Goal: Information Seeking & Learning: Learn about a topic

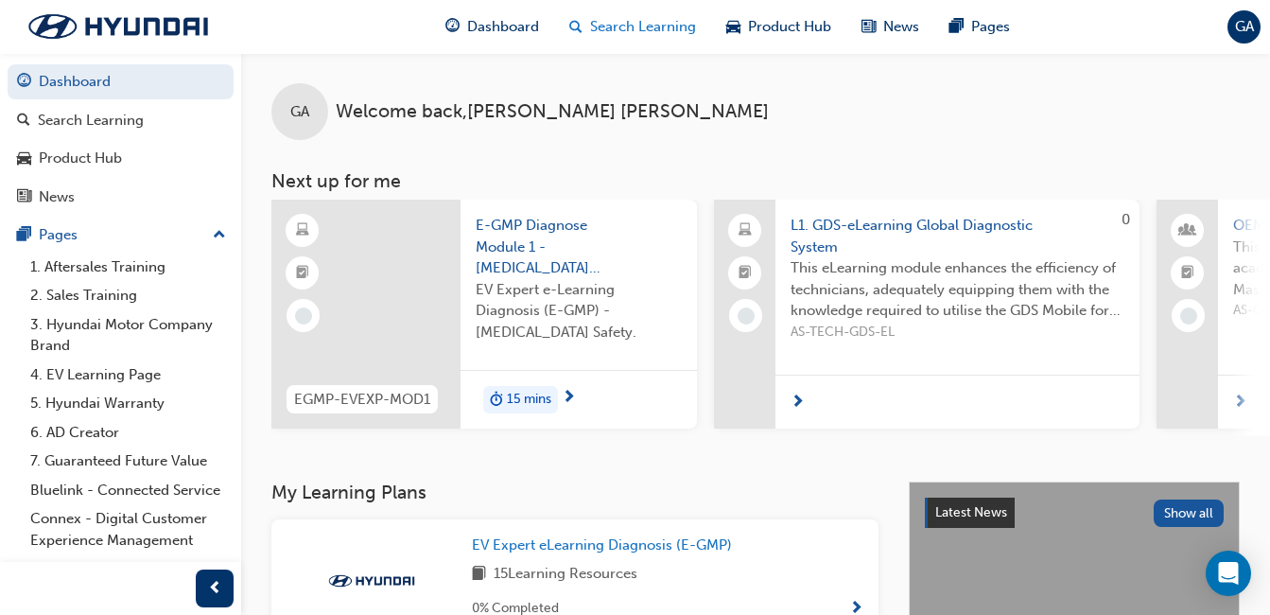
click at [648, 25] on span "Search Learning" at bounding box center [643, 27] width 106 height 22
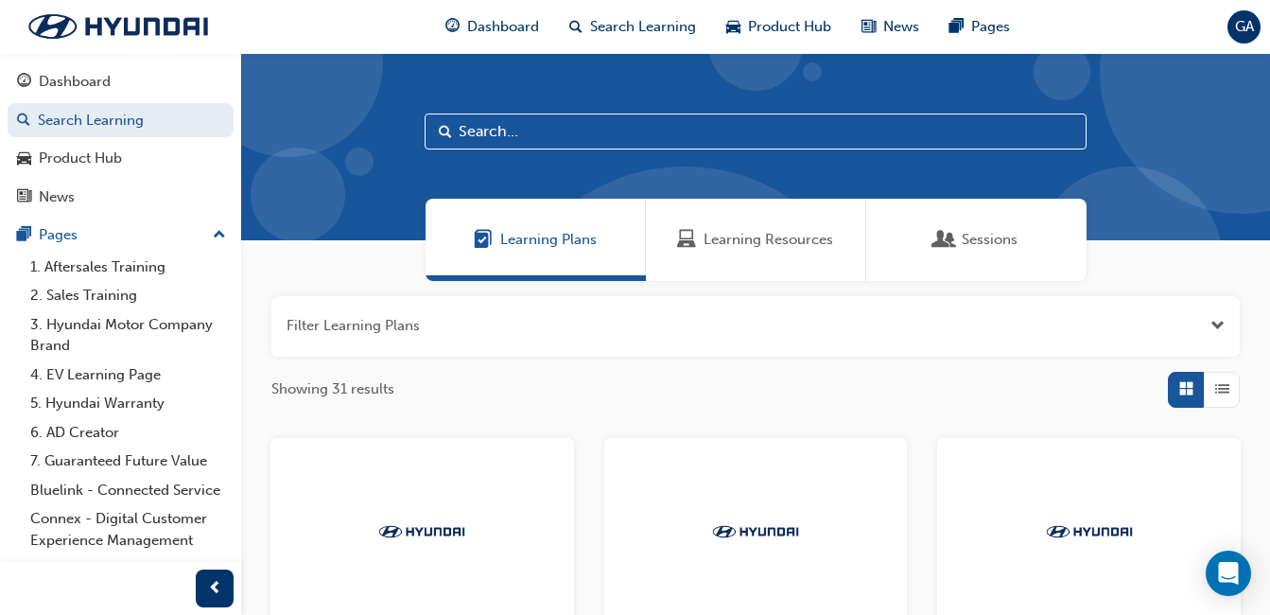
click at [557, 133] on input "text" at bounding box center [756, 131] width 662 height 36
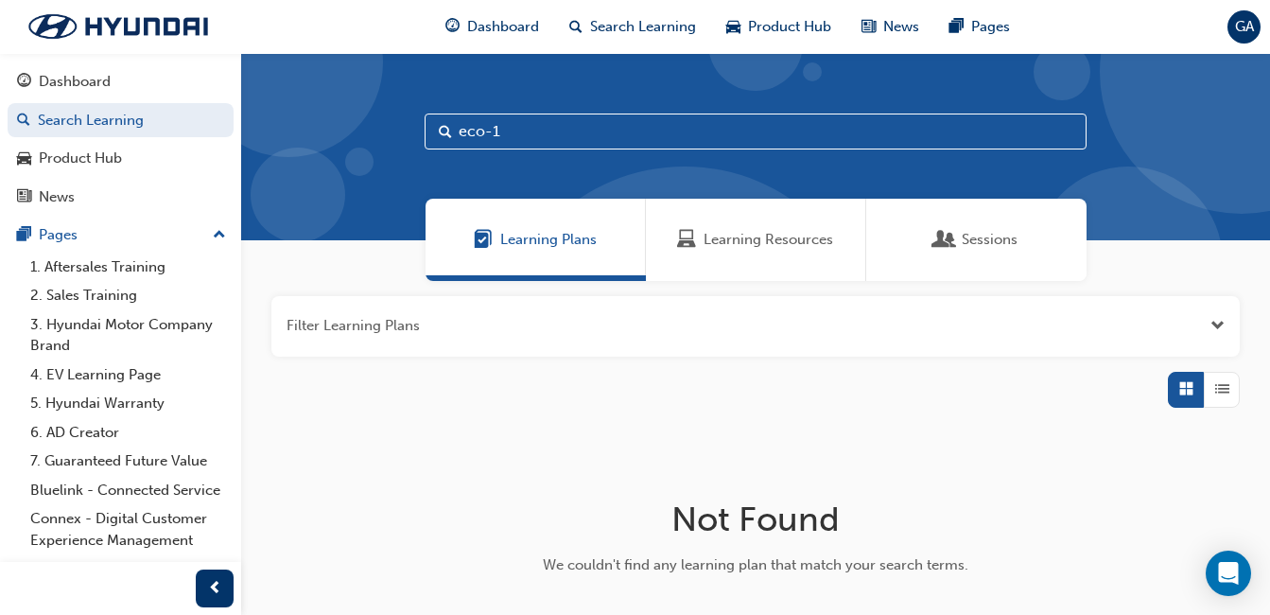
click at [517, 129] on input "eco-1" at bounding box center [756, 131] width 662 height 36
click at [809, 235] on span "Learning Resources" at bounding box center [768, 240] width 130 height 22
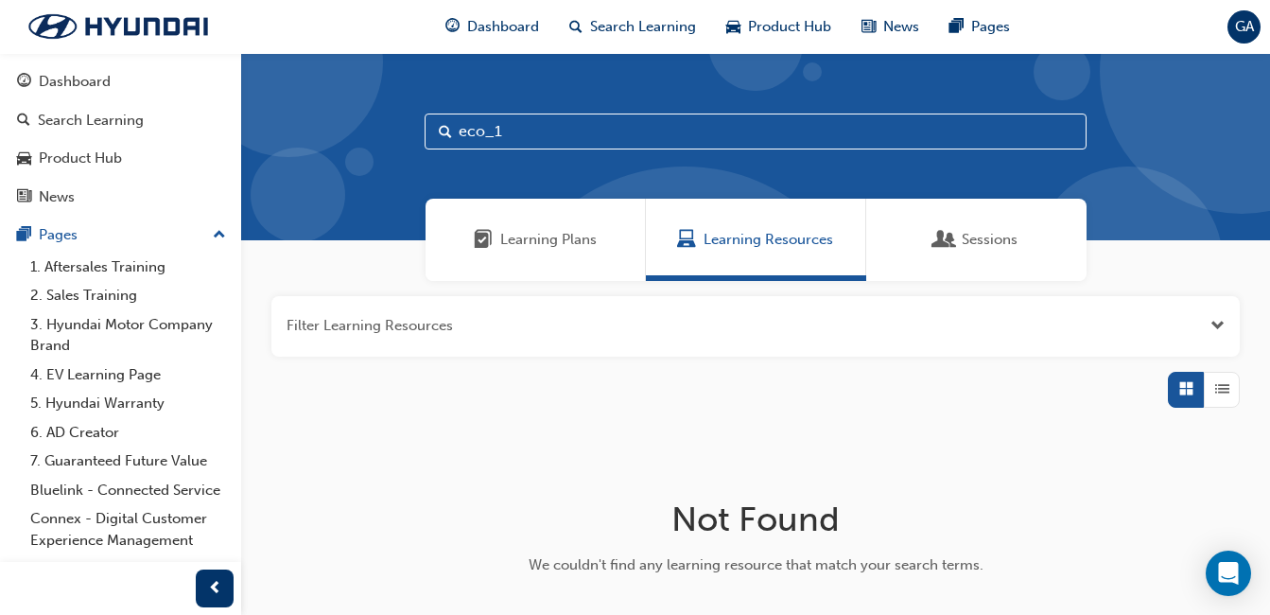
click at [549, 132] on input "eco_1" at bounding box center [756, 131] width 662 height 36
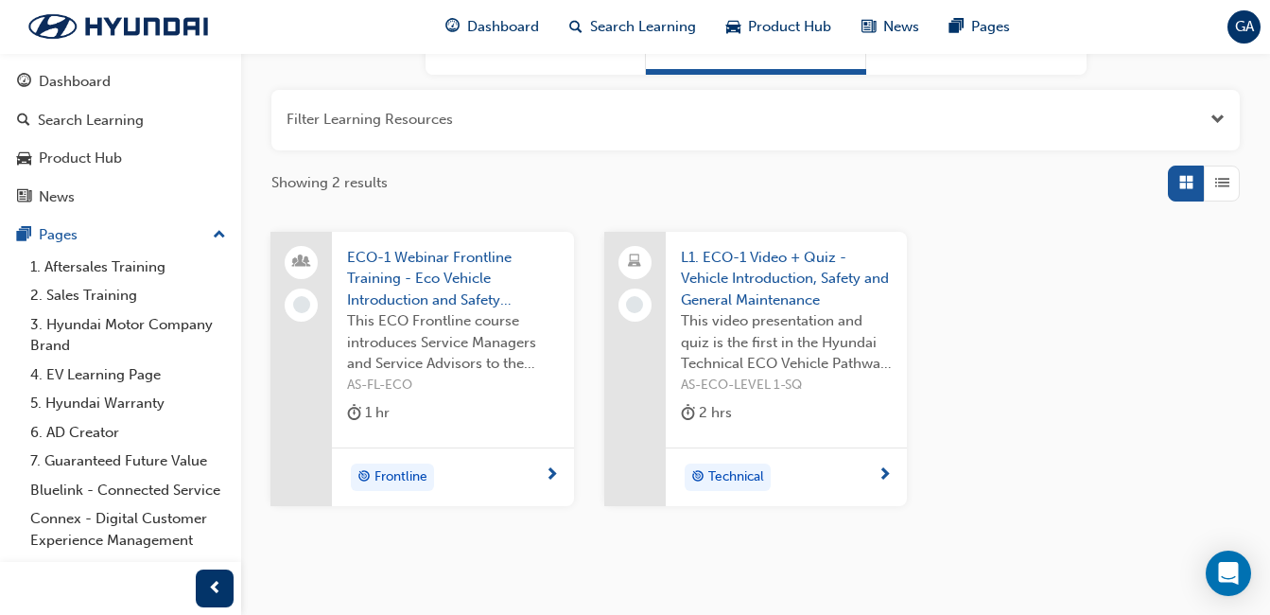
scroll to position [281, 0]
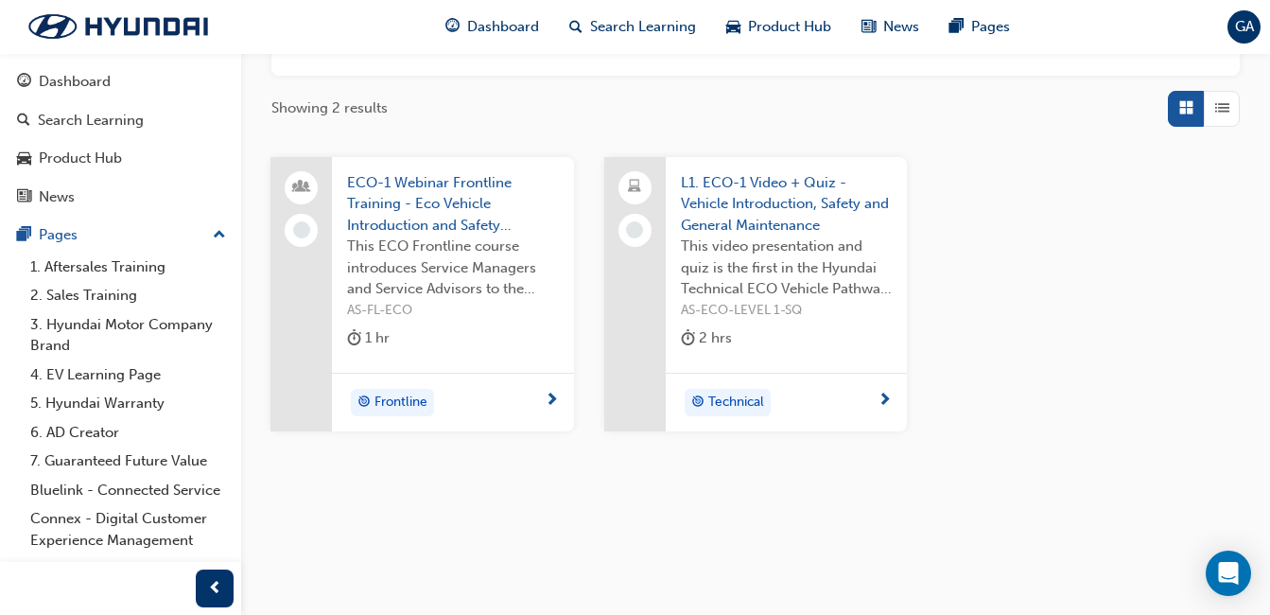
type input "eco-1"
click at [728, 405] on span "Technical" at bounding box center [736, 402] width 56 height 22
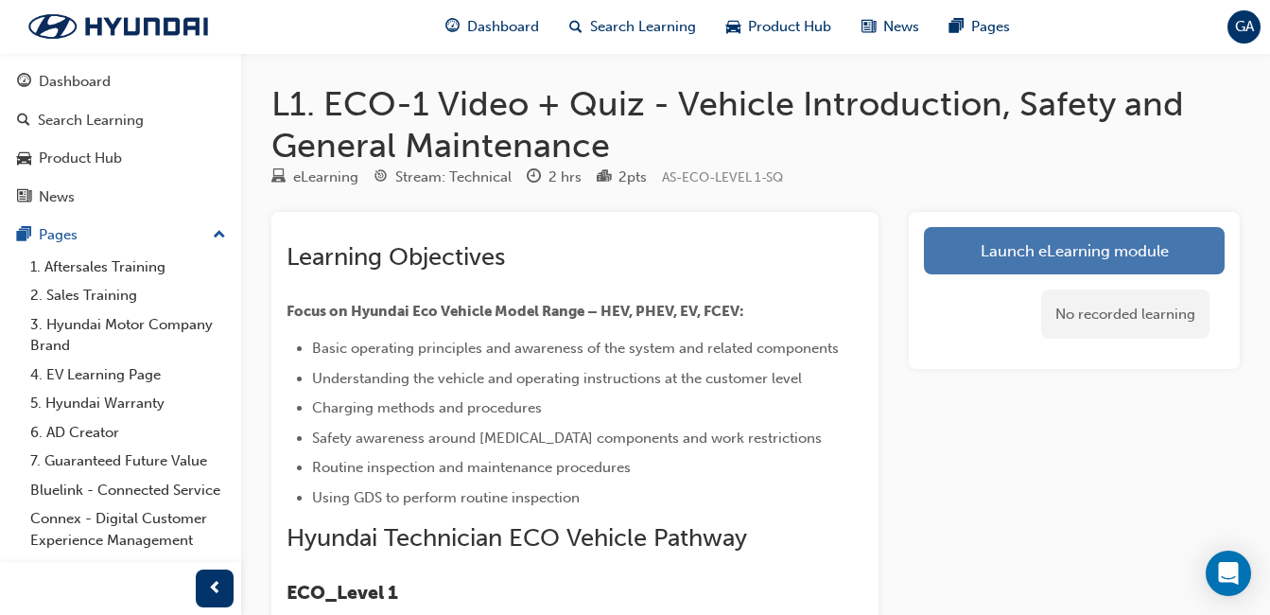
click at [1086, 244] on link "Launch eLearning module" at bounding box center [1074, 250] width 301 height 47
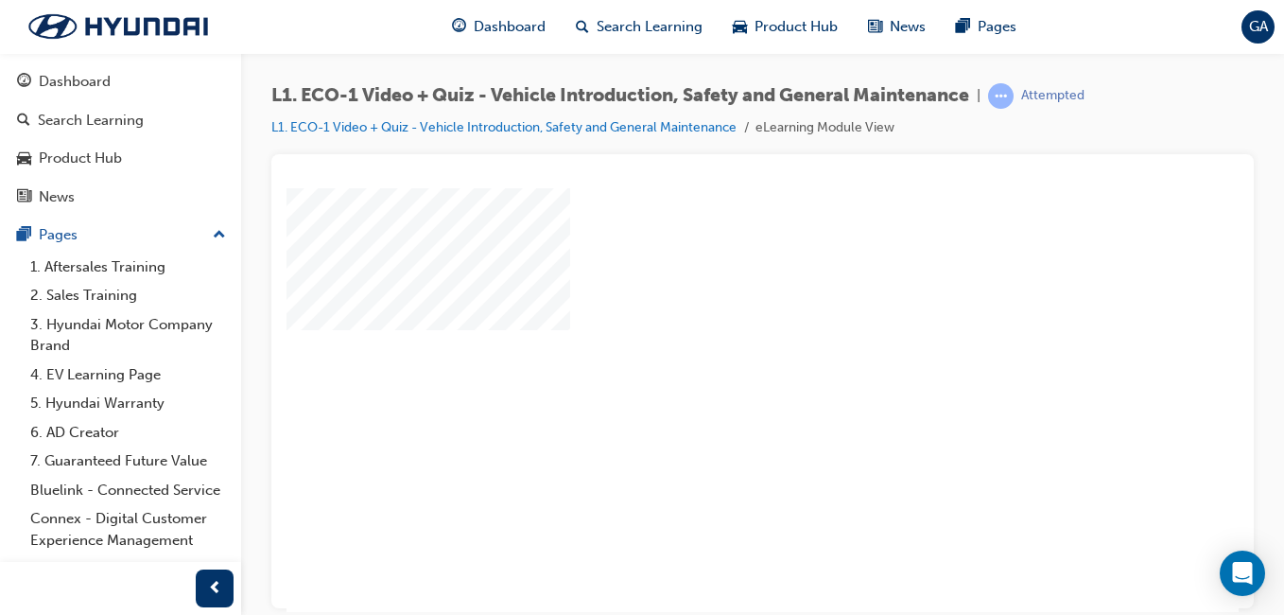
click at [708, 344] on div "play" at bounding box center [708, 344] width 0 height 0
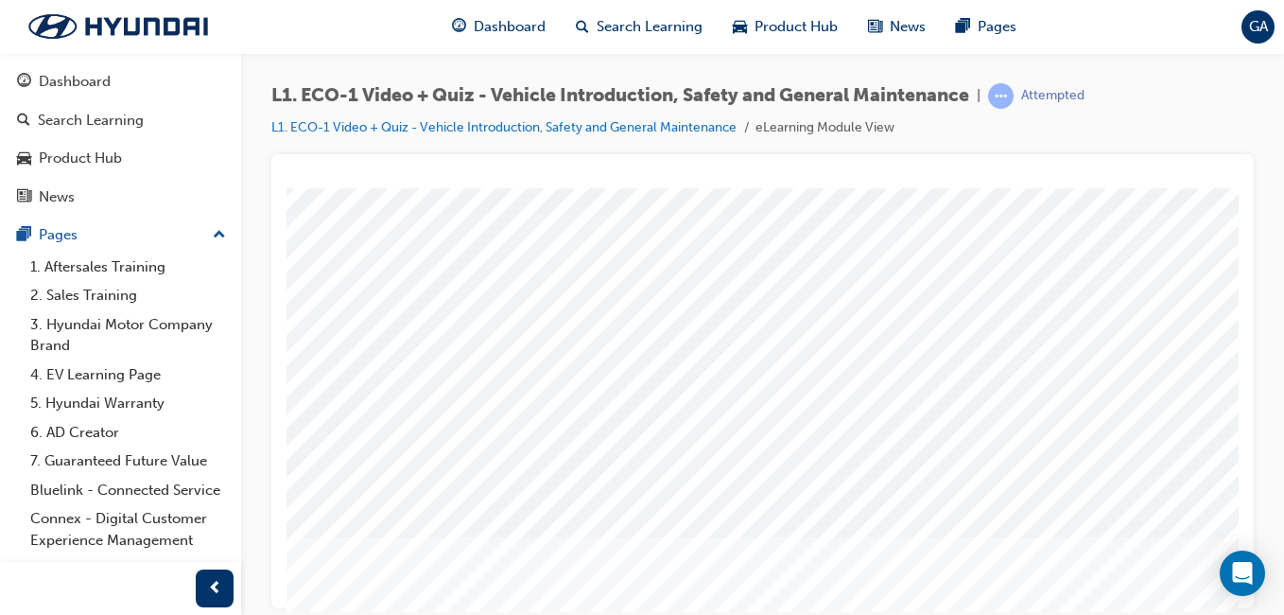
scroll to position [284, 0]
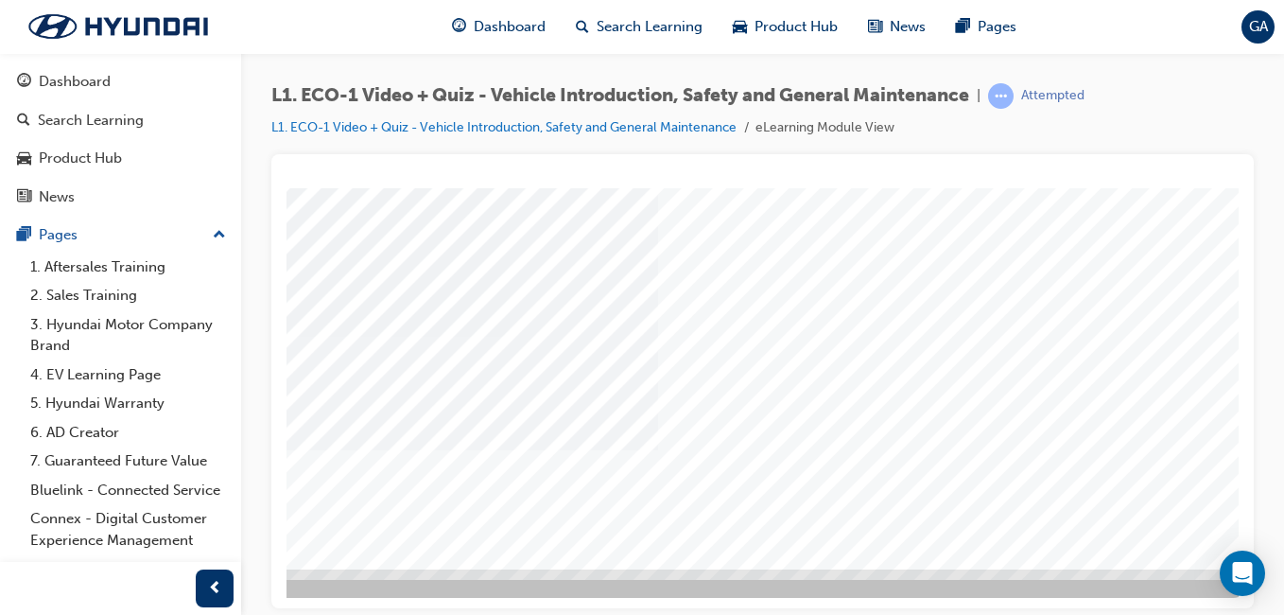
scroll to position [300, 348]
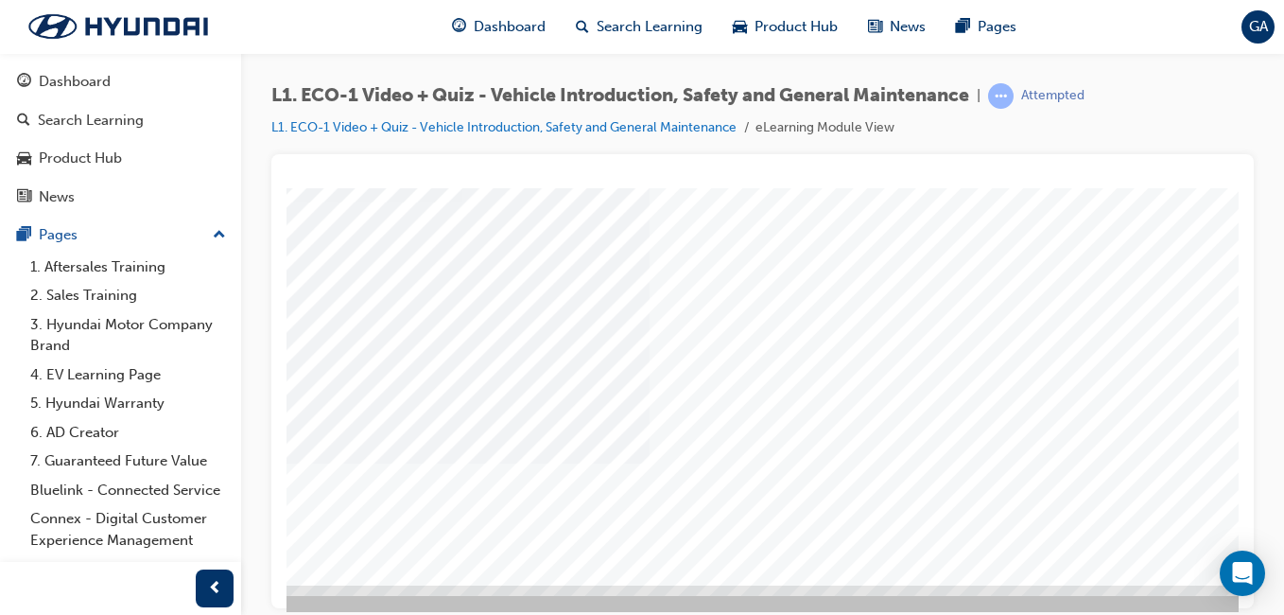
scroll to position [284, 348]
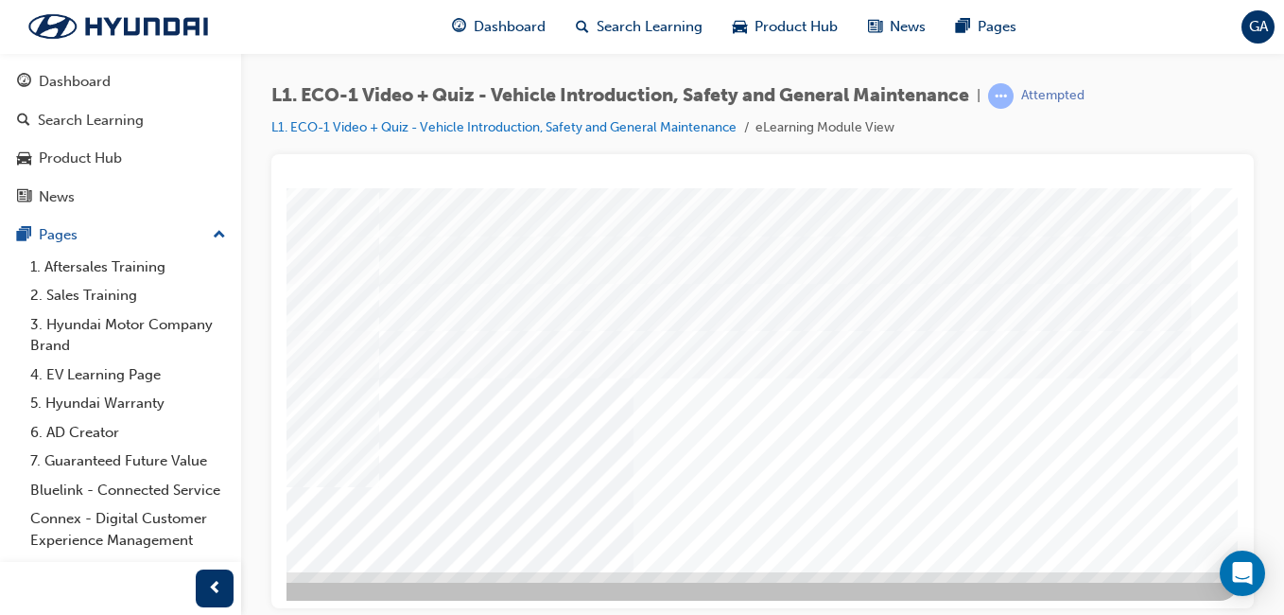
scroll to position [300, 348]
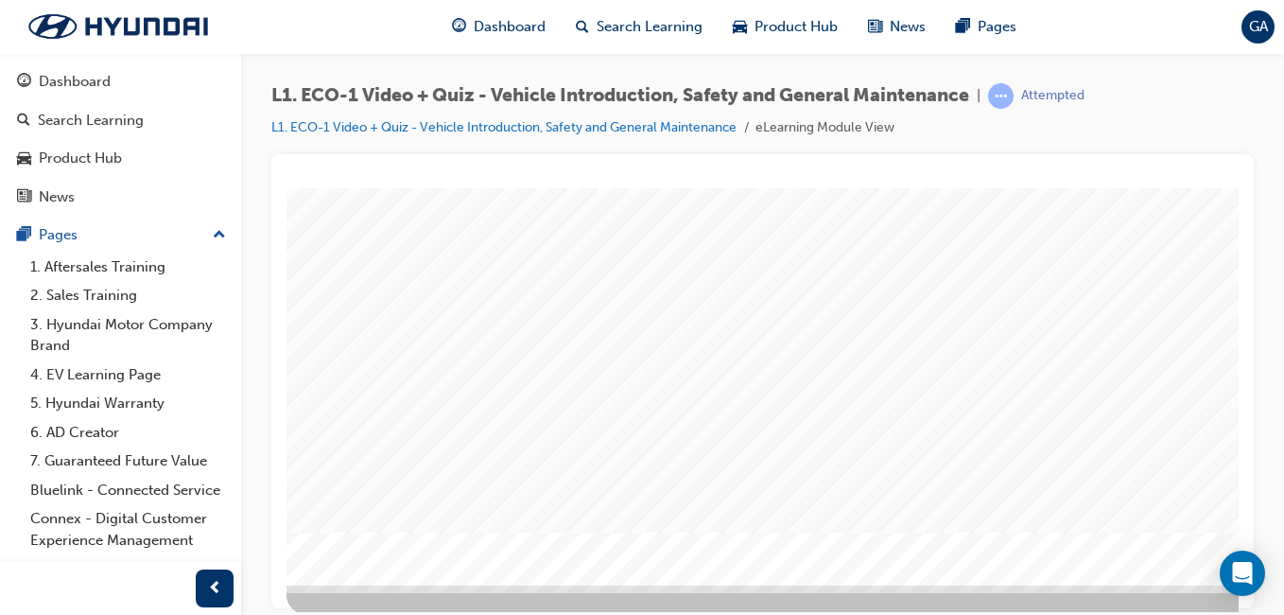
scroll to position [284, 348]
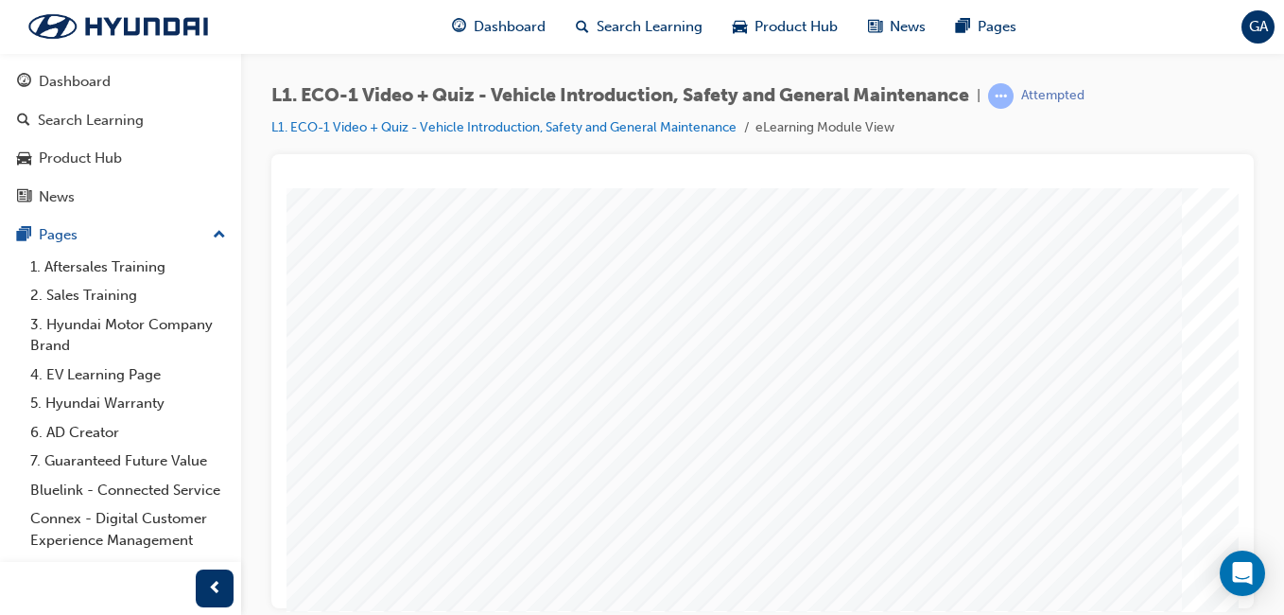
scroll to position [205, 192]
drag, startPoint x: 563, startPoint y: 605, endPoint x: 453, endPoint y: 709, distance: 151.2
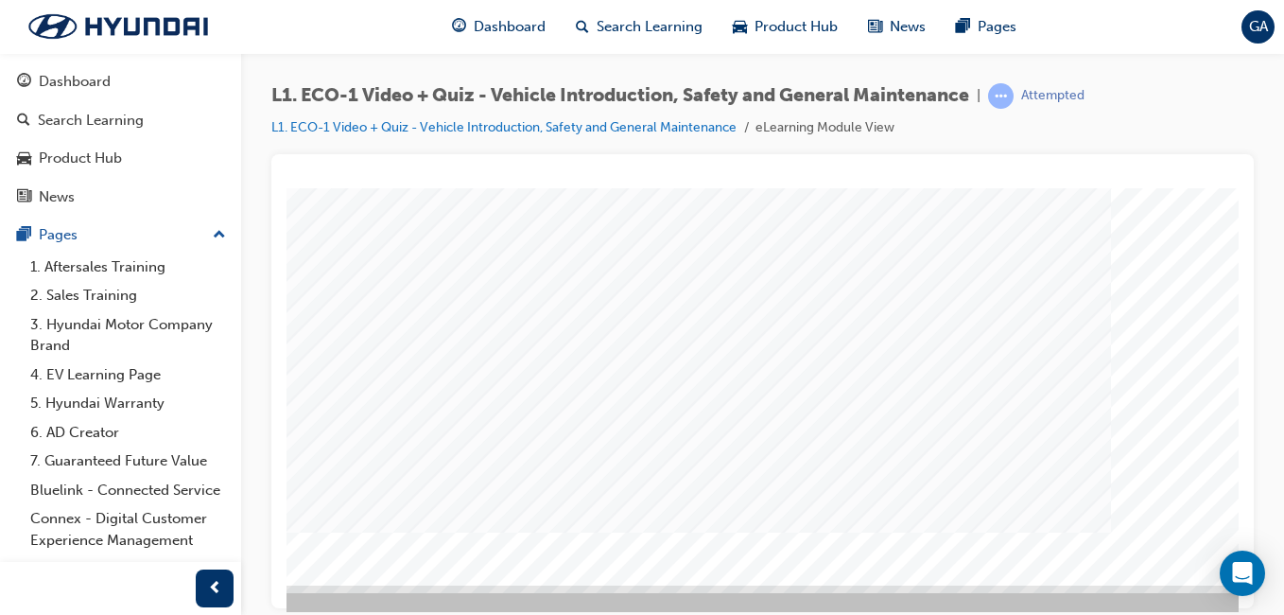
scroll to position [284, 348]
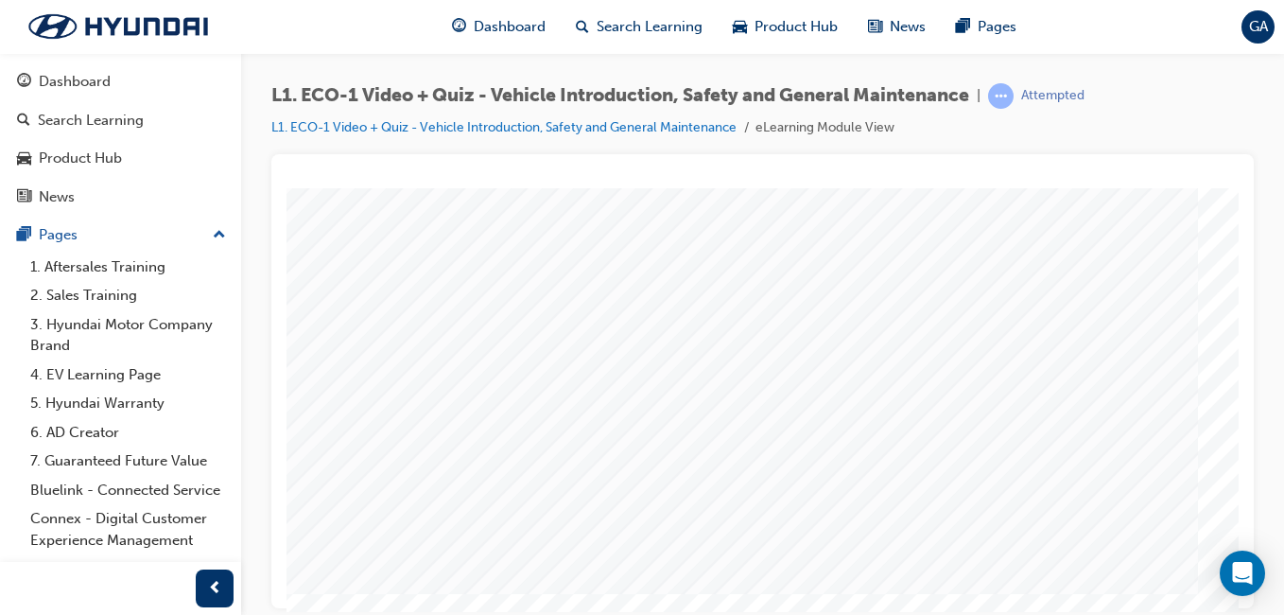
scroll to position [111, 195]
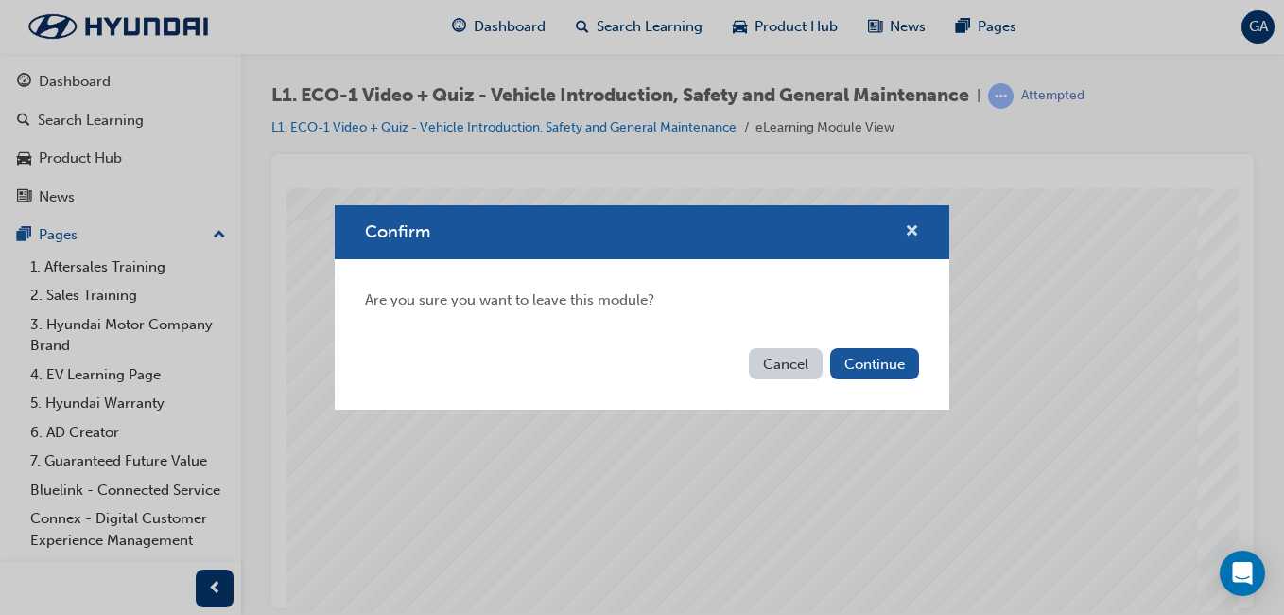
click at [912, 224] on span "cross-icon" at bounding box center [912, 232] width 14 height 17
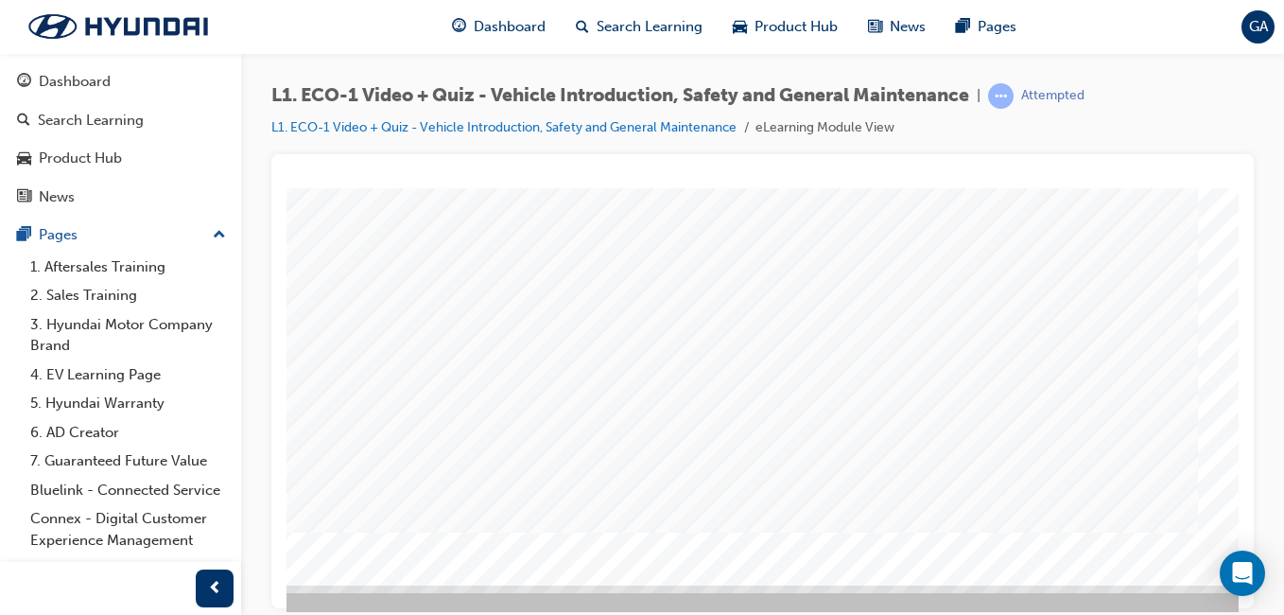
scroll to position [284, 348]
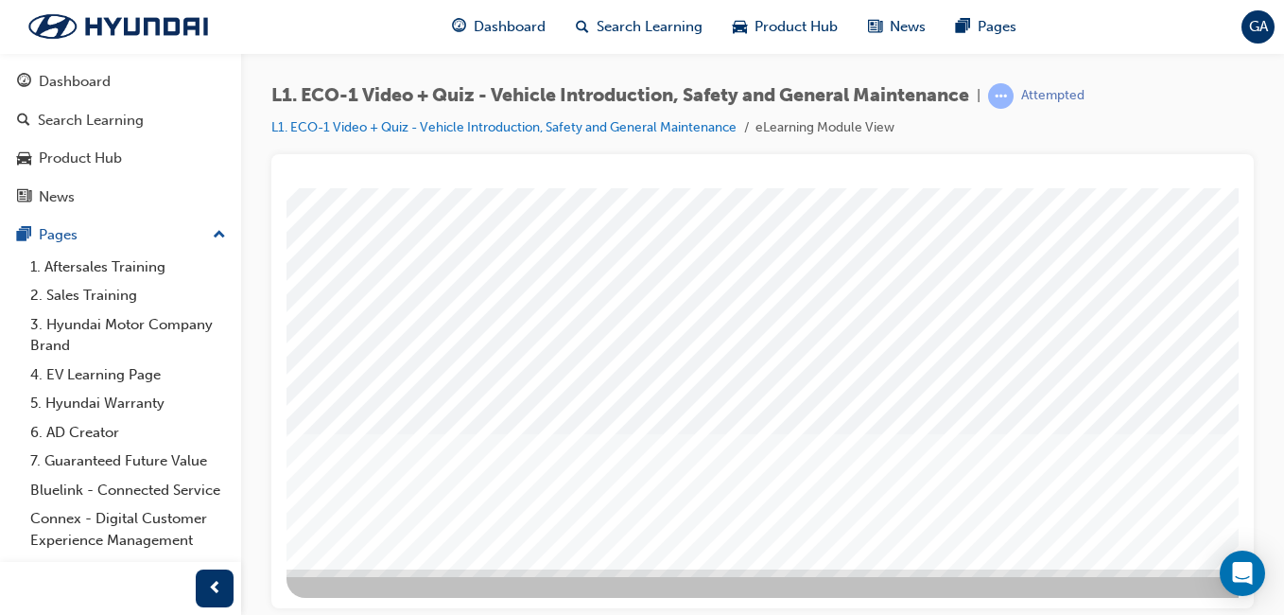
scroll to position [300, 348]
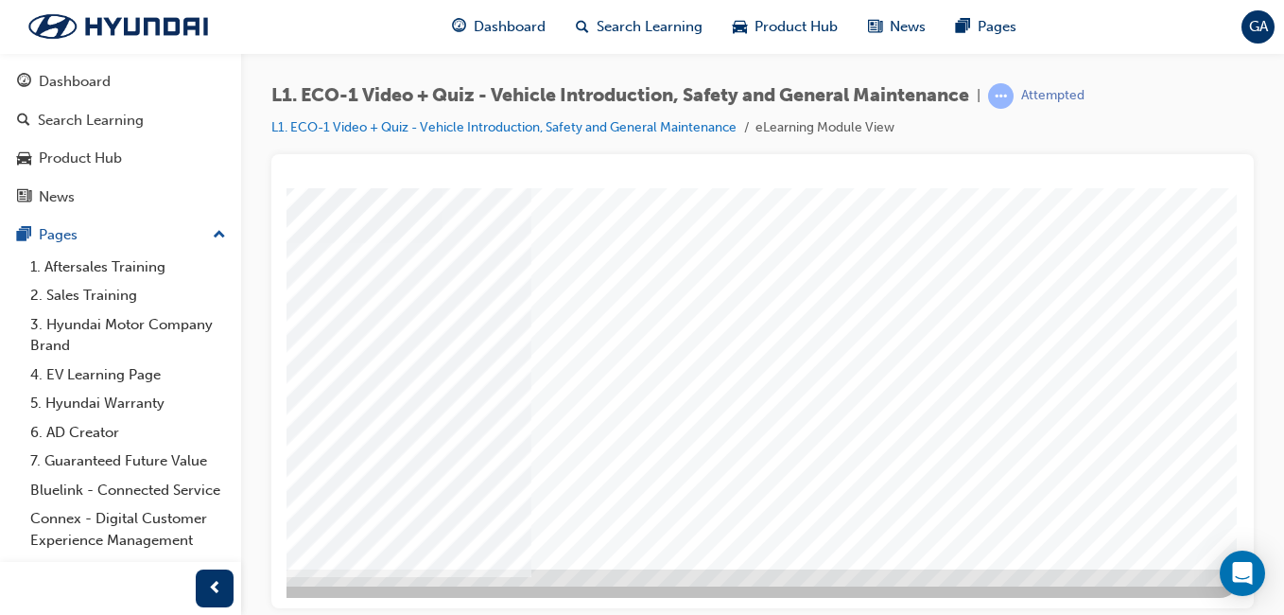
scroll to position [0, 0]
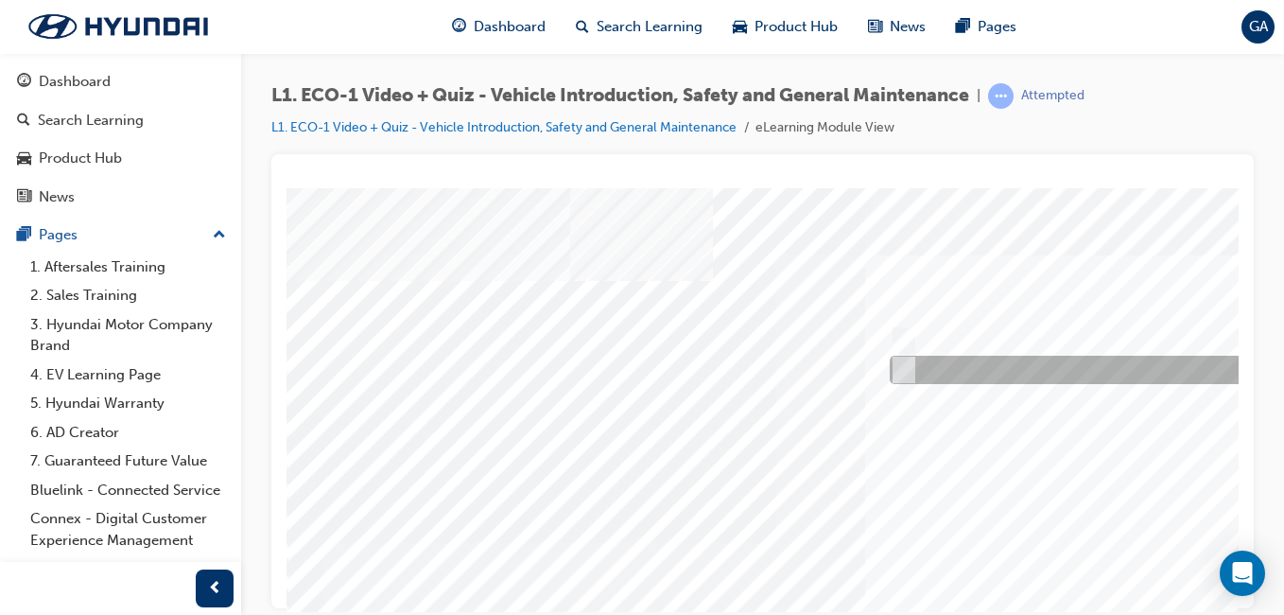
click at [902, 365] on input "No" at bounding box center [900, 369] width 21 height 21
radio input "true"
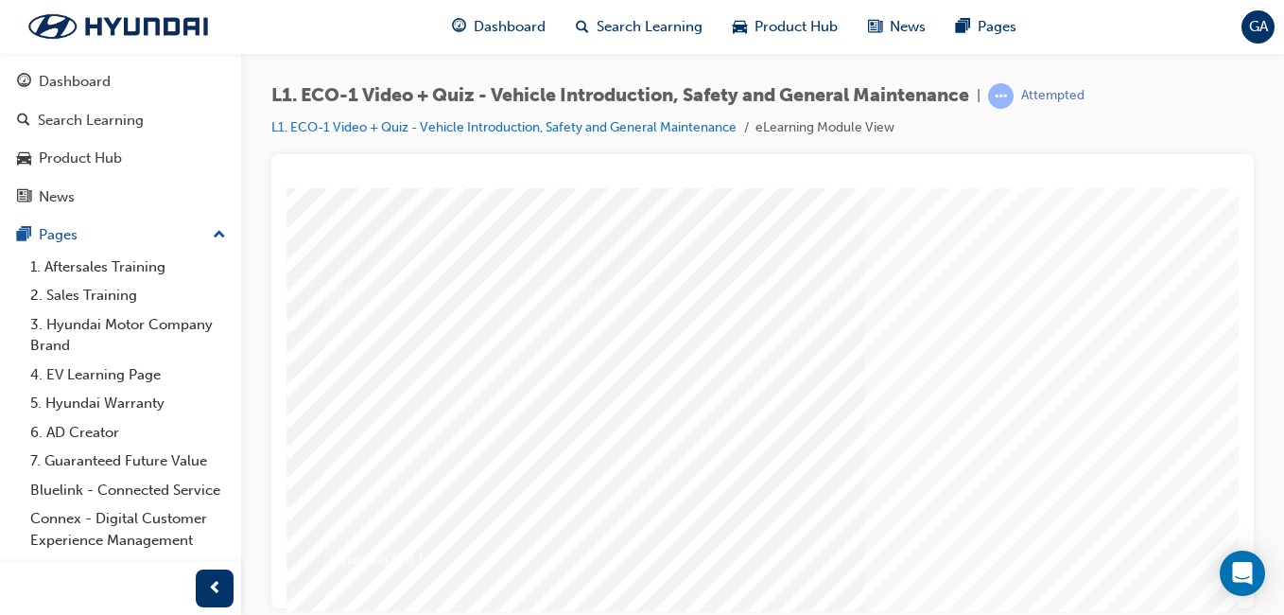
scroll to position [284, 0]
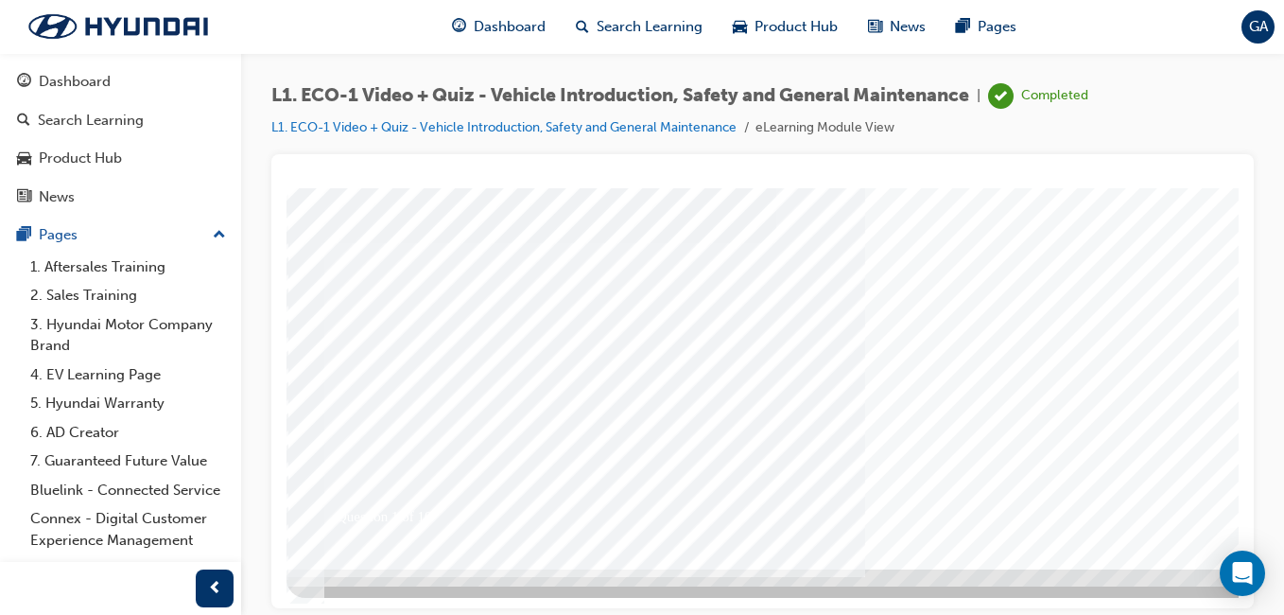
scroll to position [300, 348]
click at [892, 503] on div at bounding box center [596, 227] width 1286 height 681
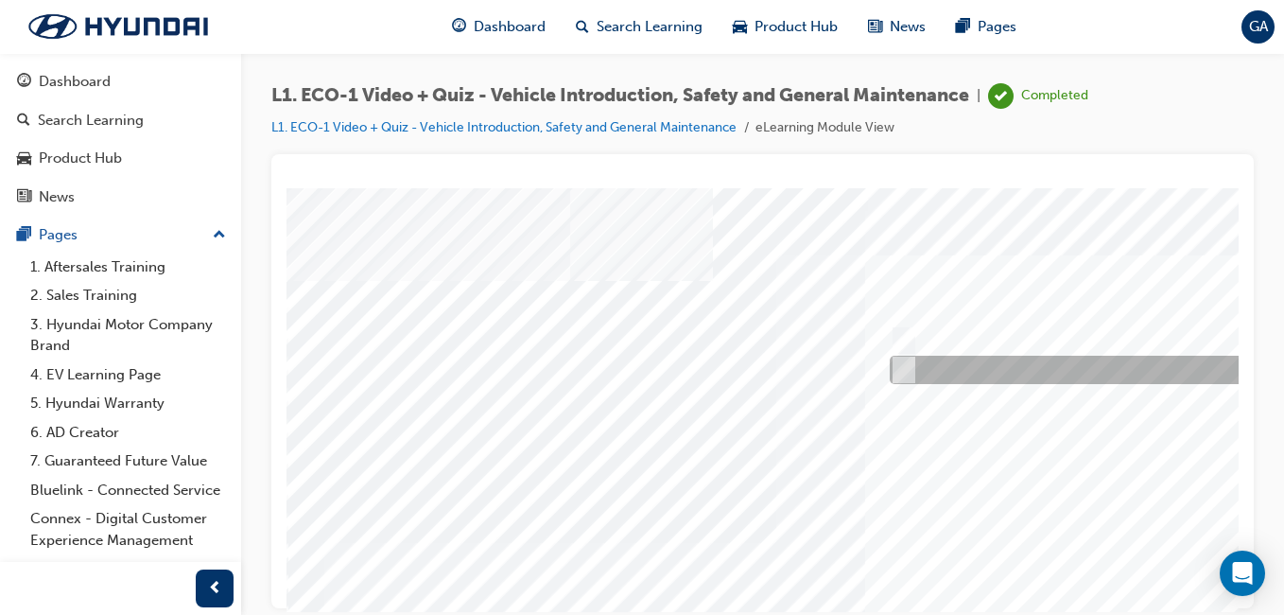
click at [903, 364] on input "No" at bounding box center [900, 369] width 21 height 21
radio input "true"
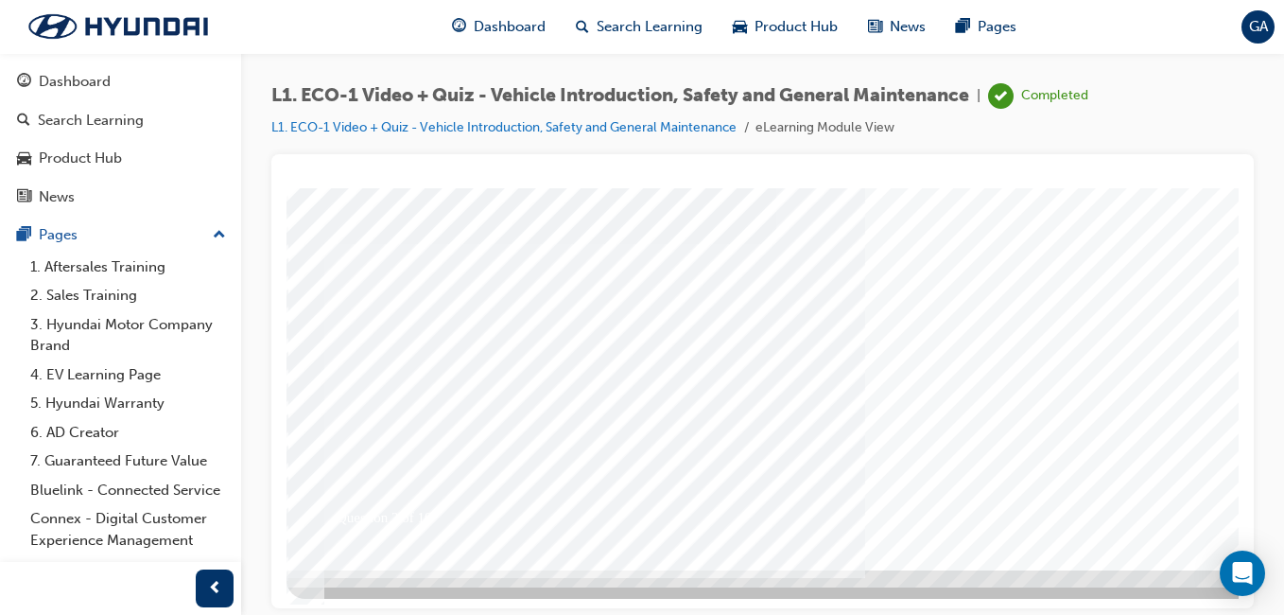
scroll to position [300, 0]
click at [1179, 494] on div at bounding box center [930, 227] width 1286 height 681
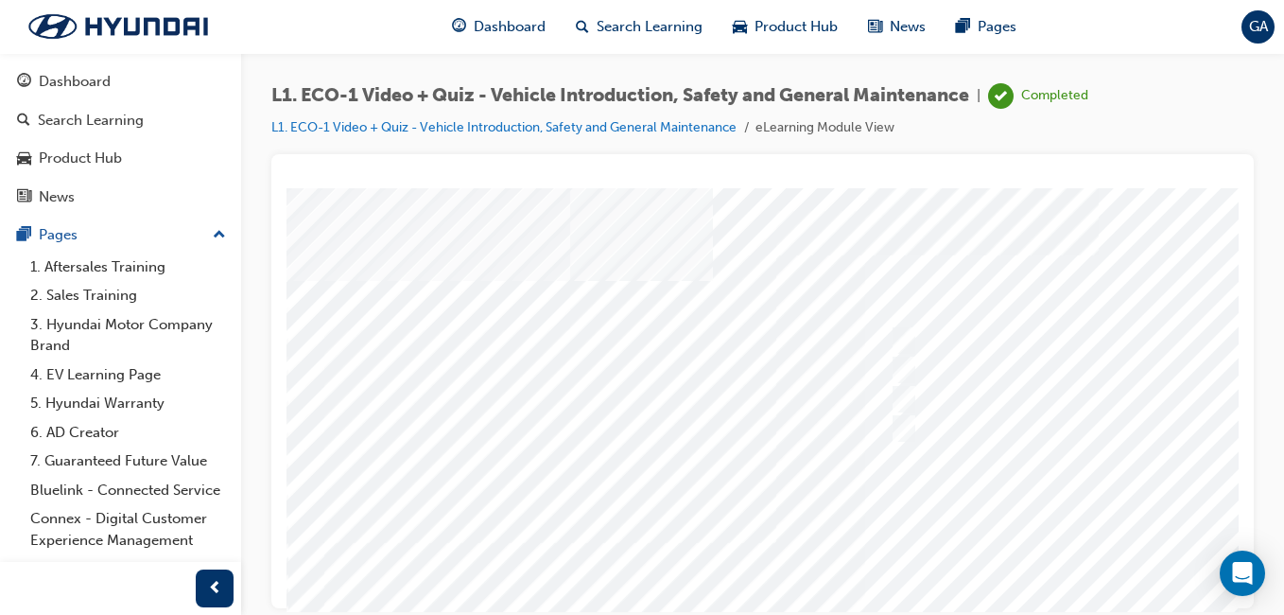
scroll to position [0, 348]
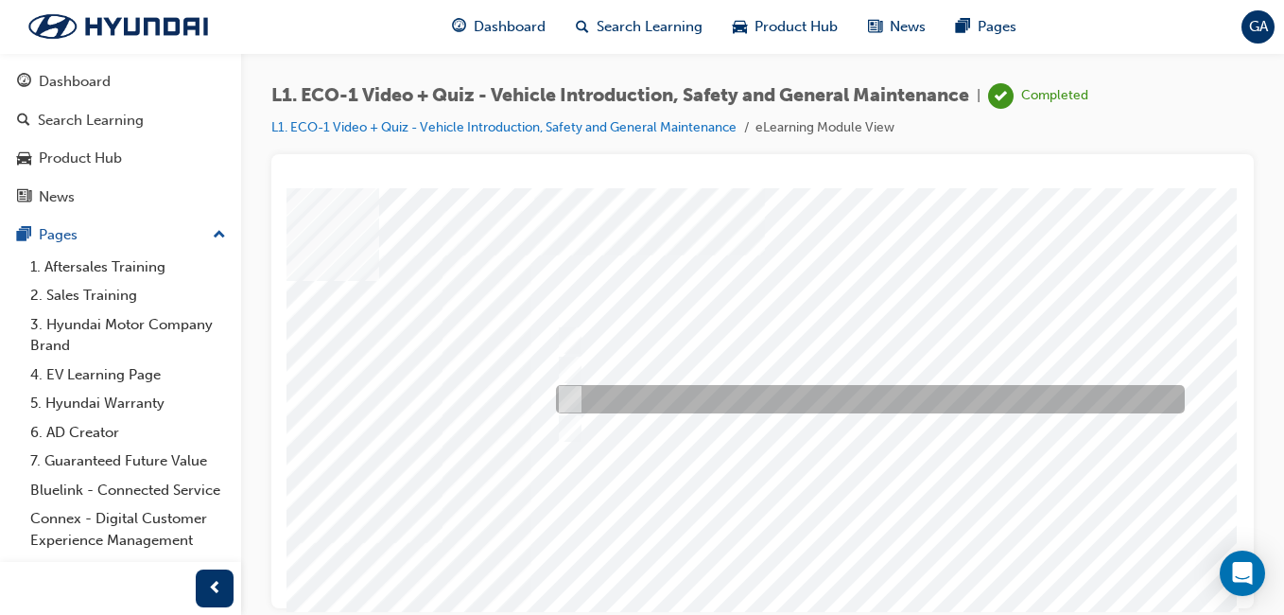
click at [556, 396] on input "Immediately advise an Eco Vehicle Specialist Technician." at bounding box center [566, 399] width 21 height 21
radio input "true"
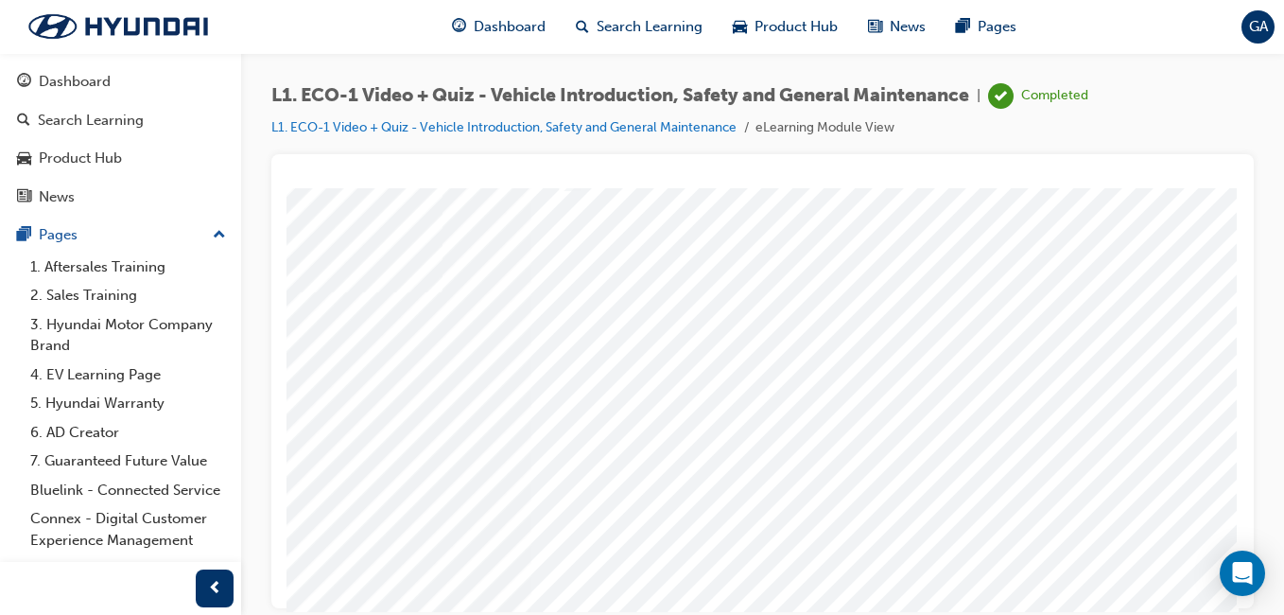
scroll to position [284, 348]
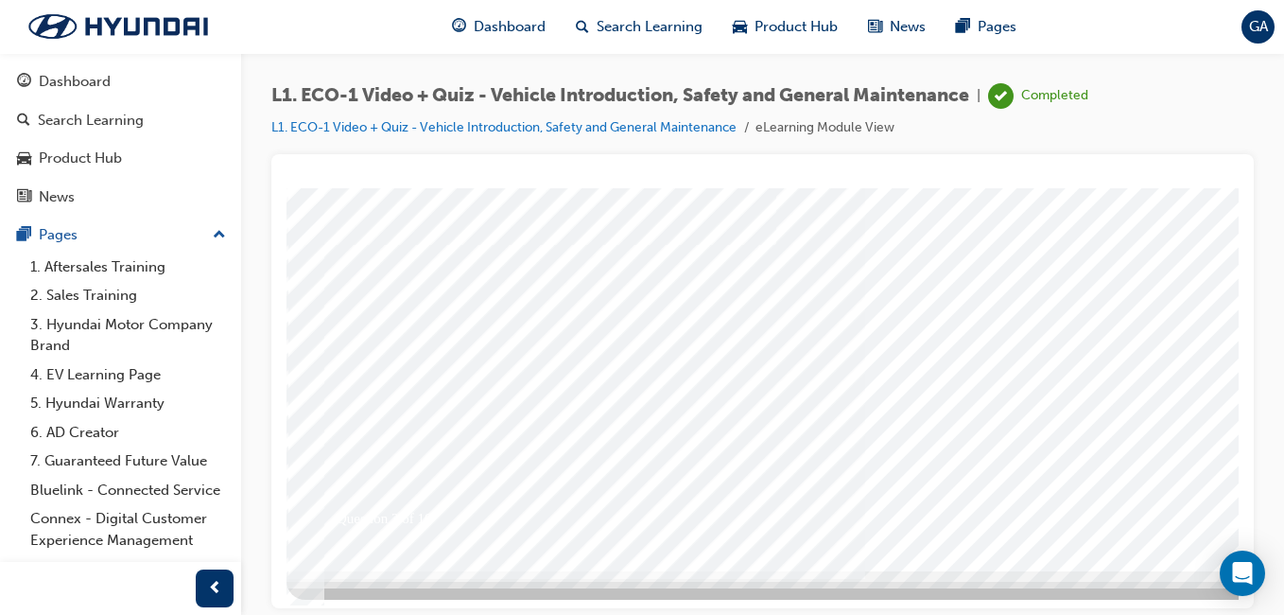
scroll to position [300, 0]
click at [1193, 493] on div at bounding box center [930, 227] width 1286 height 681
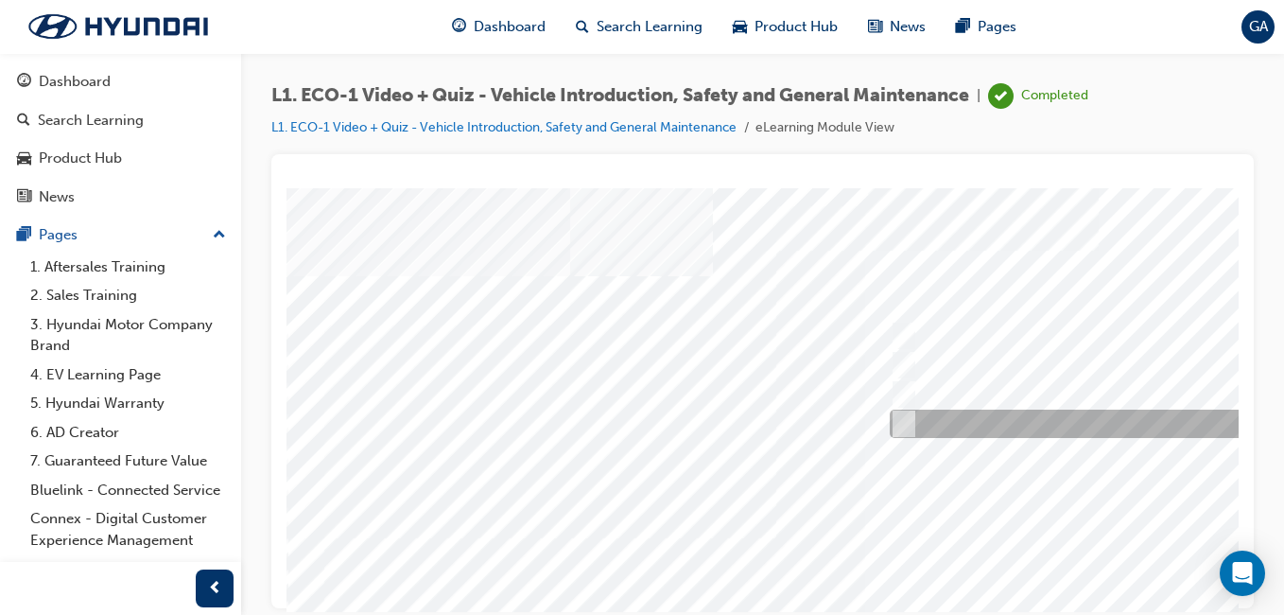
scroll to position [0, 0]
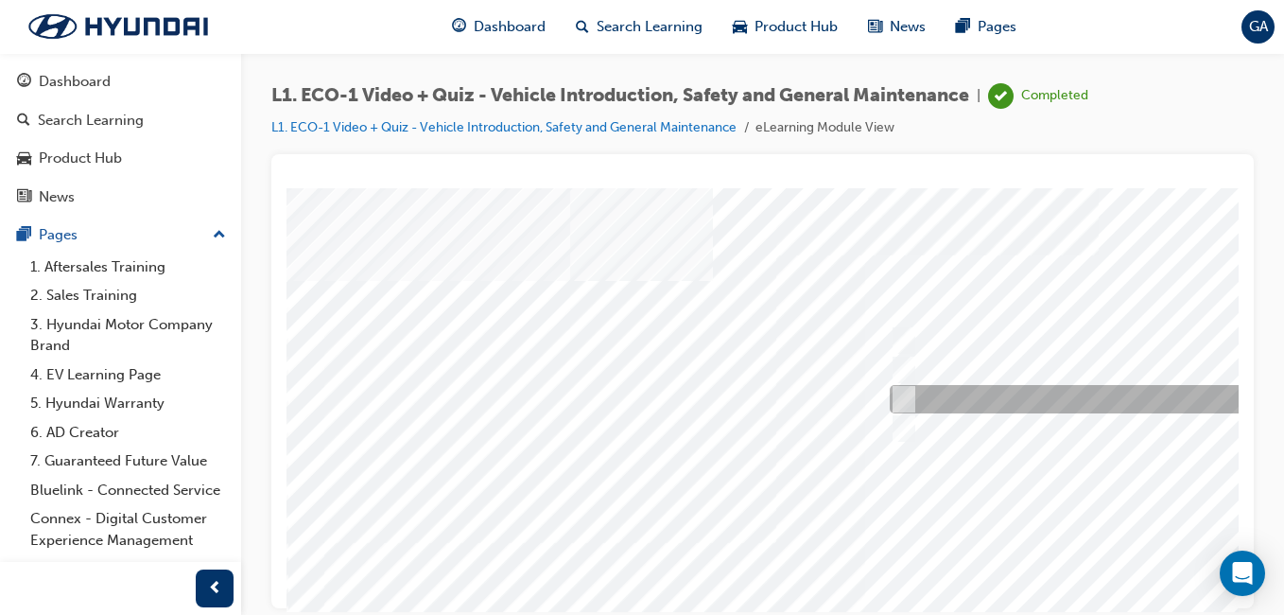
click at [901, 394] on input "A red covering." at bounding box center [900, 399] width 21 height 21
radio input "true"
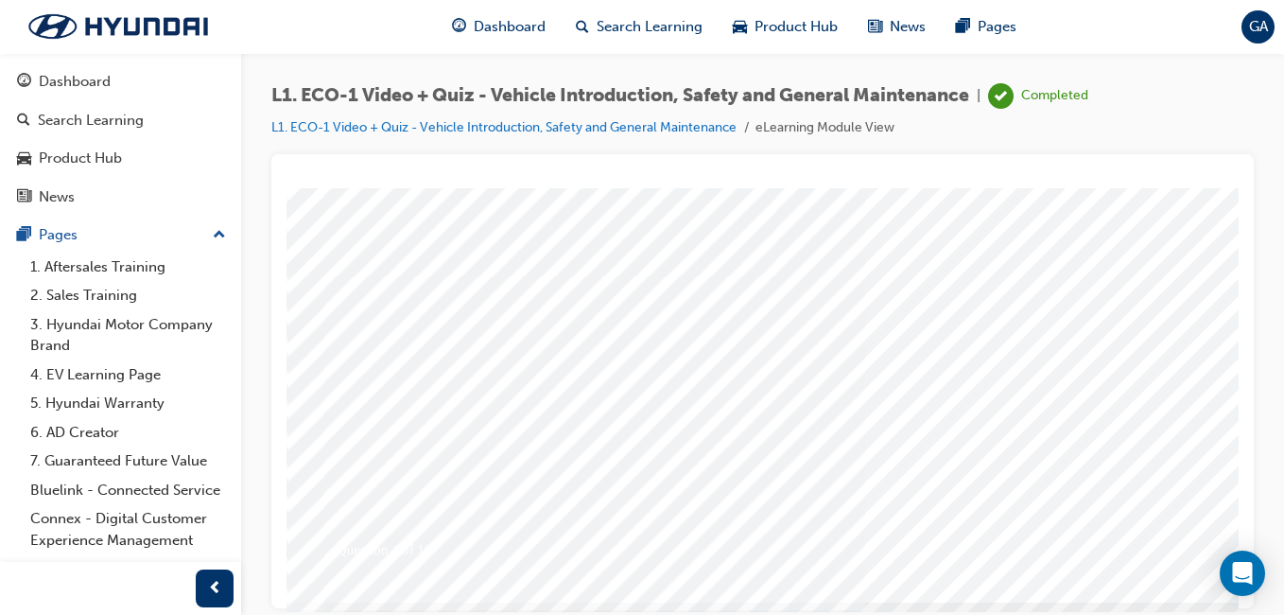
scroll to position [300, 0]
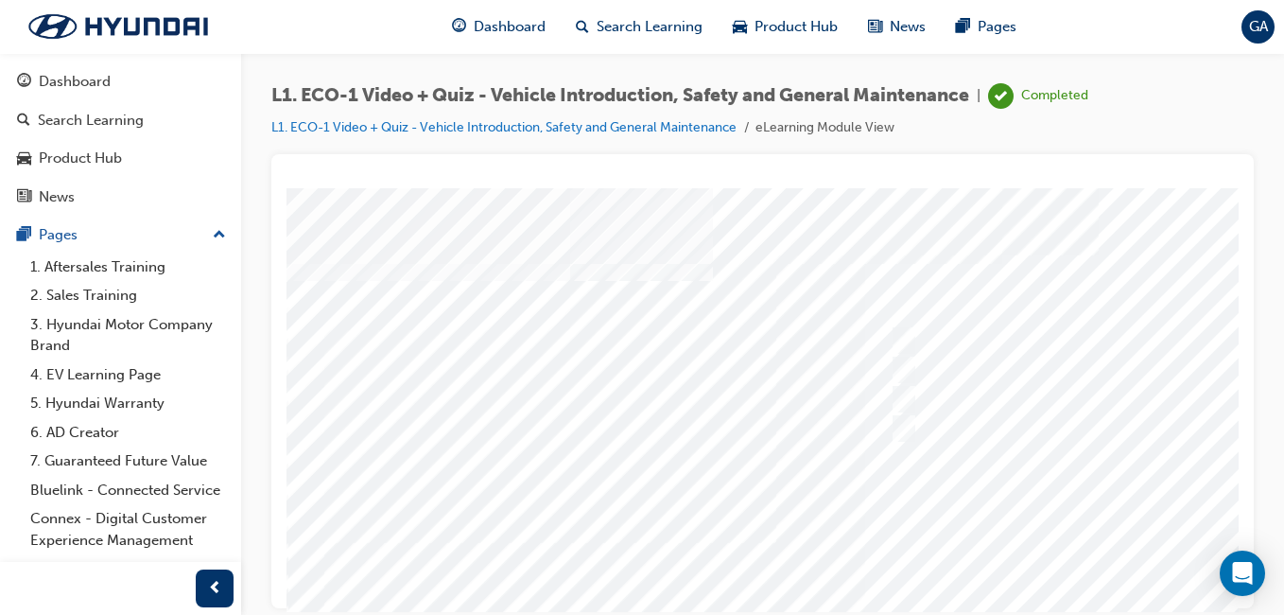
click at [902, 335] on div at bounding box center [930, 527] width 1286 height 681
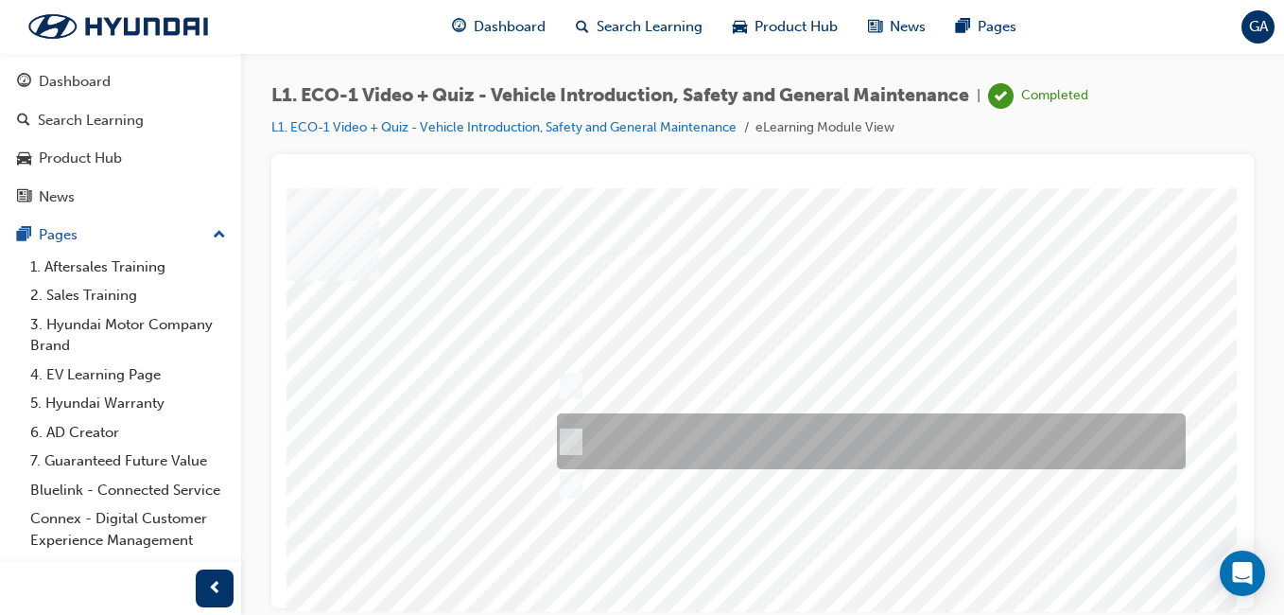
click at [857, 425] on div at bounding box center [866, 441] width 629 height 56
radio input "true"
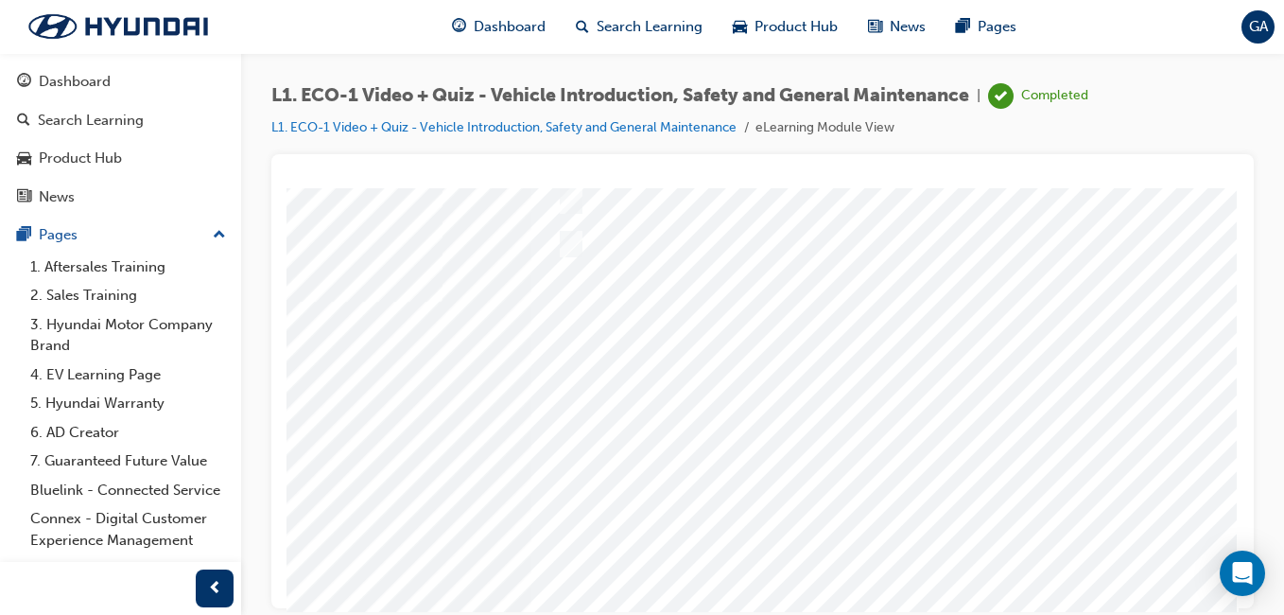
scroll to position [284, 348]
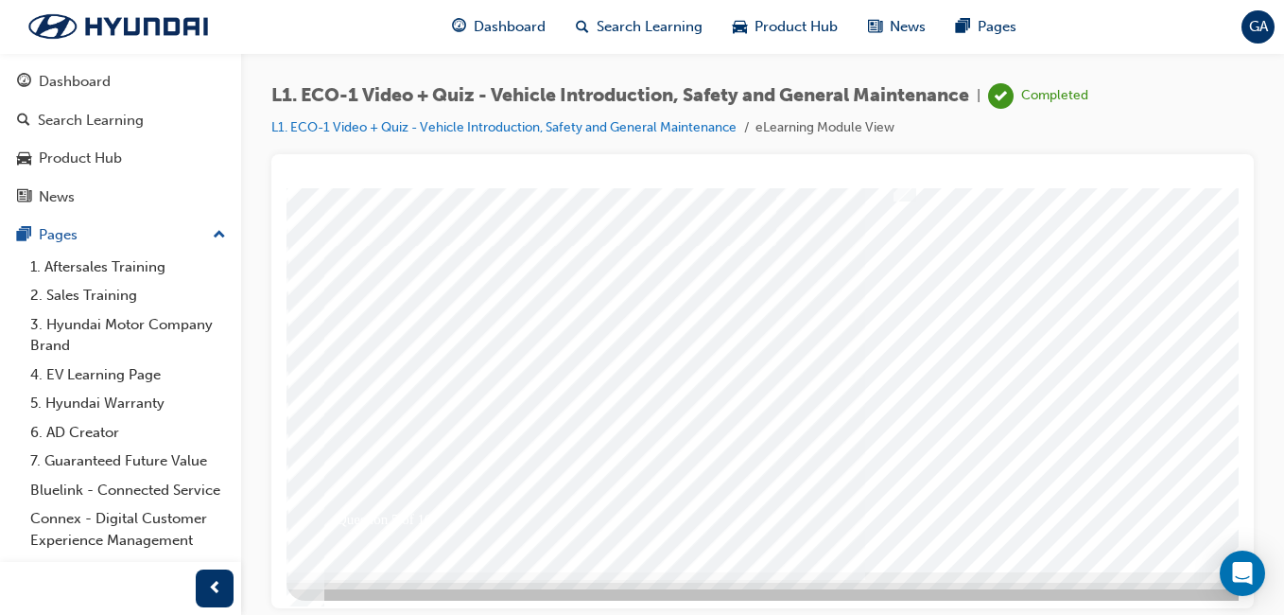
scroll to position [300, 0]
click at [1188, 498] on div at bounding box center [930, 227] width 1286 height 681
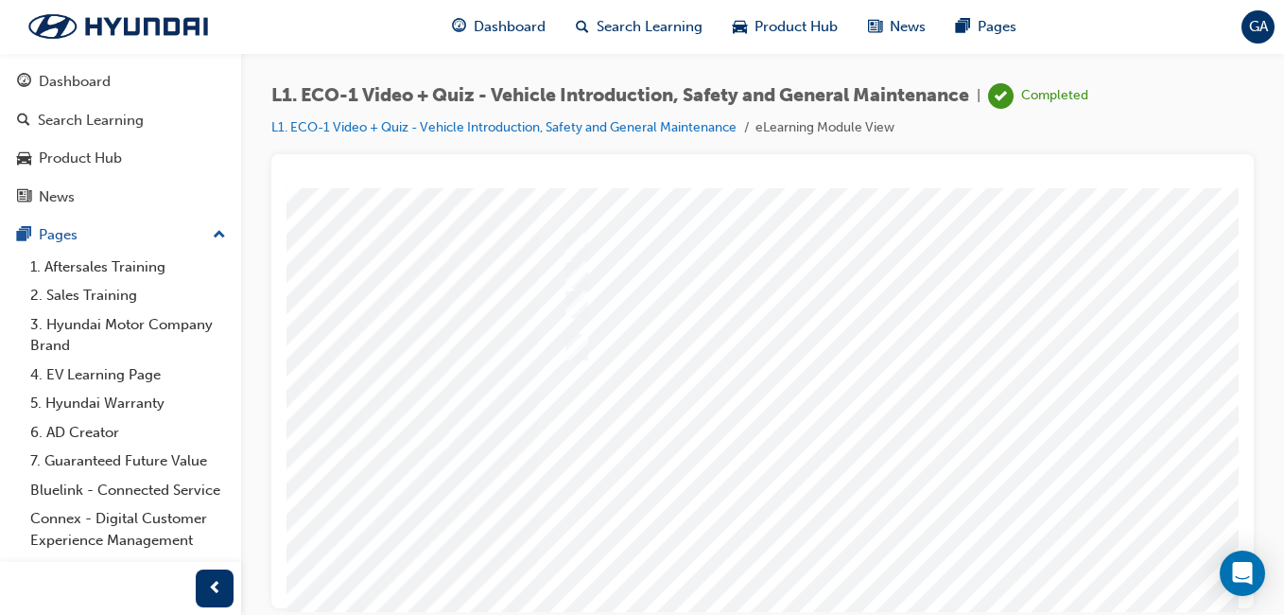
scroll to position [95, 348]
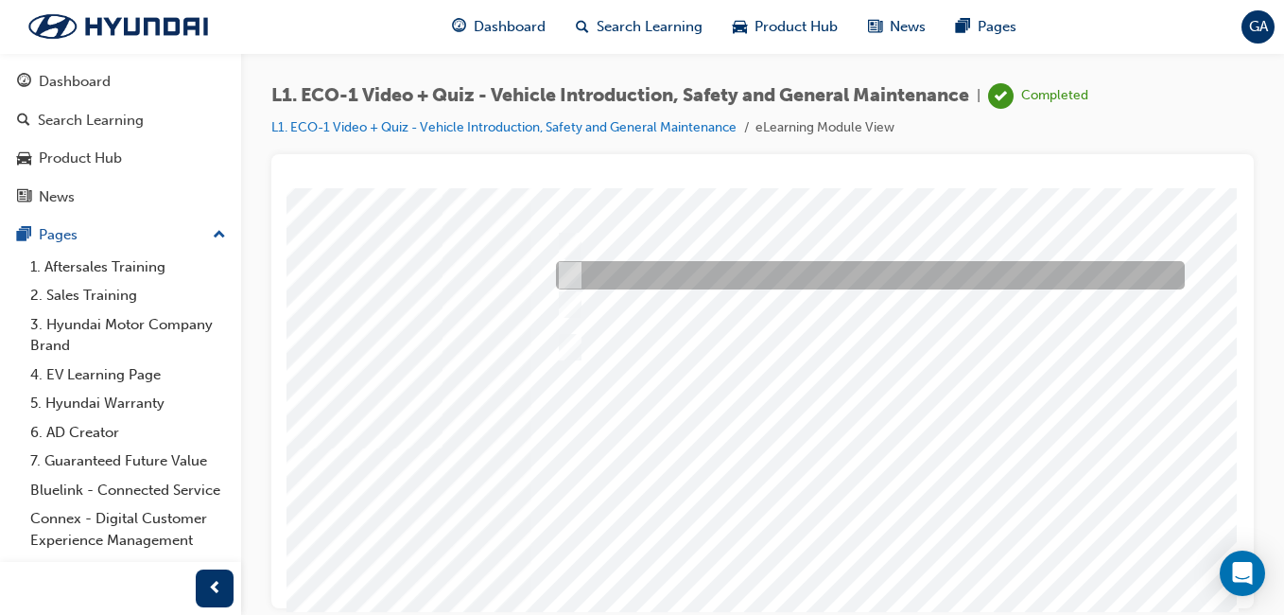
click at [556, 268] on input "Under the instruction of an Eco Vehicle Specialist Technician." at bounding box center [566, 275] width 21 height 21
radio input "true"
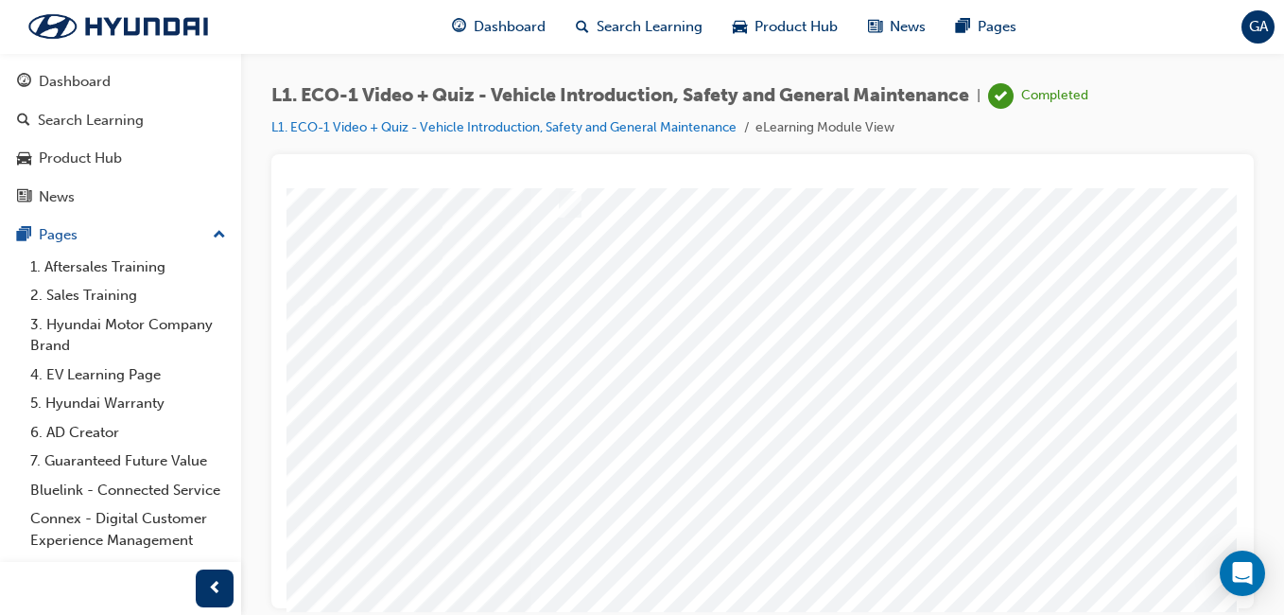
scroll to position [284, 348]
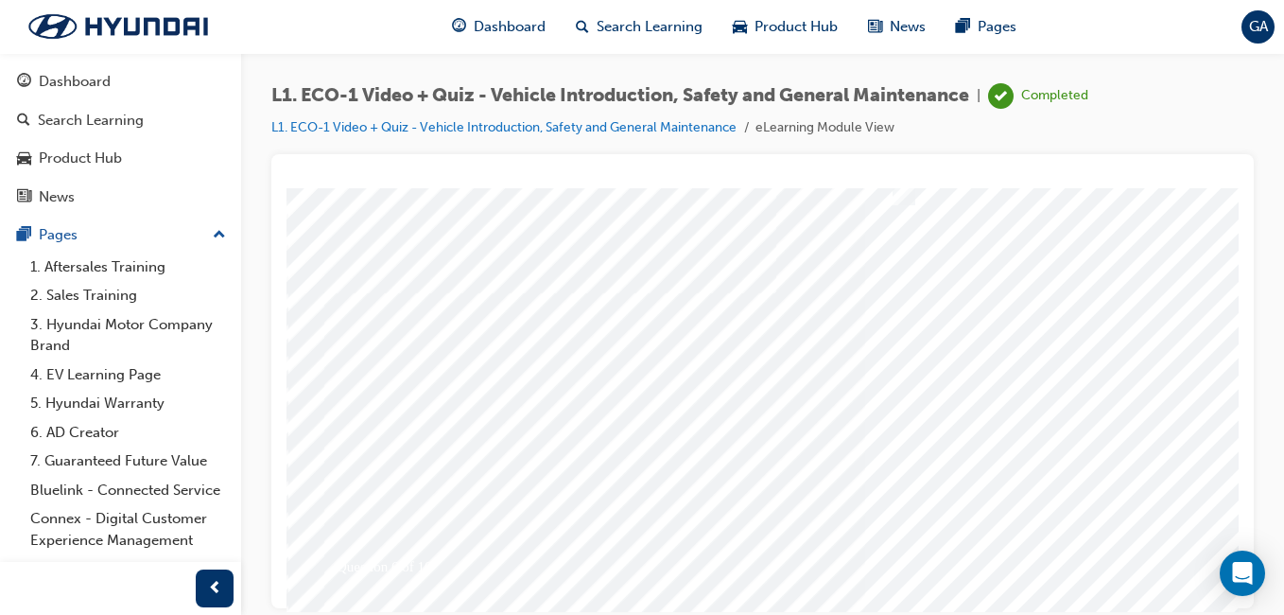
scroll to position [300, 0]
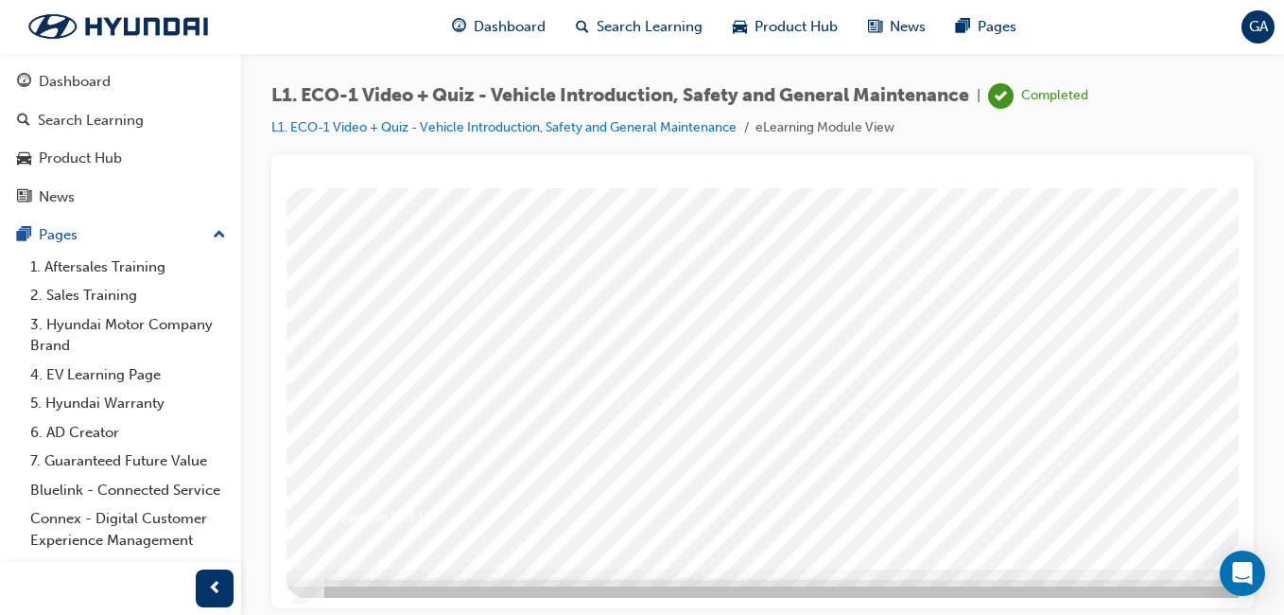
click at [1171, 491] on div at bounding box center [930, 227] width 1286 height 681
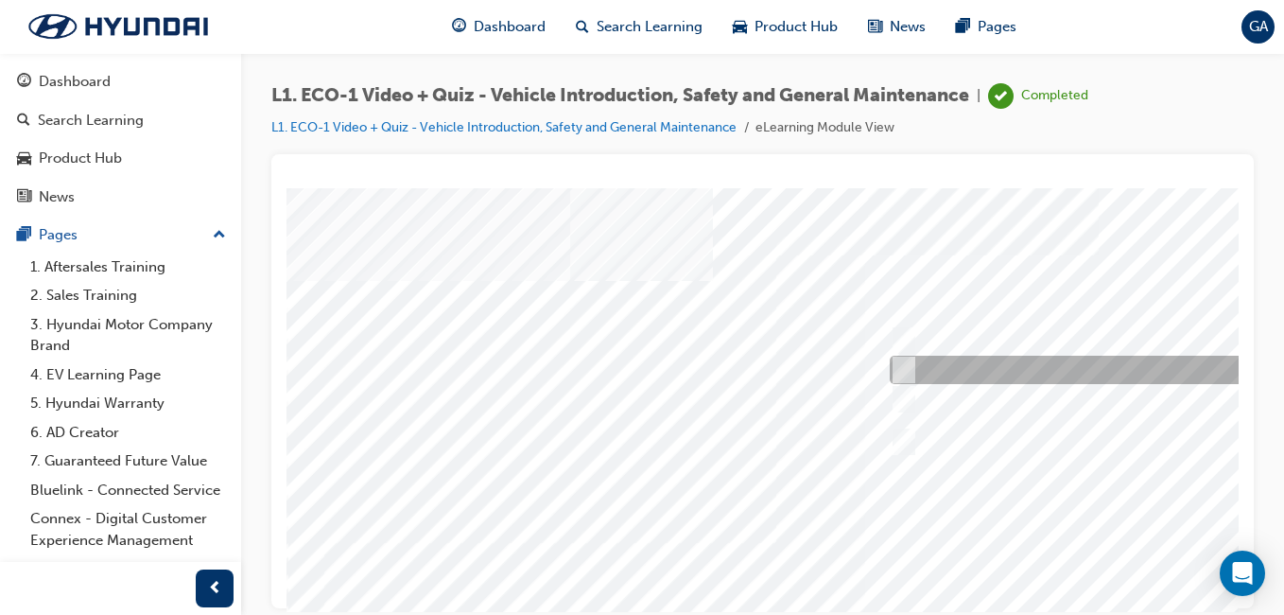
click at [901, 367] on input "No." at bounding box center [900, 369] width 21 height 21
radio input "true"
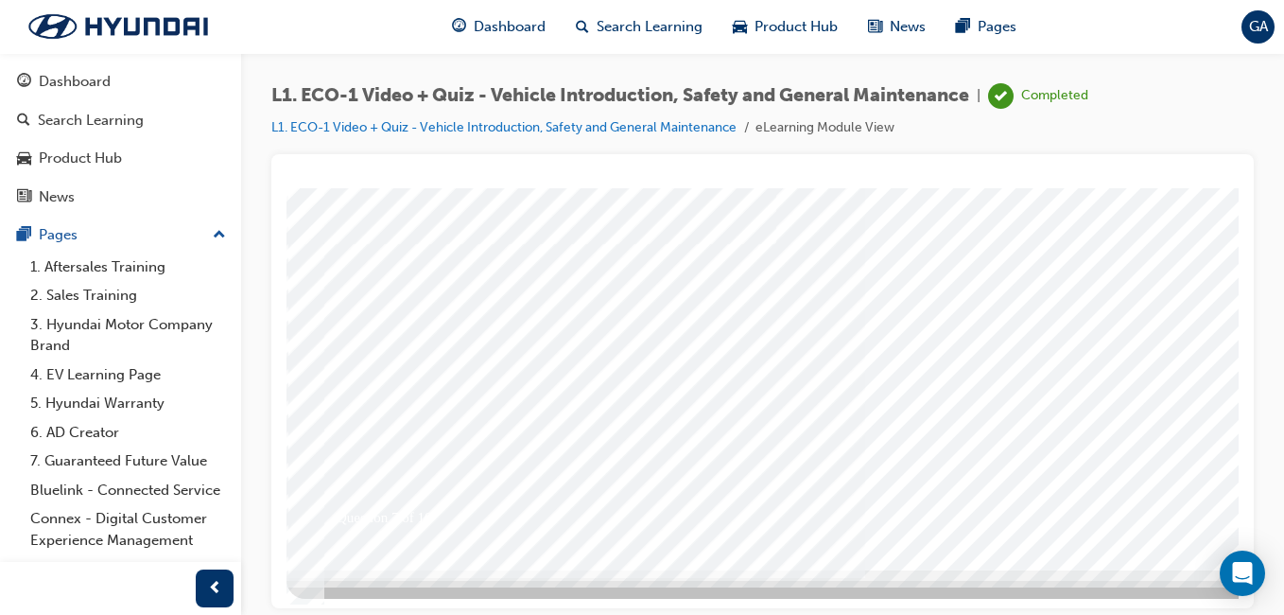
scroll to position [300, 0]
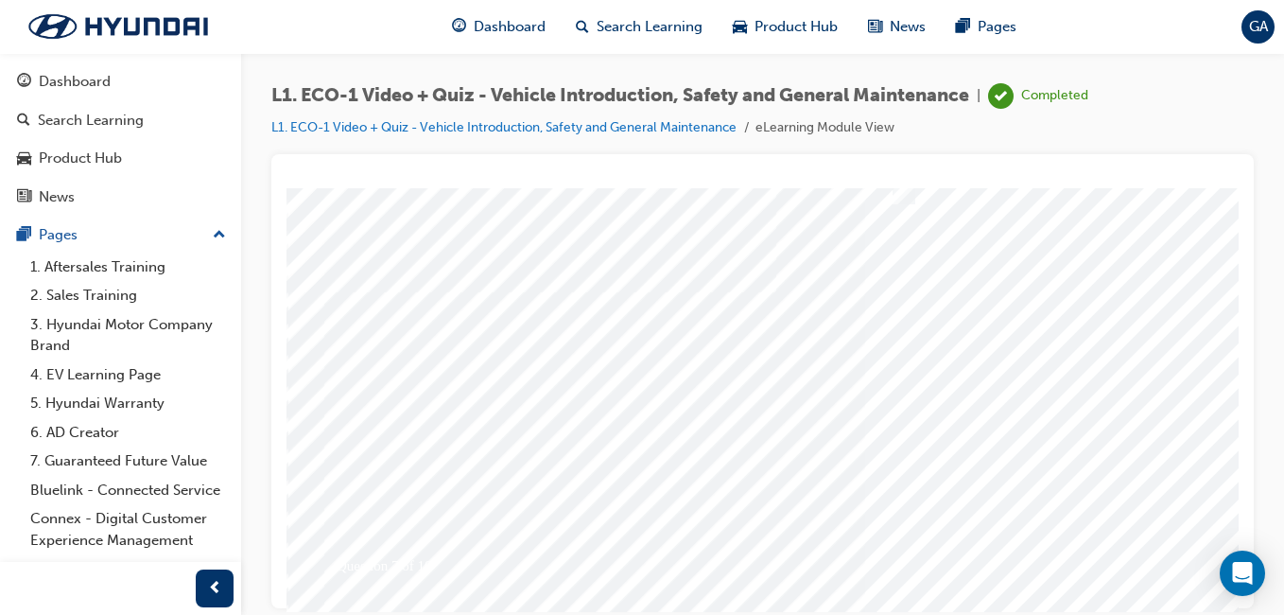
scroll to position [284, 0]
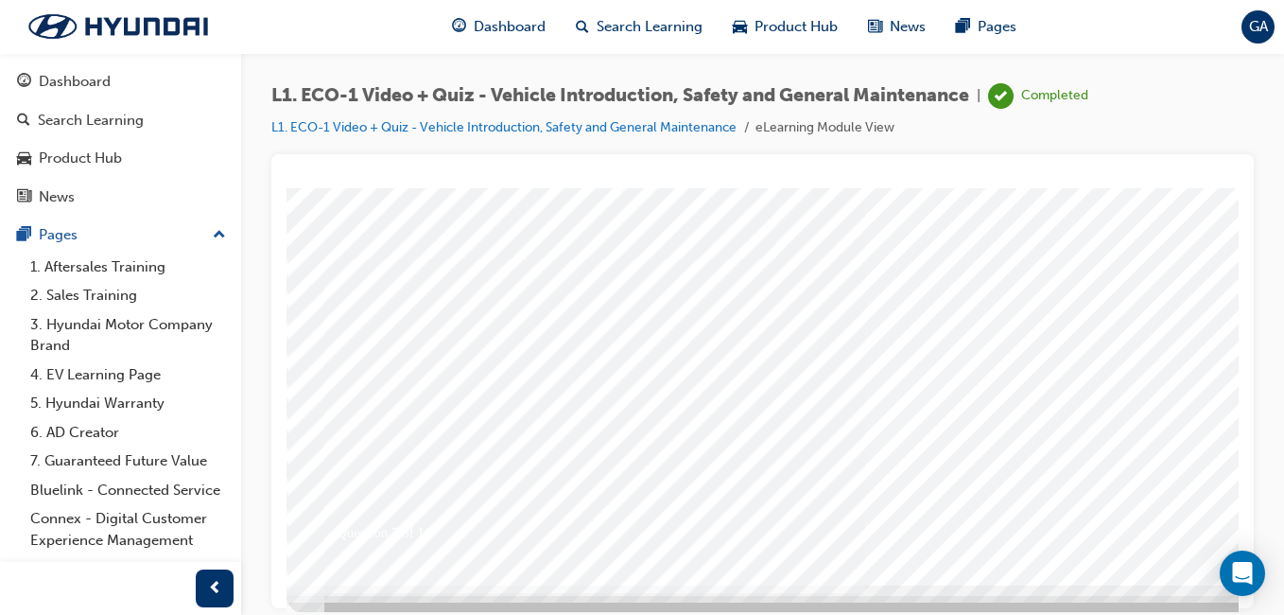
click at [1197, 509] on div at bounding box center [930, 244] width 1286 height 681
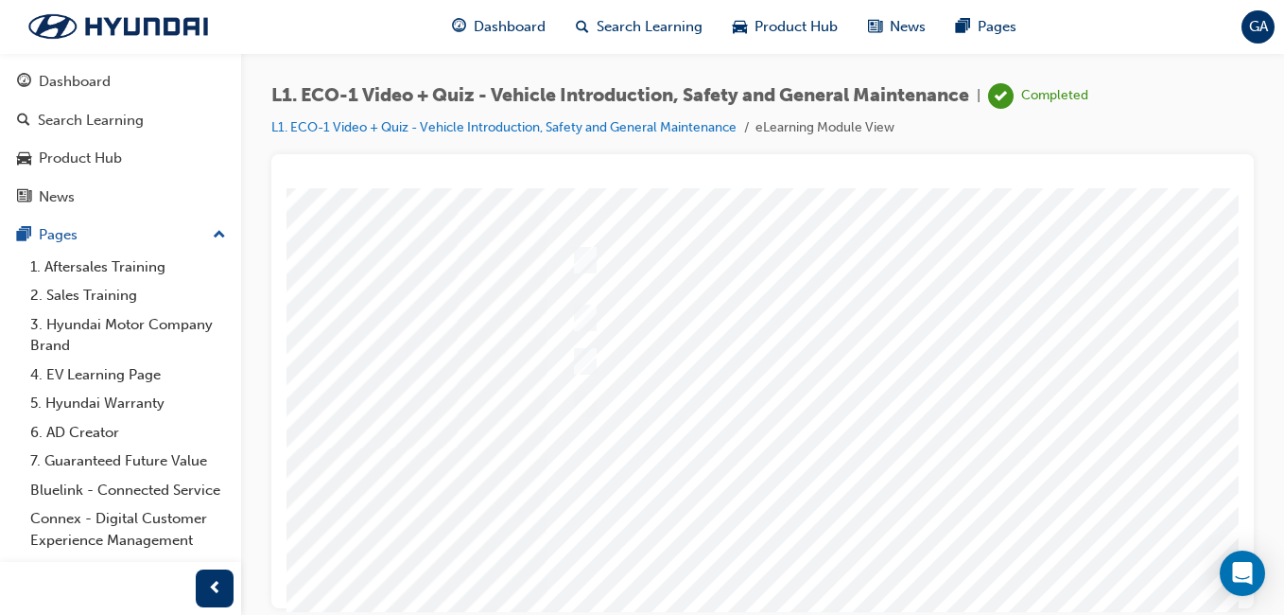
scroll to position [95, 348]
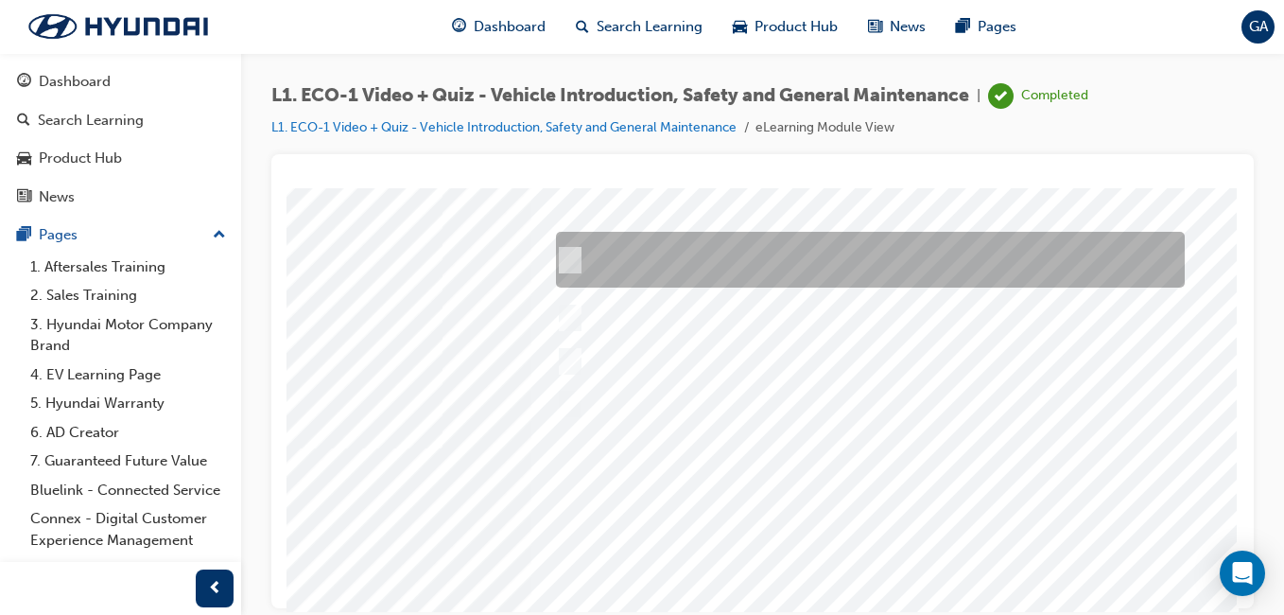
click at [561, 258] on input "No, the HV system must be de-energised by a High Voltage Technician." at bounding box center [566, 260] width 21 height 21
radio input "true"
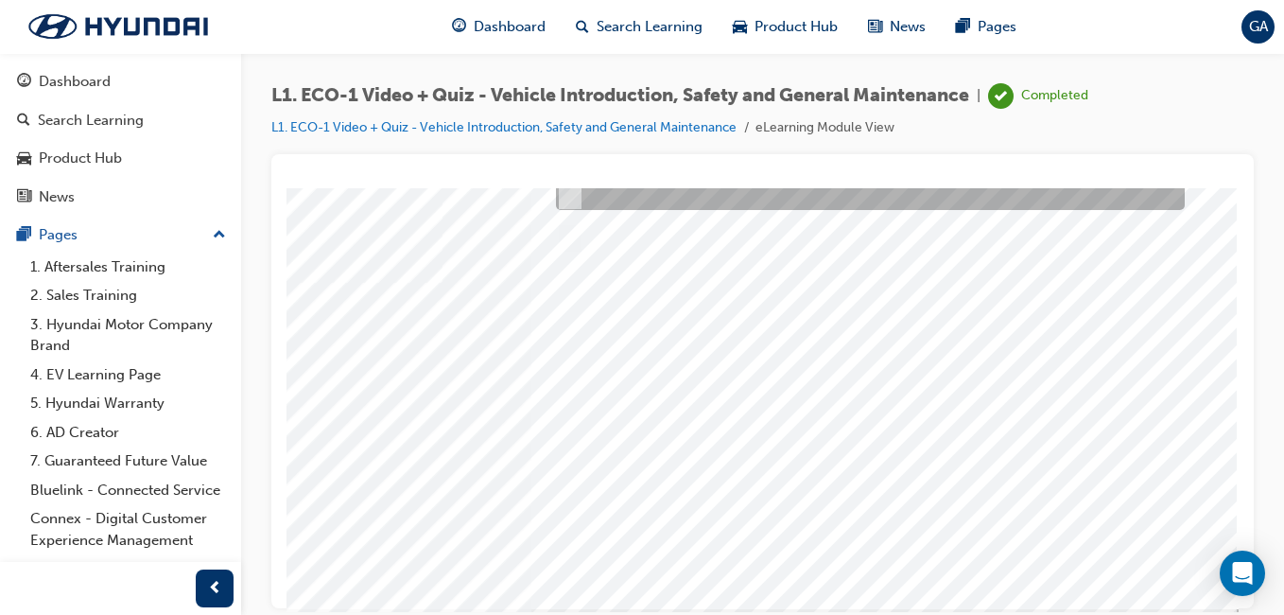
scroll to position [300, 348]
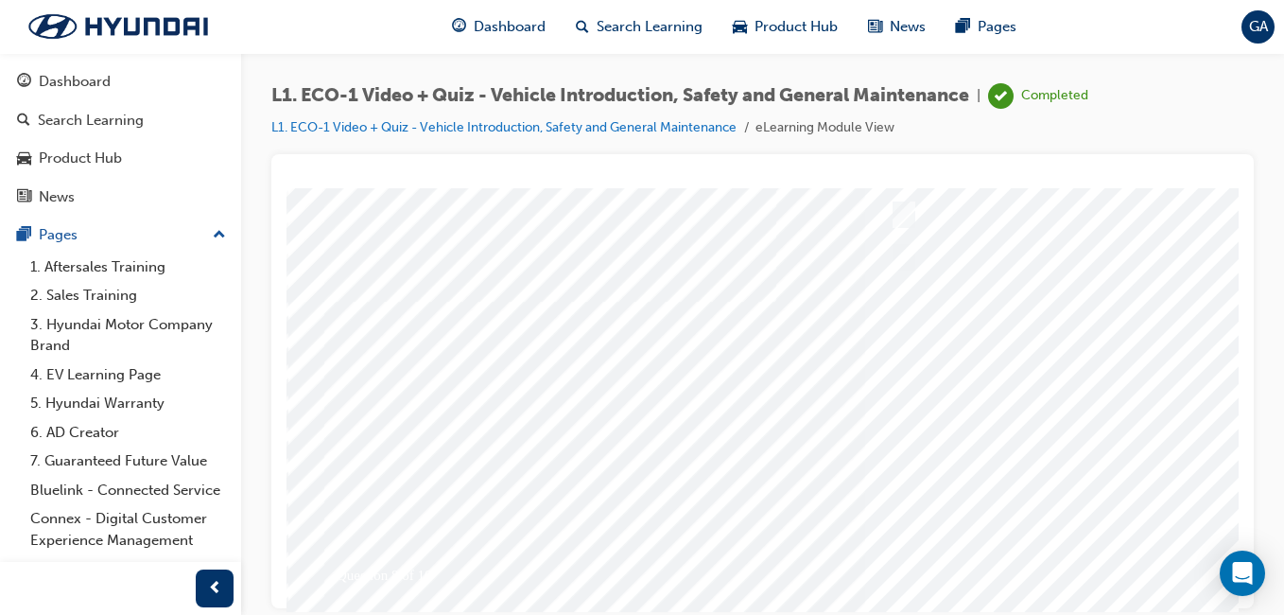
scroll to position [284, 0]
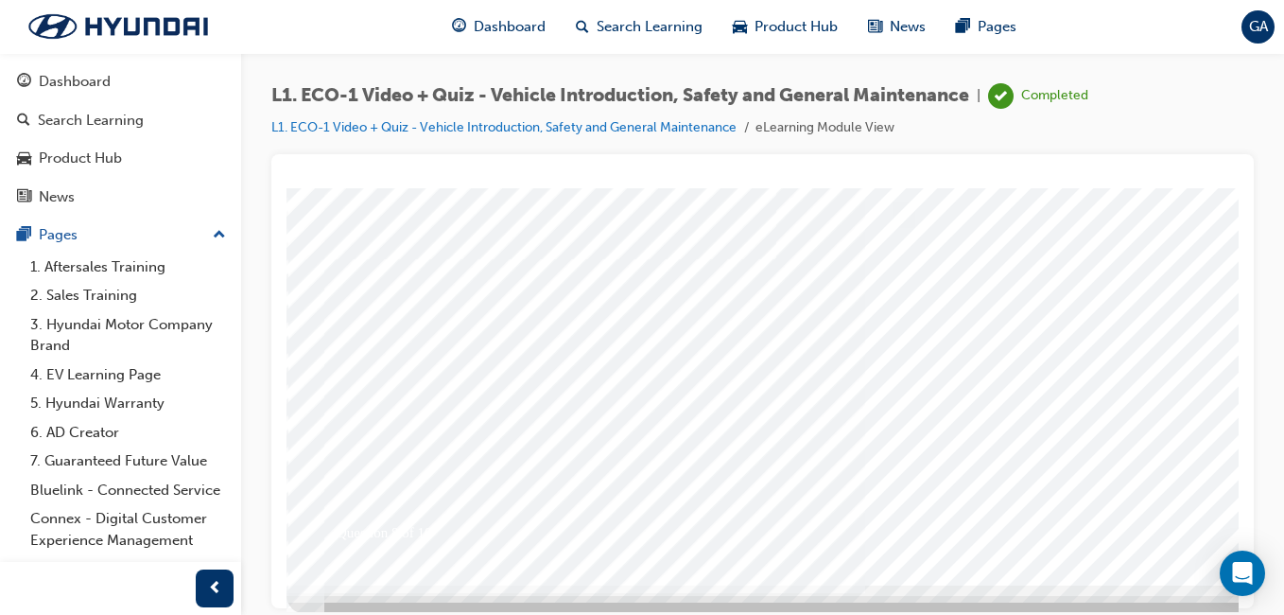
click at [1192, 514] on div at bounding box center [930, 244] width 1286 height 681
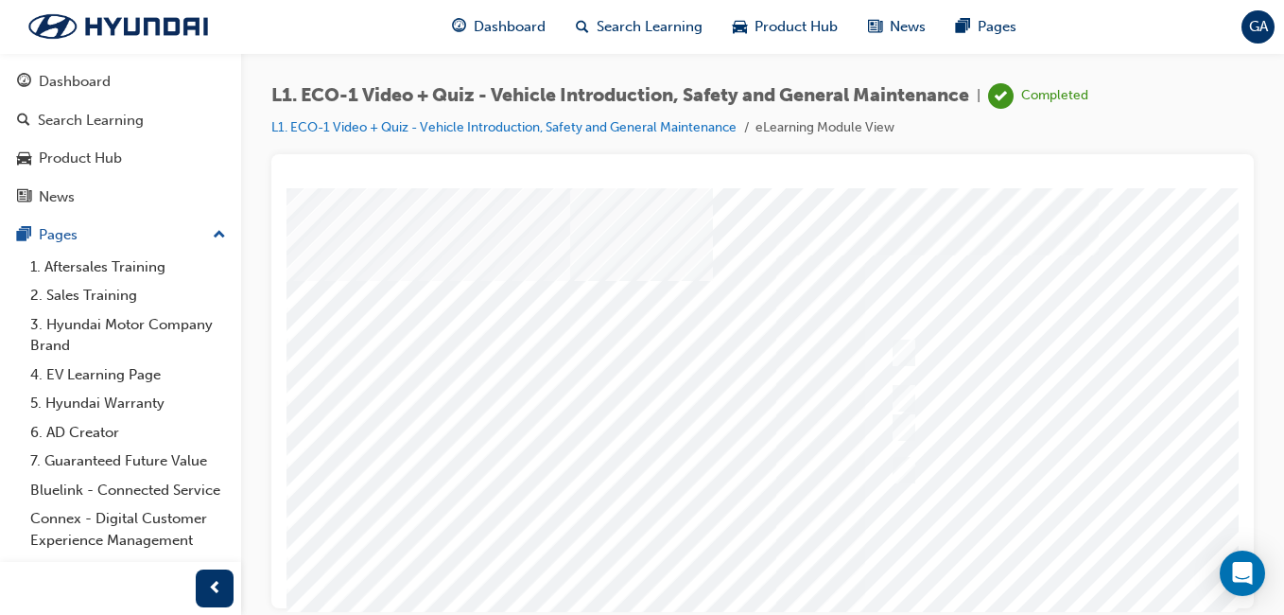
scroll to position [0, 348]
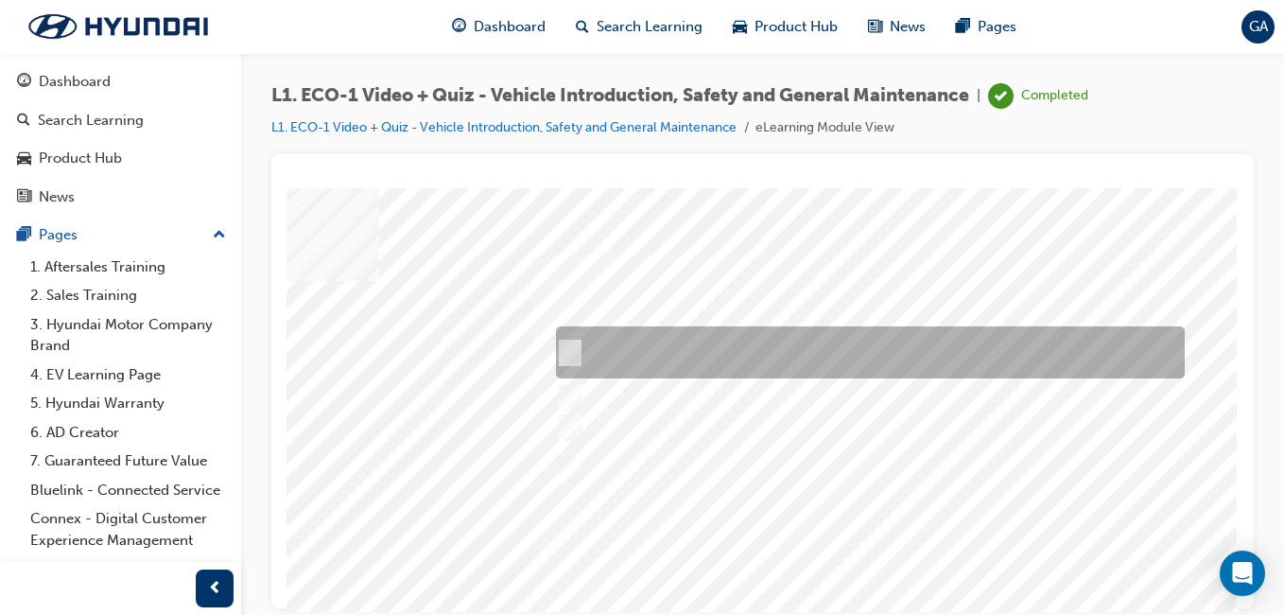
click at [564, 343] on div at bounding box center [865, 352] width 629 height 52
radio input "true"
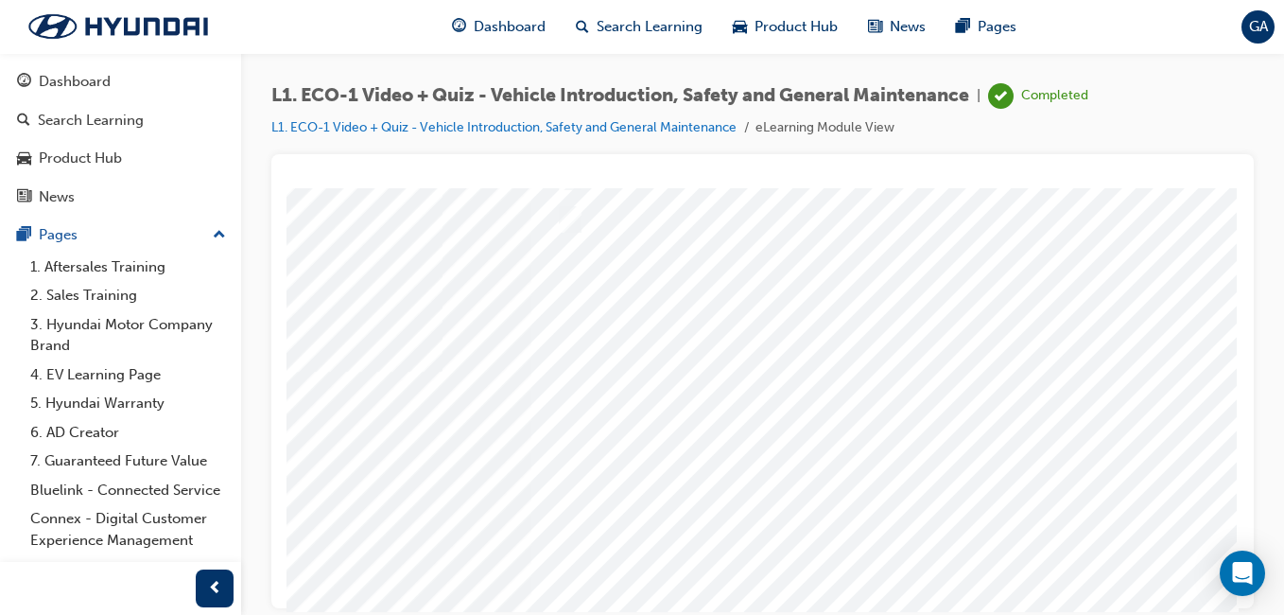
scroll to position [284, 348]
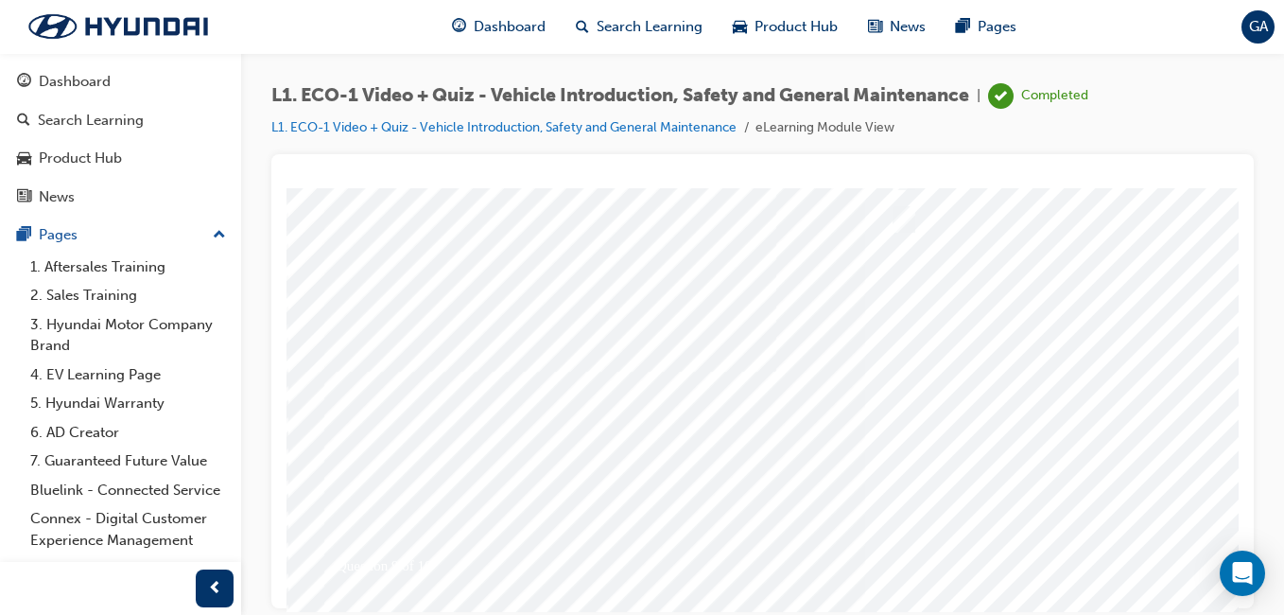
scroll to position [284, 0]
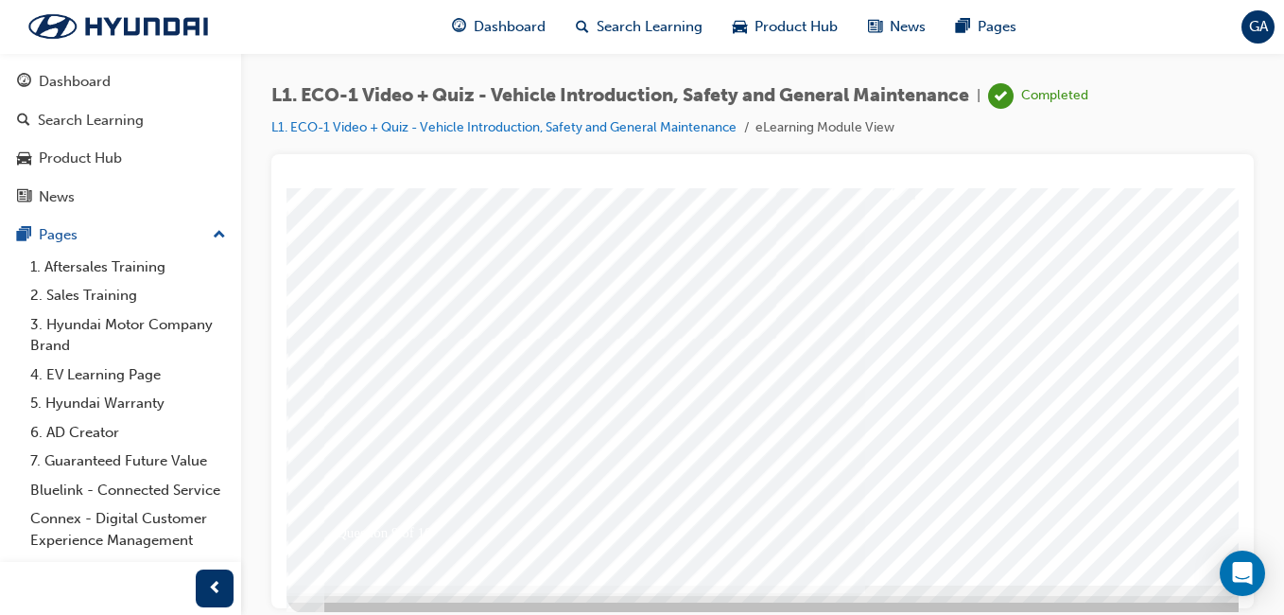
click at [1165, 503] on div at bounding box center [930, 244] width 1286 height 681
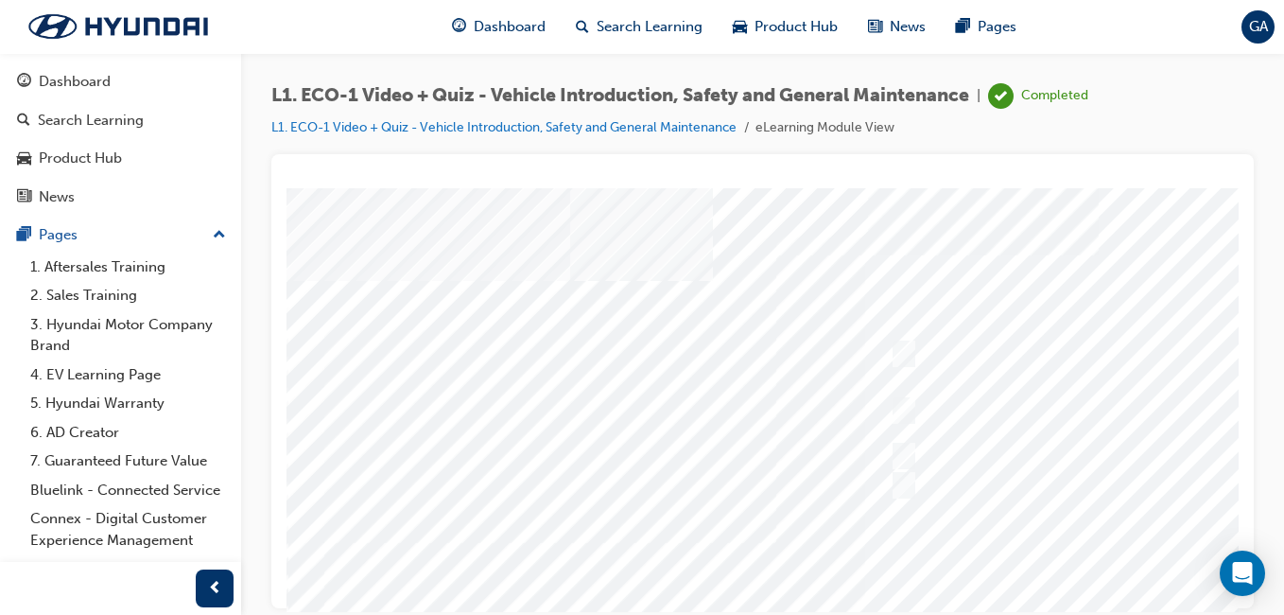
scroll to position [0, 348]
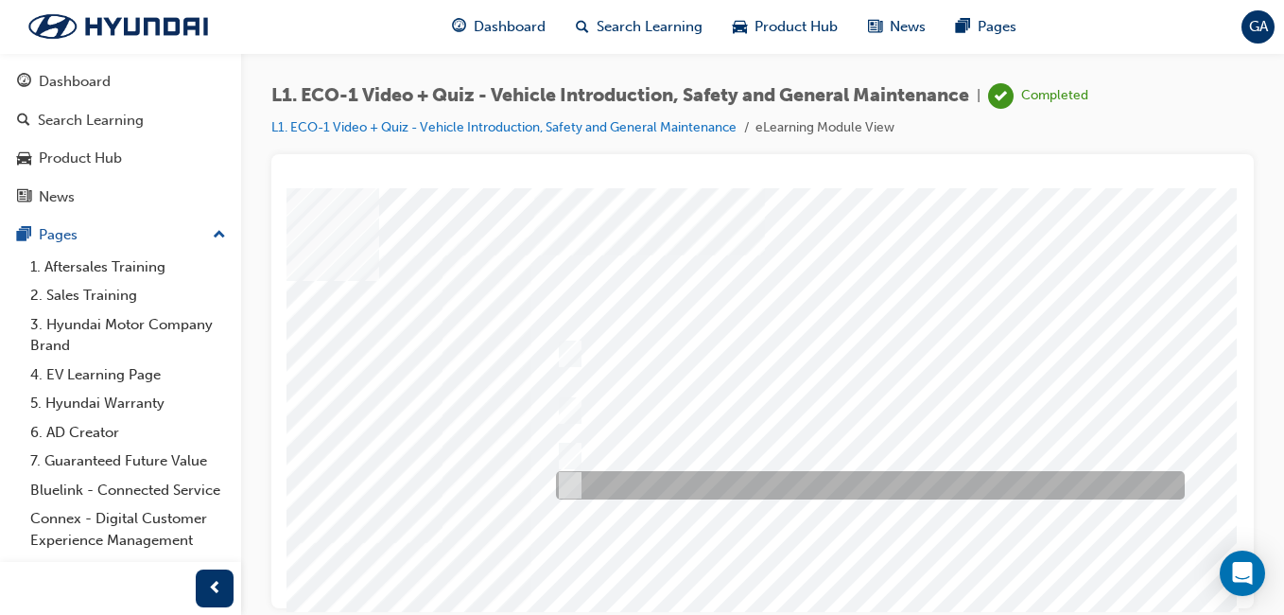
click at [995, 478] on div at bounding box center [865, 485] width 629 height 28
radio input "true"
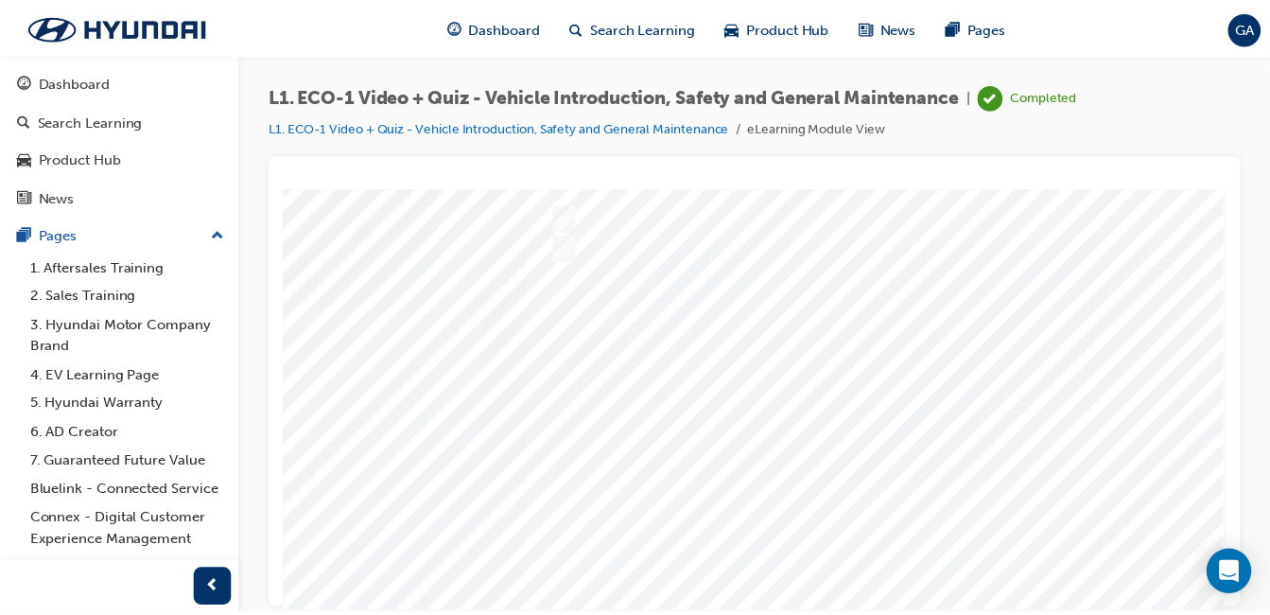
scroll to position [284, 348]
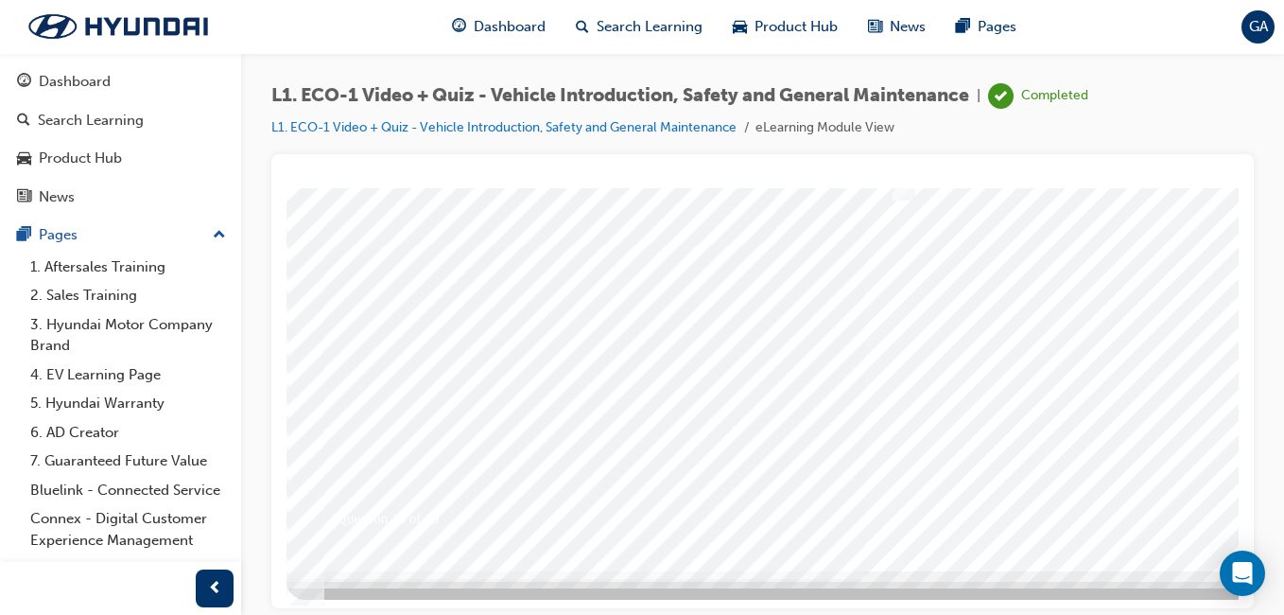
scroll to position [300, 0]
click at [1192, 487] on div at bounding box center [930, 227] width 1286 height 681
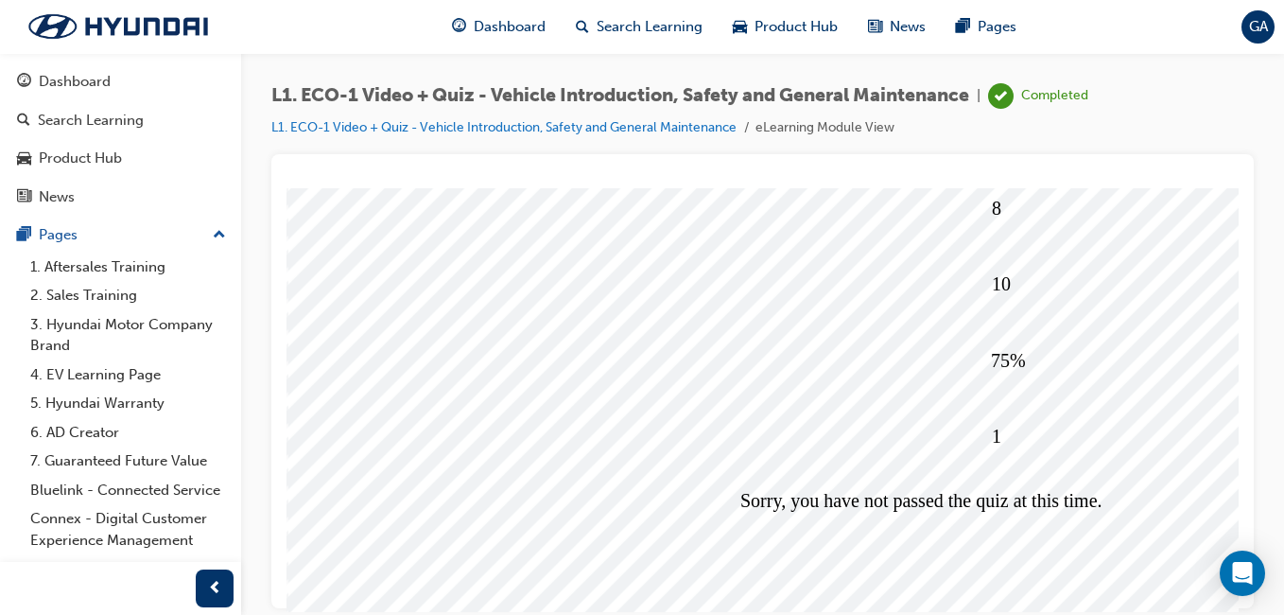
scroll to position [284, 0]
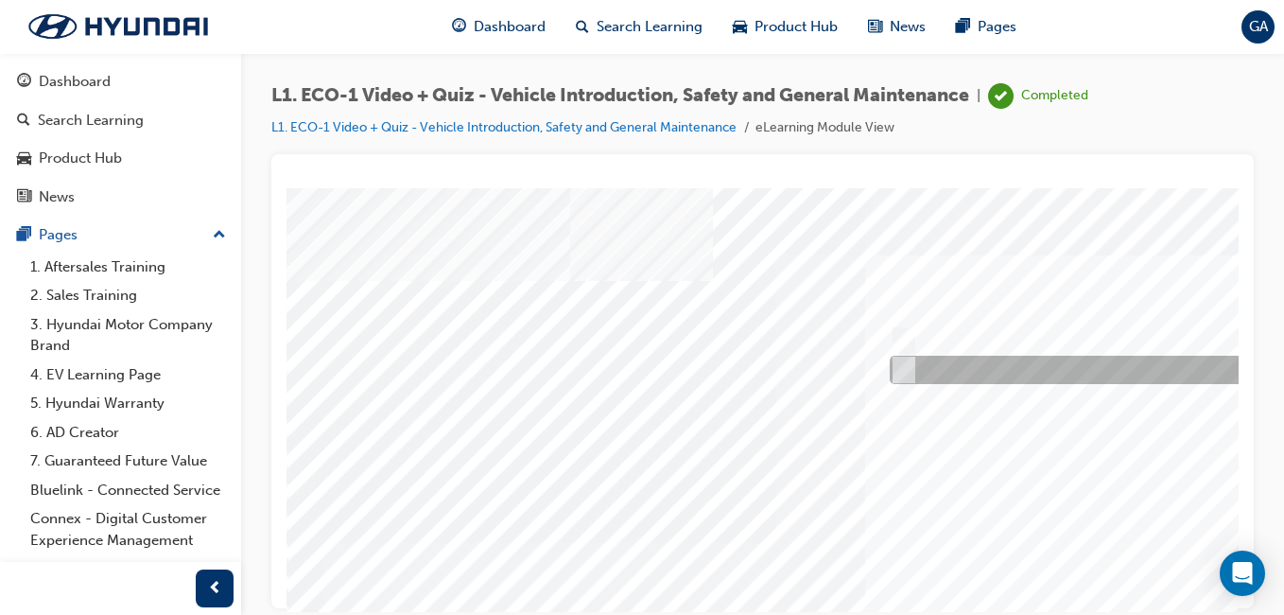
click at [903, 363] on input "No" at bounding box center [900, 369] width 21 height 21
radio input "true"
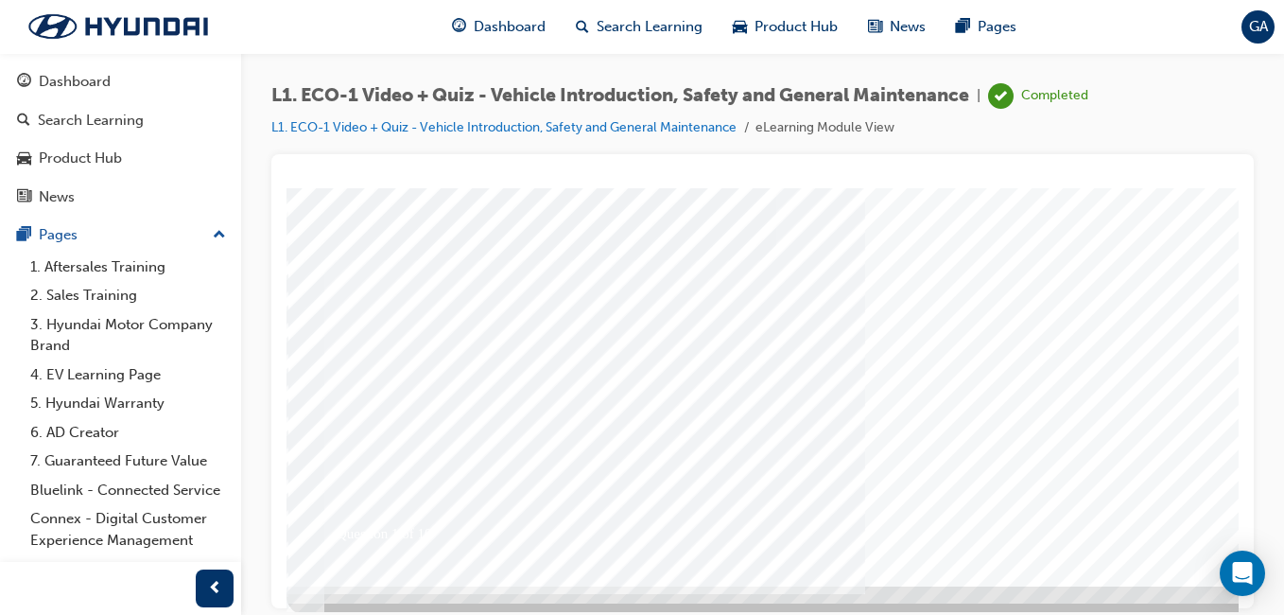
scroll to position [284, 0]
click at [1179, 509] on div at bounding box center [930, 244] width 1286 height 681
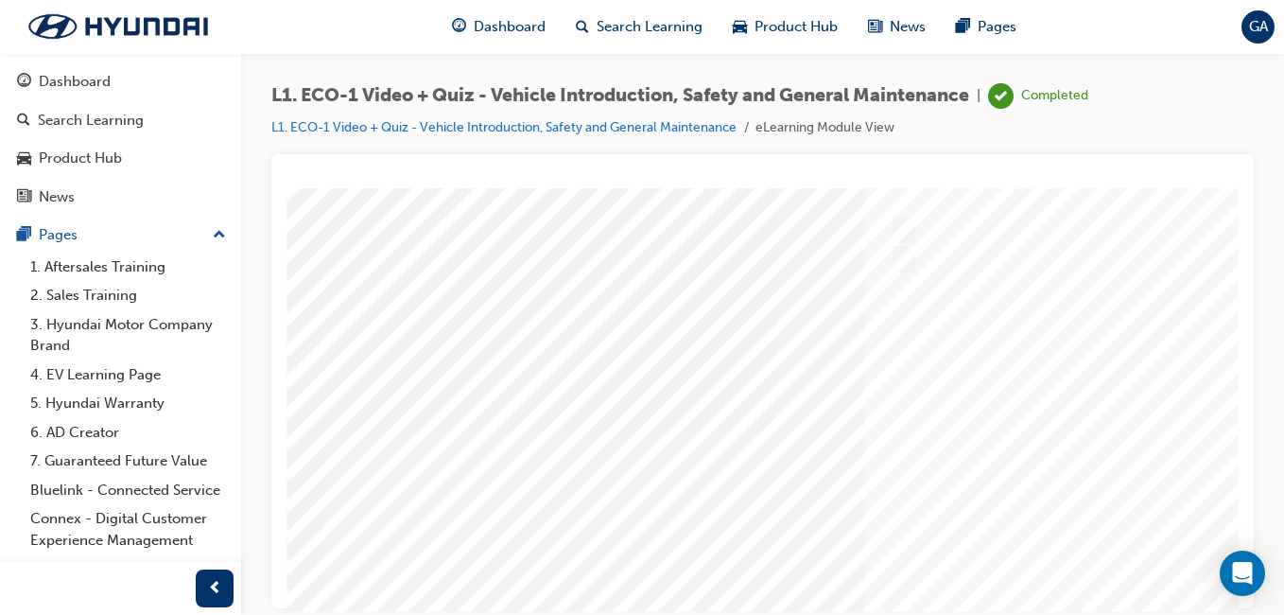
scroll to position [0, 0]
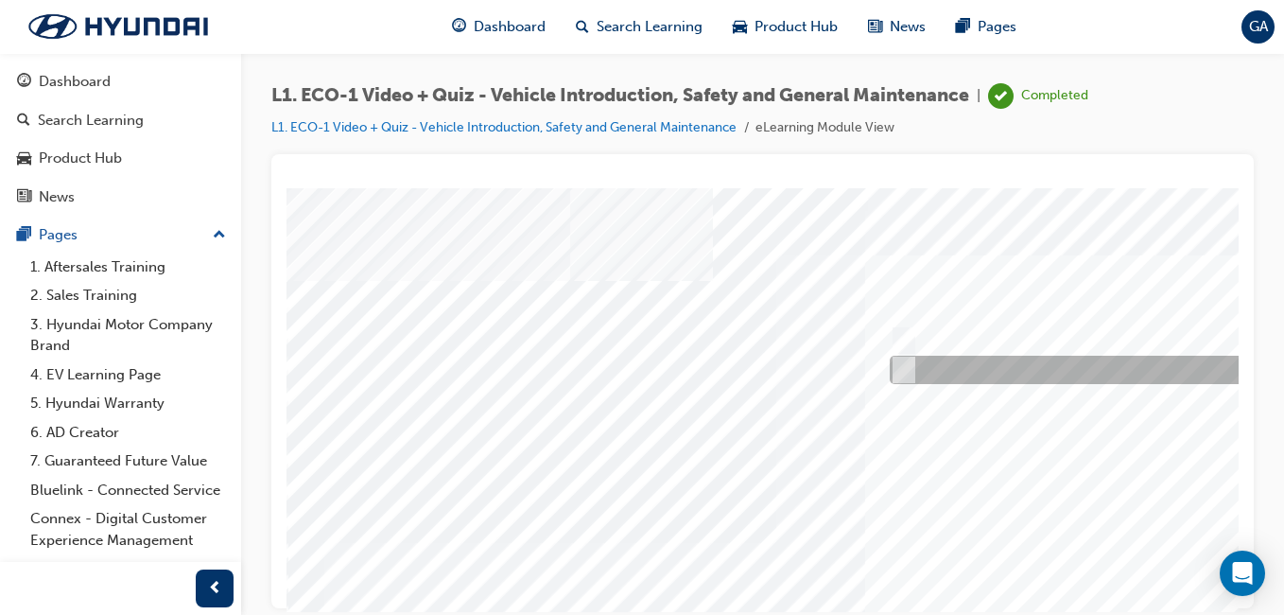
click at [898, 364] on input "No" at bounding box center [900, 369] width 21 height 21
radio input "true"
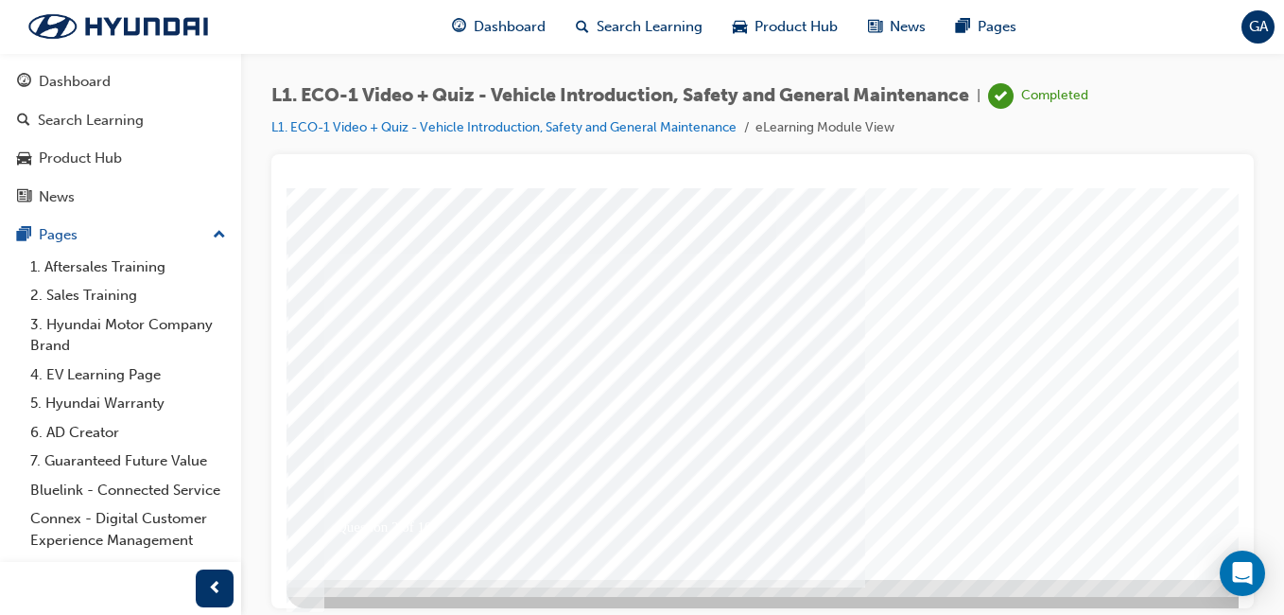
scroll to position [300, 0]
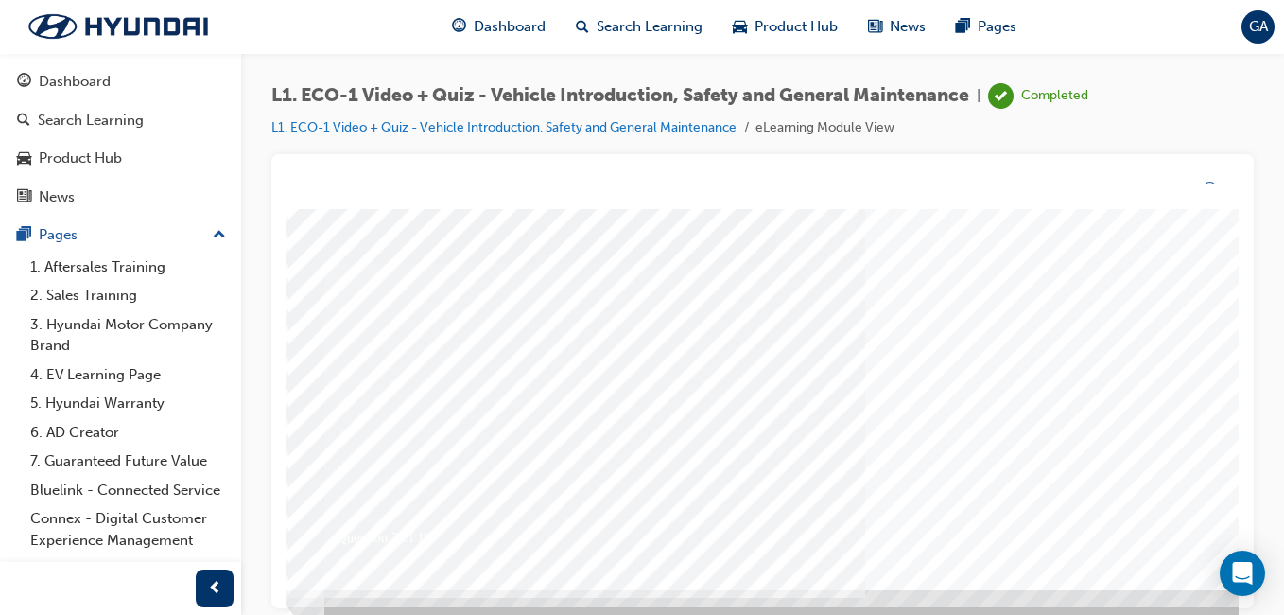
scroll to position [0, 0]
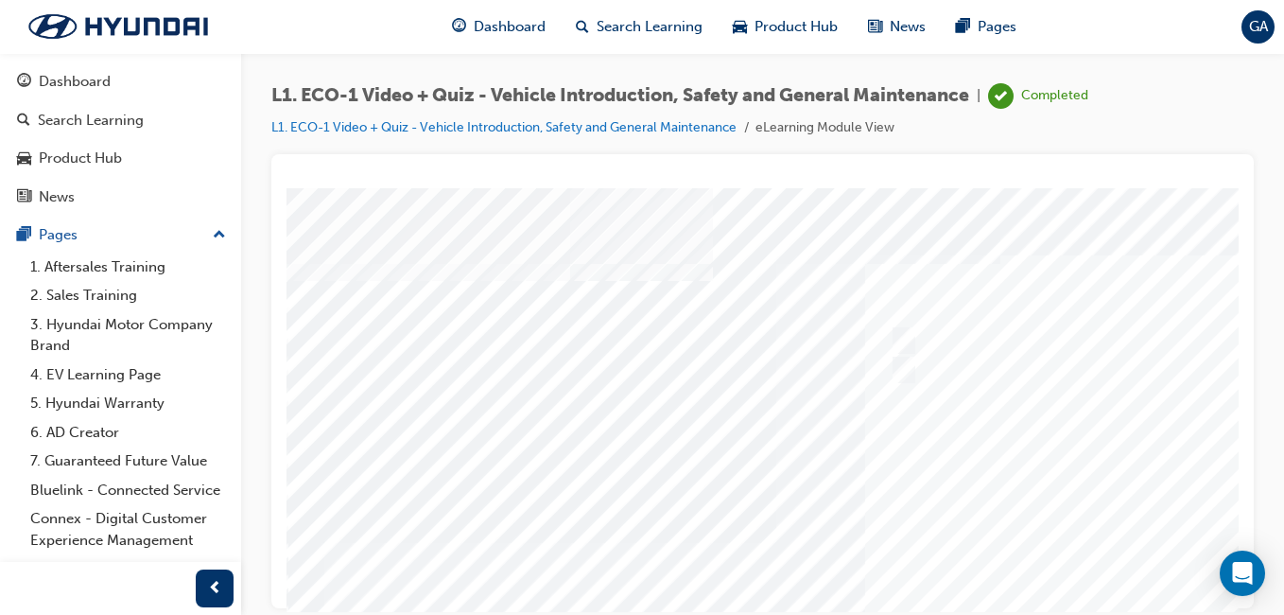
click at [930, 454] on div at bounding box center [930, 527] width 1286 height 681
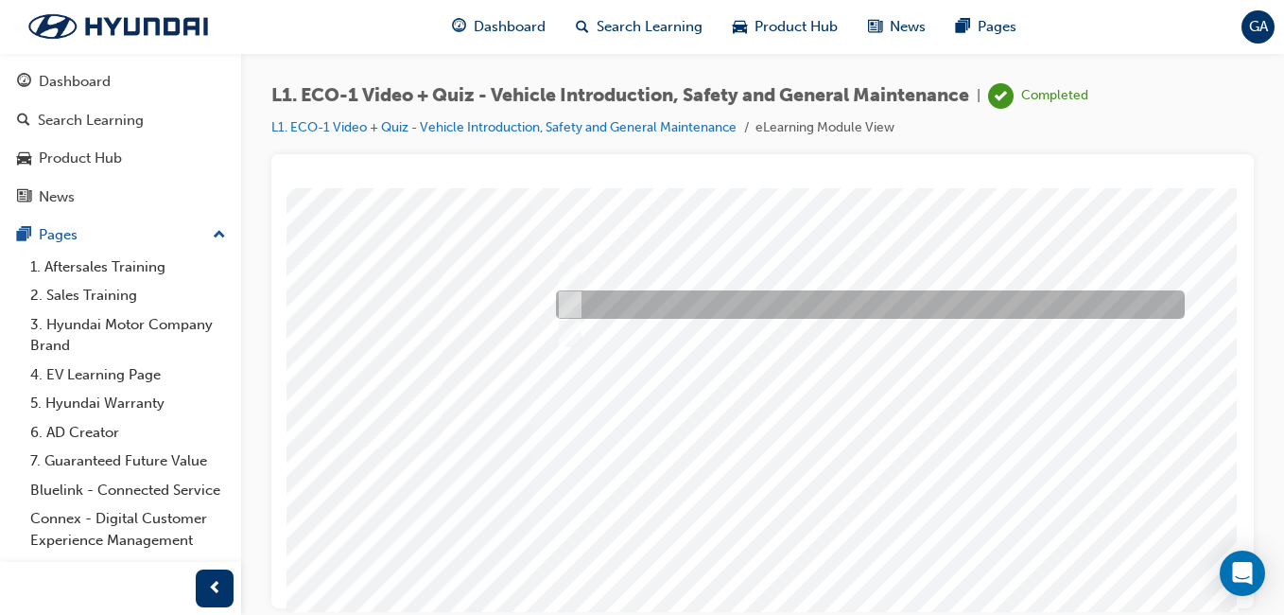
click at [559, 294] on input "Immediately advise an Eco Vehicle Specialist Technician." at bounding box center [566, 304] width 21 height 21
radio input "true"
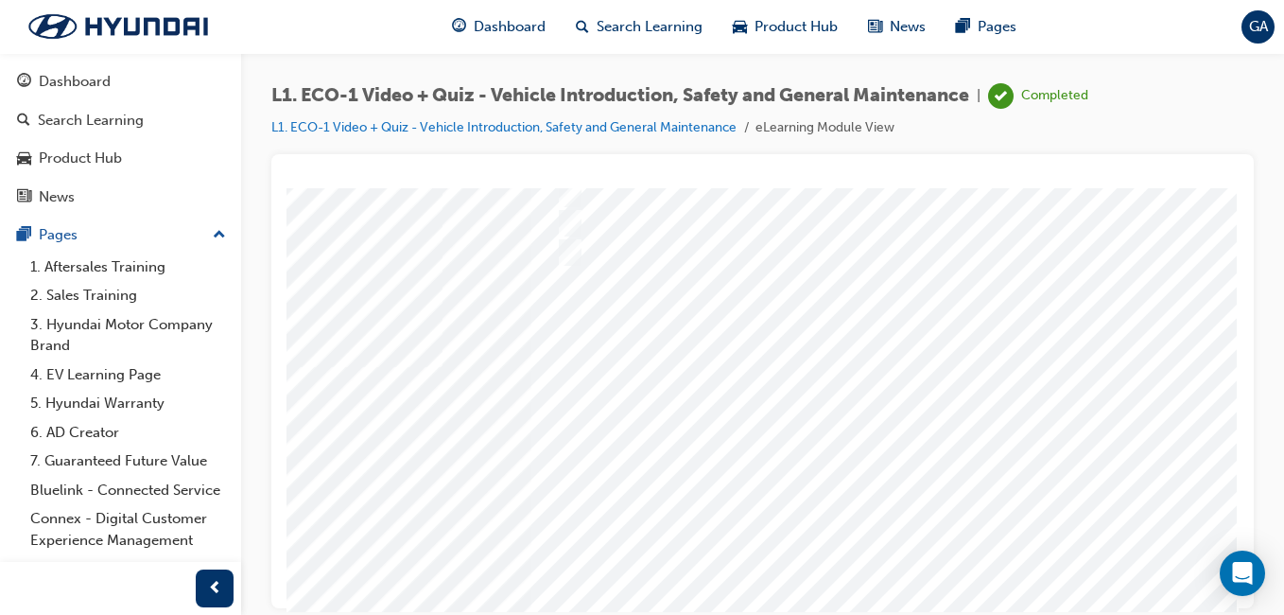
scroll to position [284, 348]
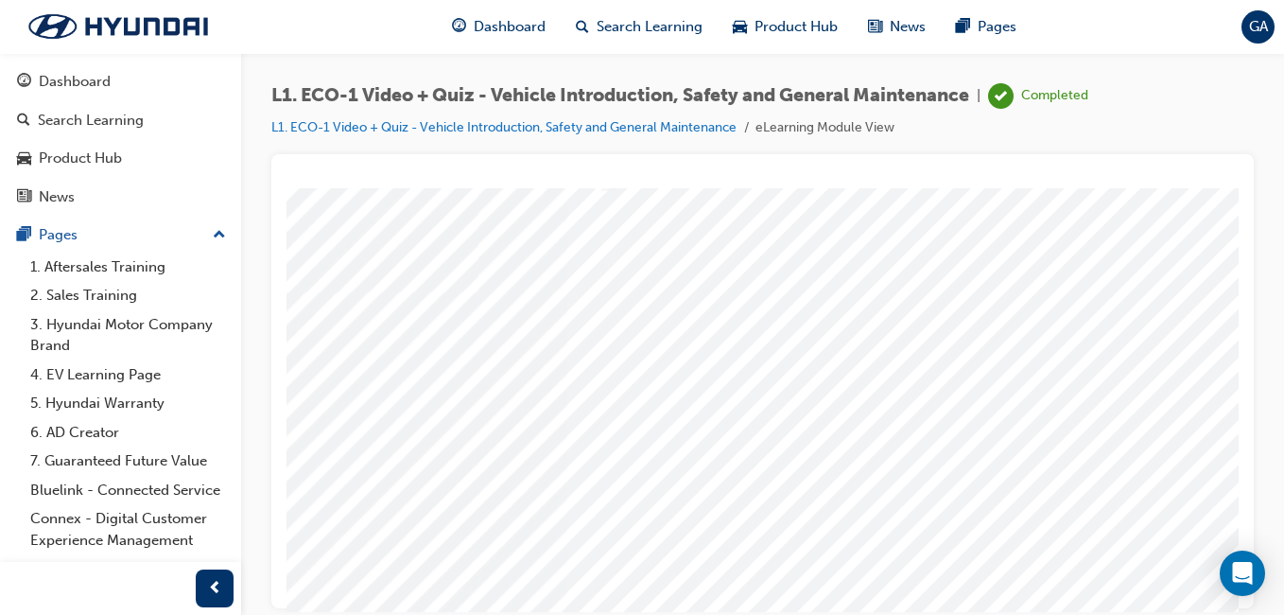
scroll to position [284, 298]
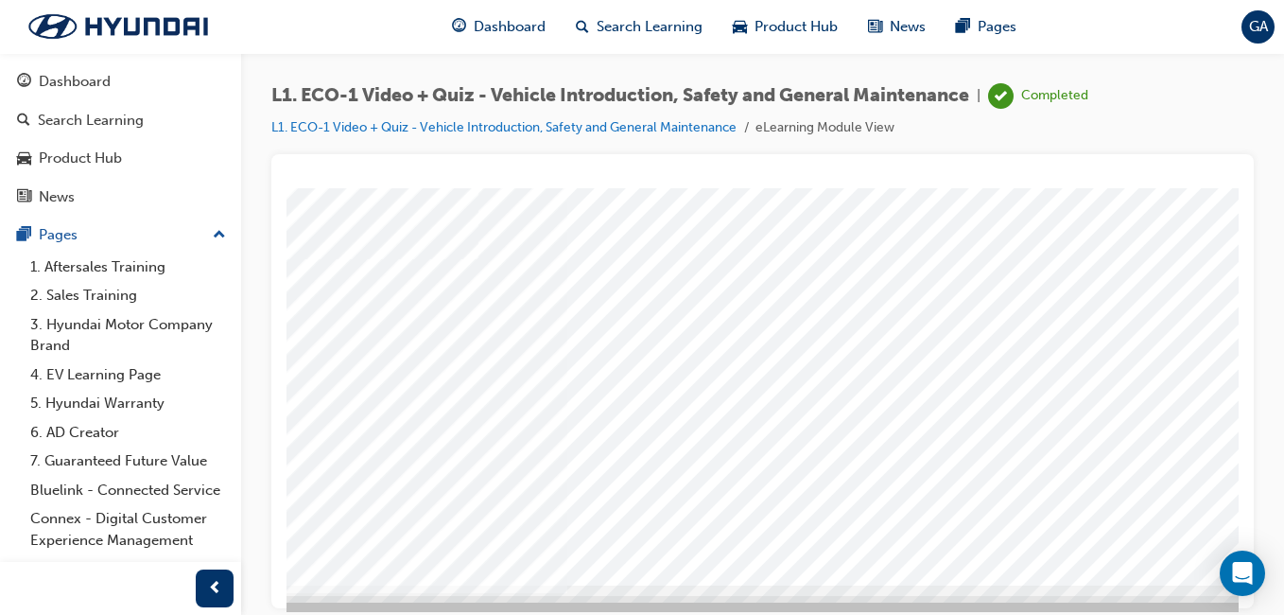
click at [893, 507] on div at bounding box center [632, 244] width 1286 height 681
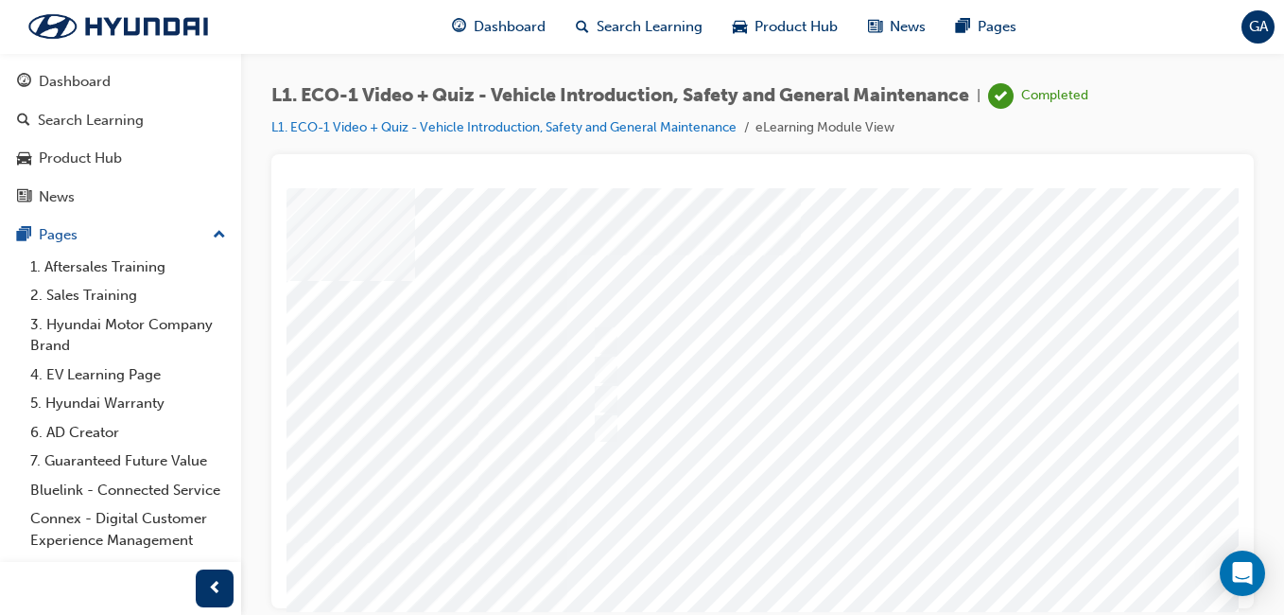
scroll to position [0, 0]
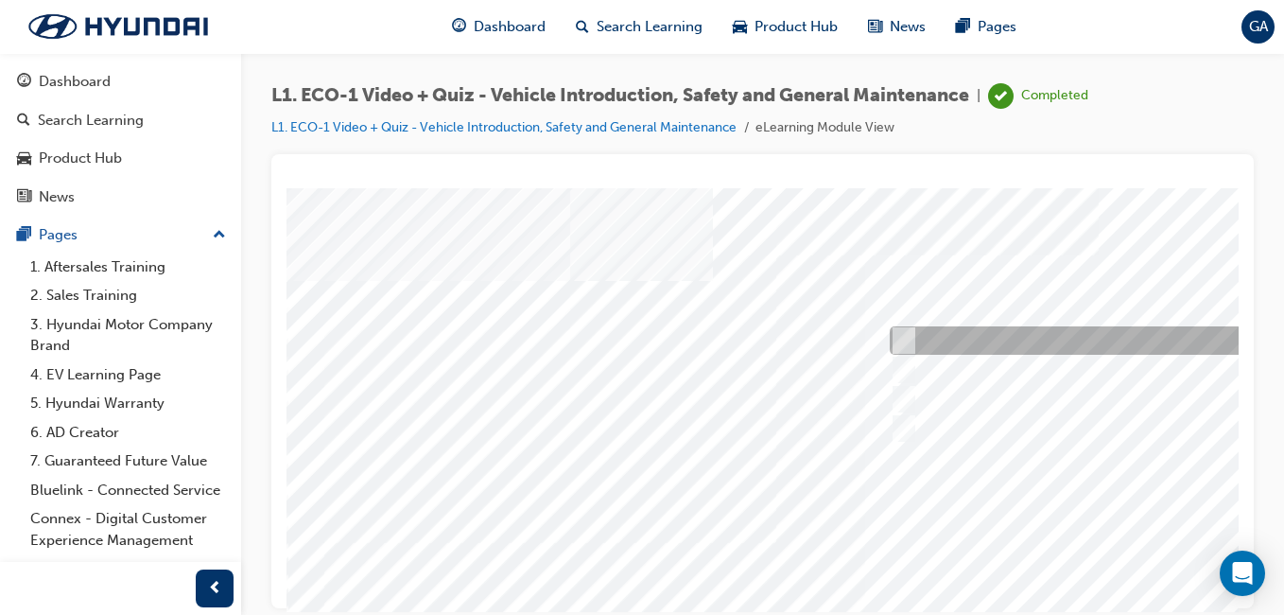
click at [903, 336] on input "An orange covering." at bounding box center [900, 340] width 21 height 21
radio input "true"
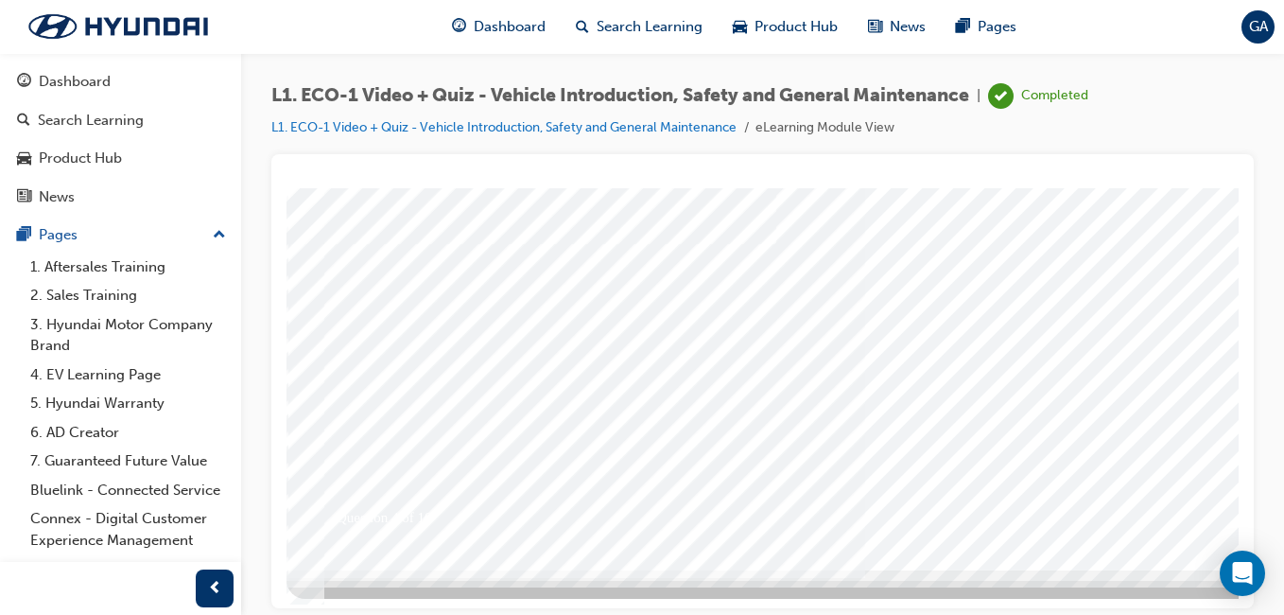
scroll to position [300, 0]
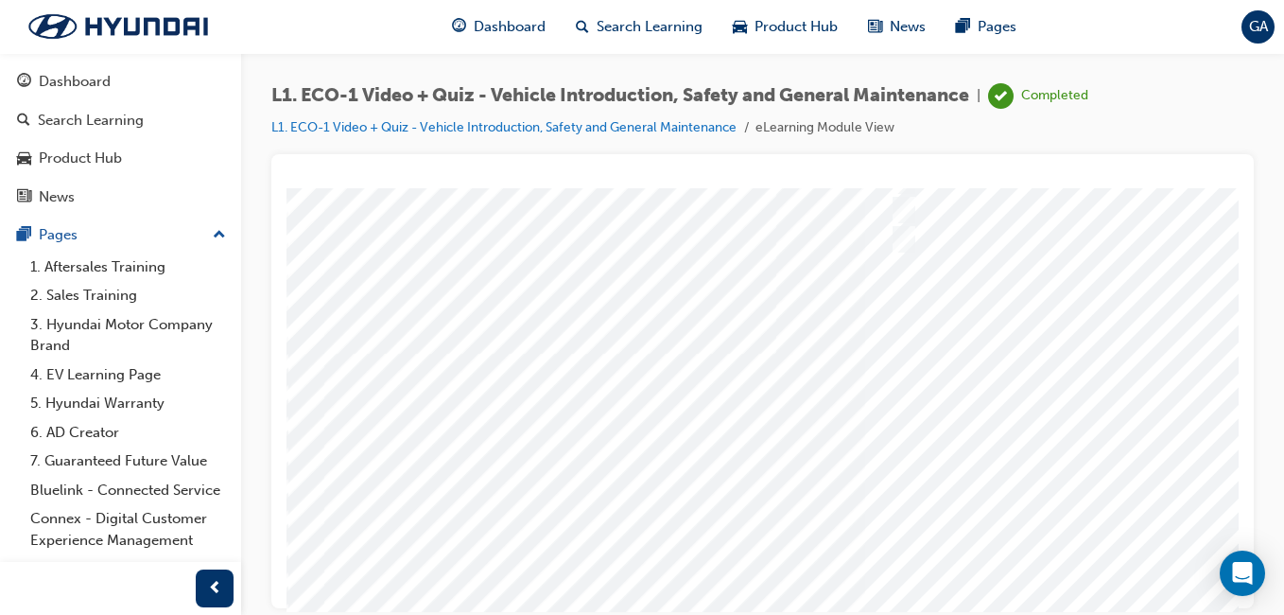
scroll to position [284, 0]
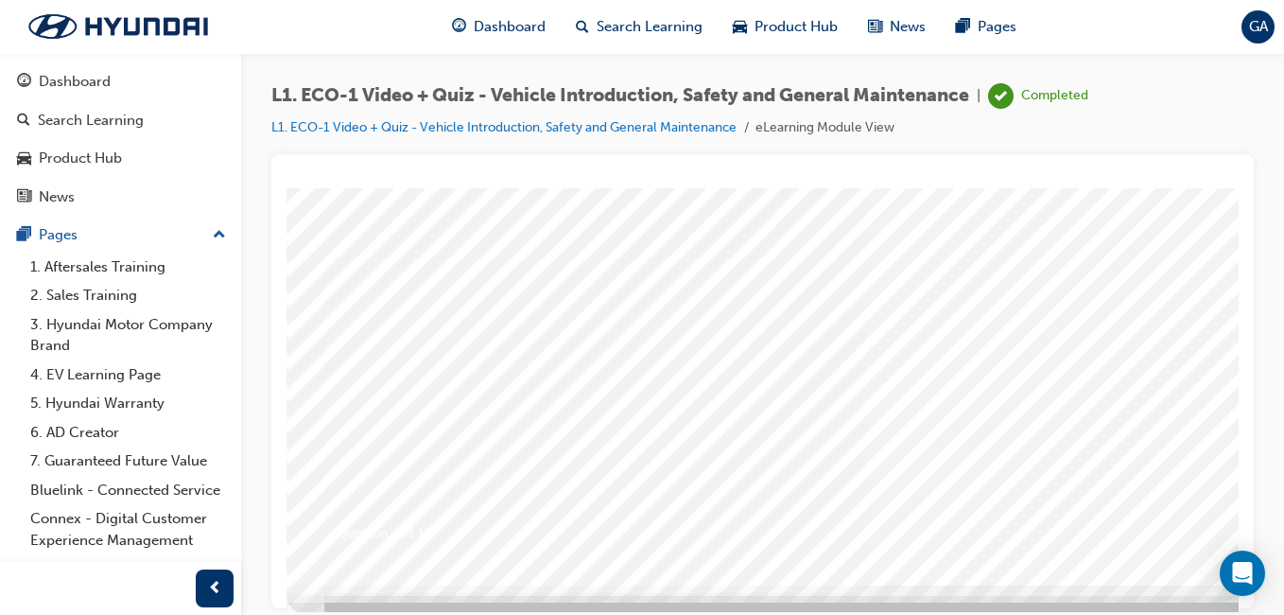
click at [1174, 508] on div at bounding box center [930, 244] width 1286 height 681
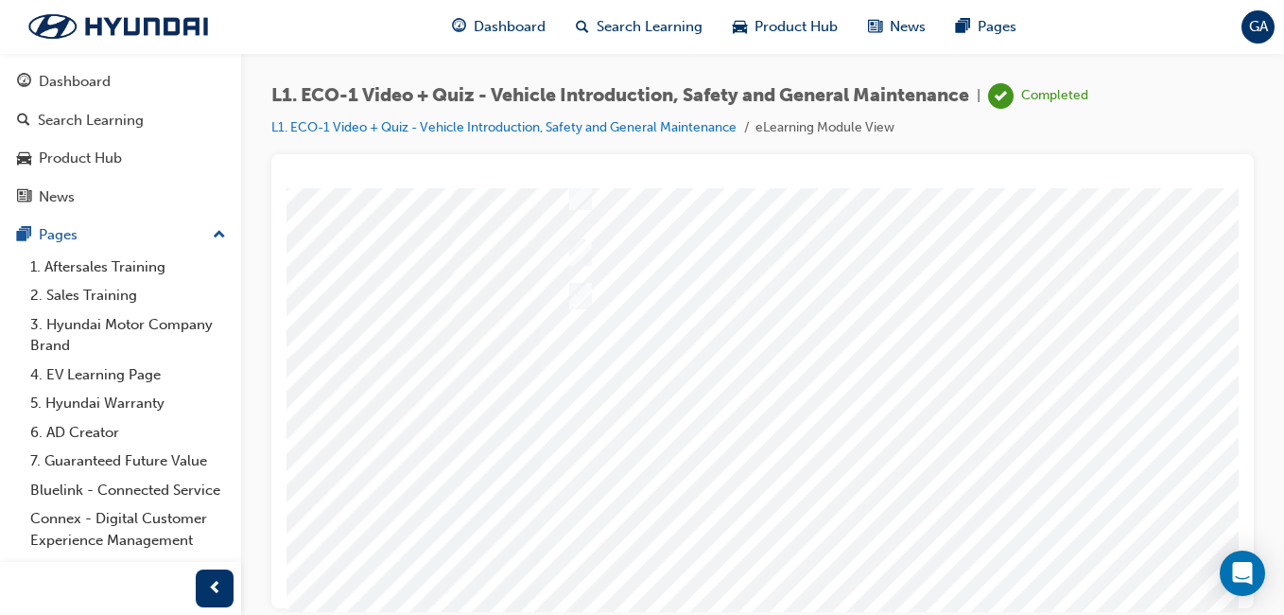
scroll to position [189, 348]
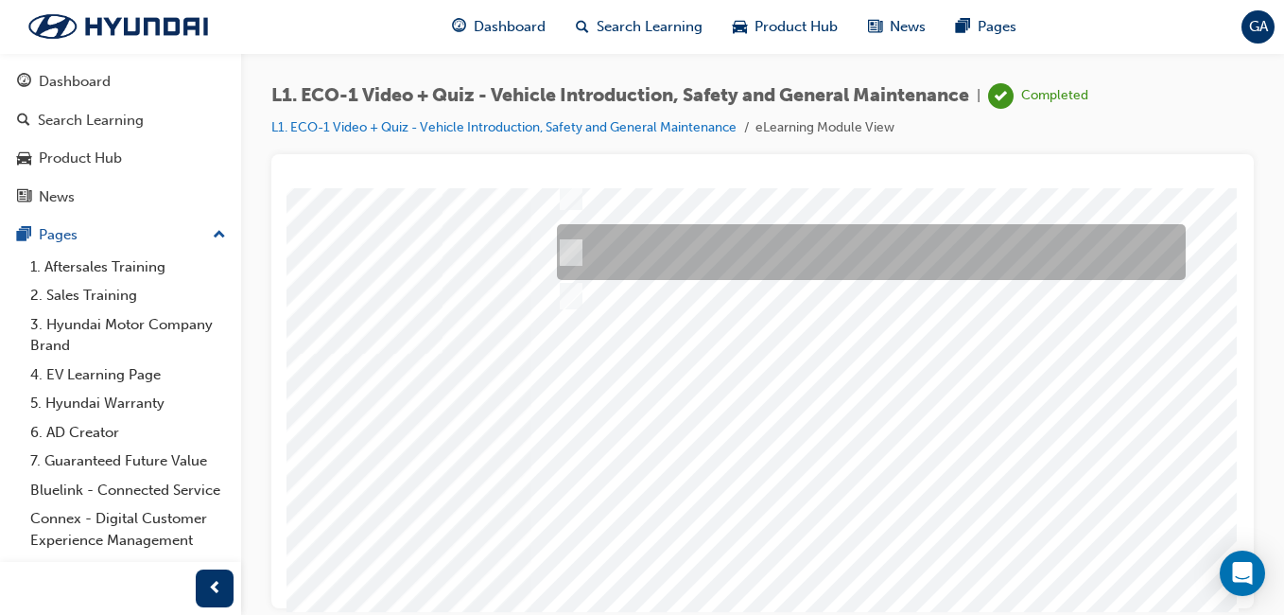
click at [557, 242] on input "Red means High Voltage is present, and orange means High Voltage may be present." at bounding box center [567, 252] width 21 height 21
radio input "true"
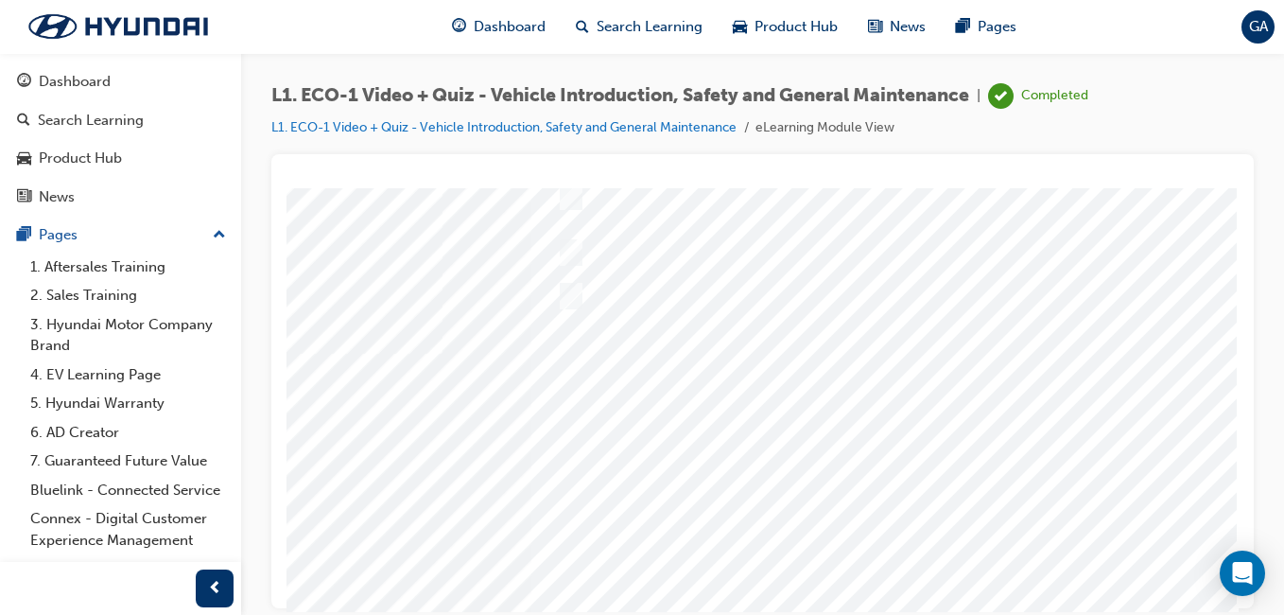
scroll to position [300, 348]
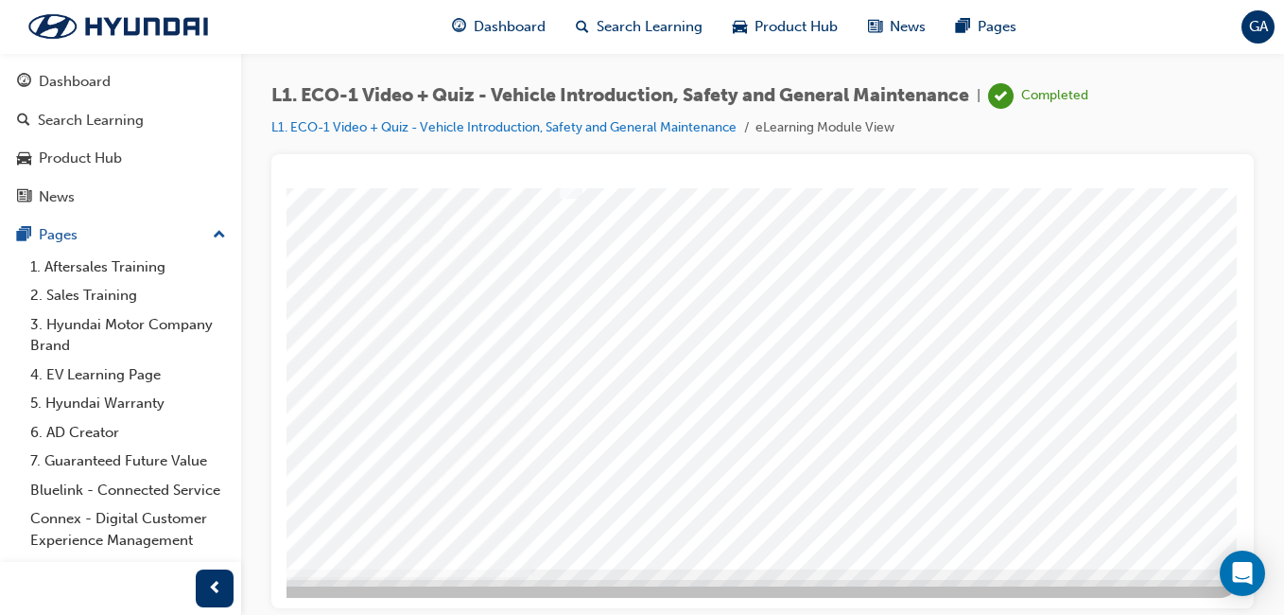
click at [1188, 495] on div at bounding box center [930, 227] width 1286 height 681
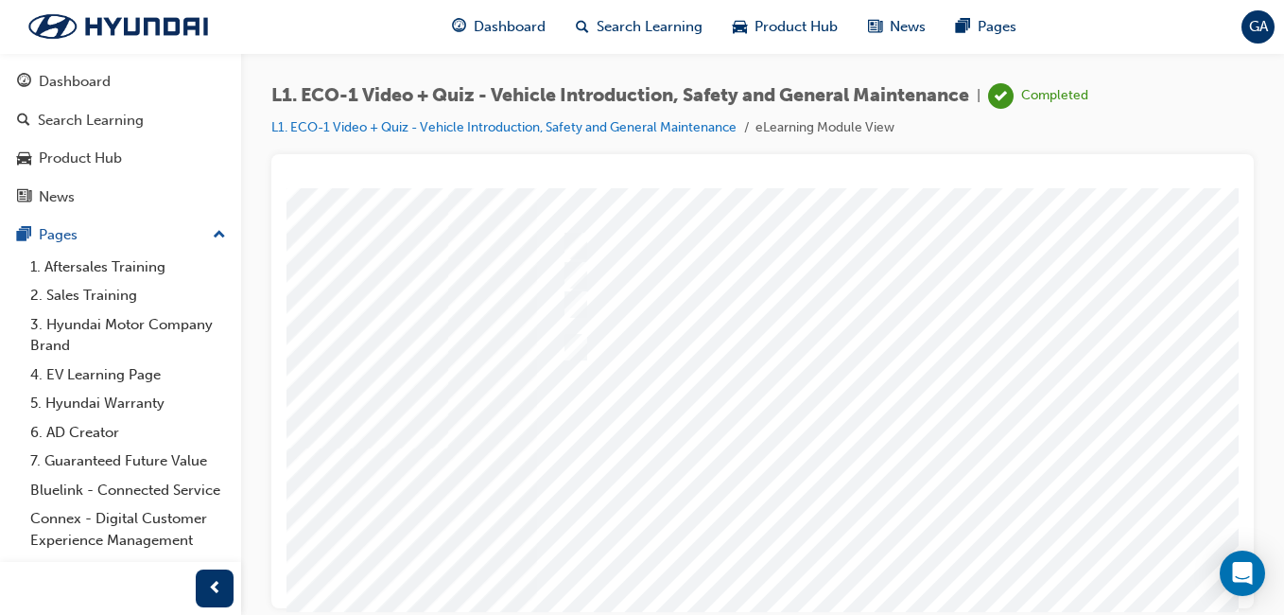
scroll to position [95, 348]
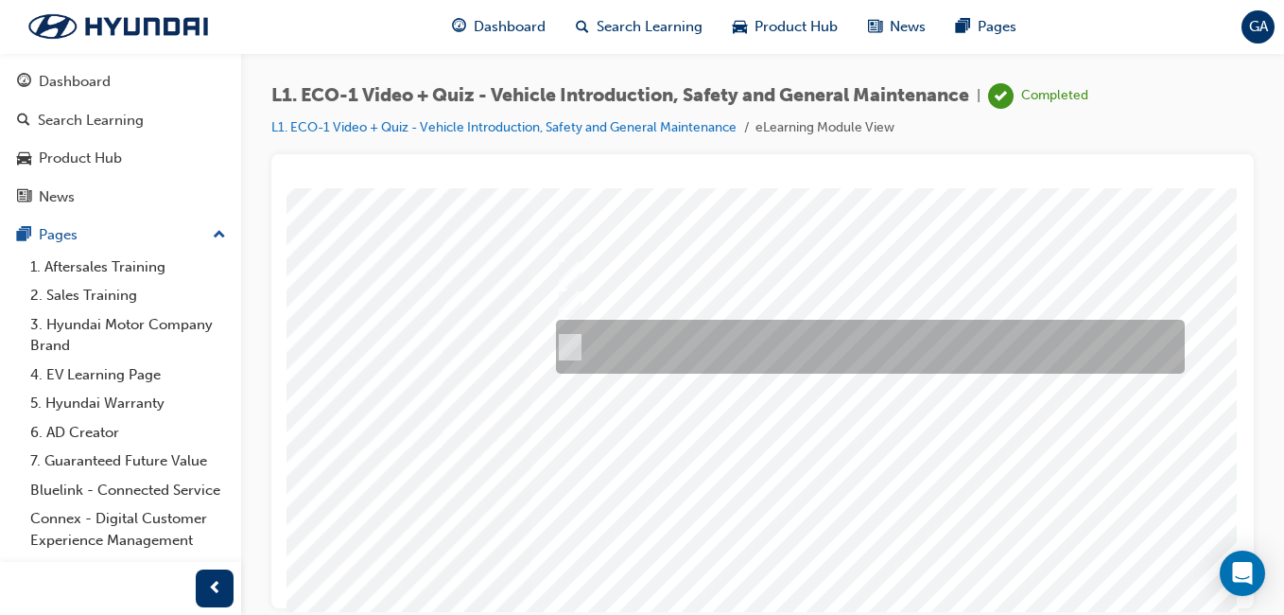
click at [556, 339] on input "If nothing is found during the visual inspection and an exclusion zone has been…" at bounding box center [566, 347] width 21 height 21
radio input "true"
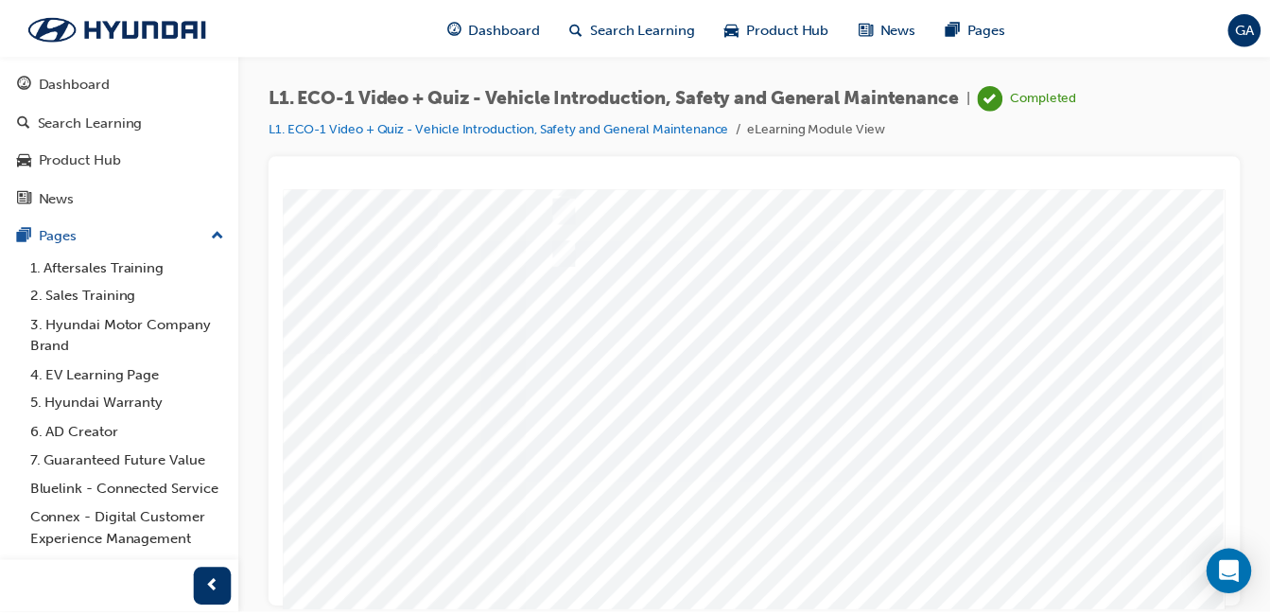
scroll to position [284, 348]
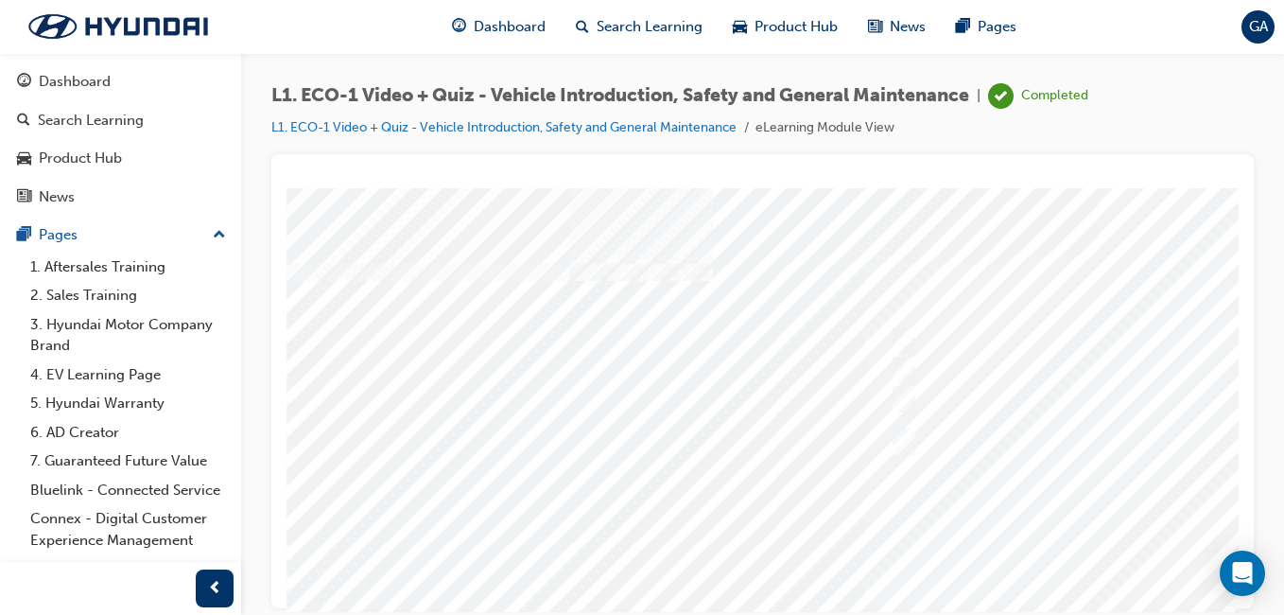
scroll to position [95, 0]
click at [963, 496] on div at bounding box center [930, 433] width 1286 height 681
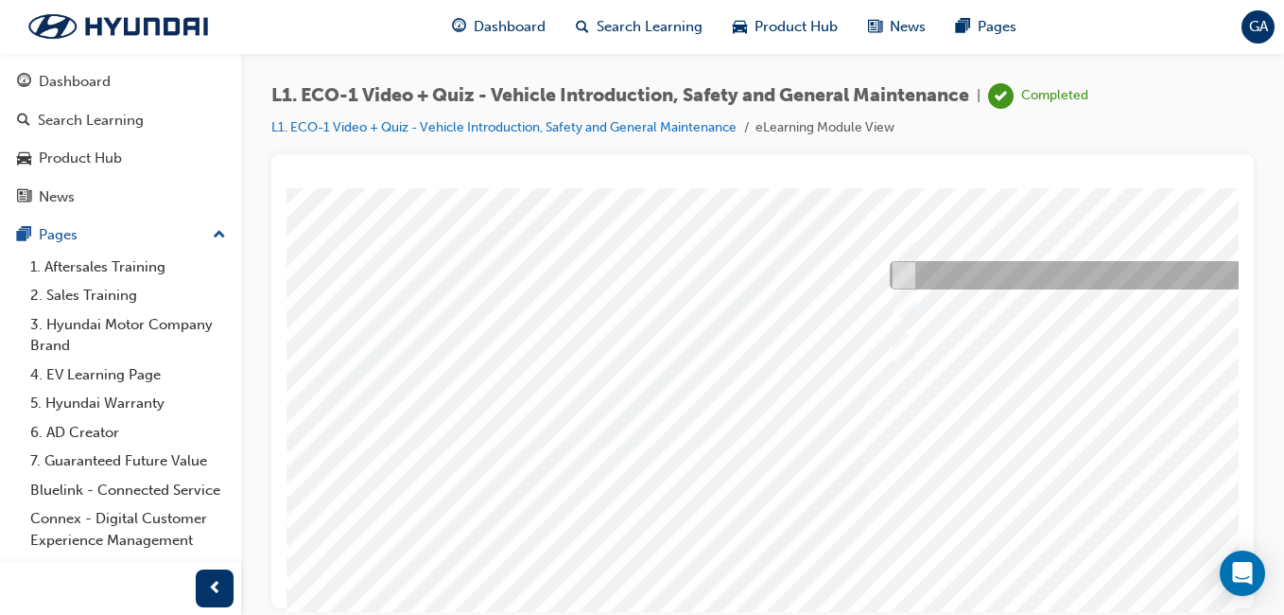
click at [902, 270] on input "No." at bounding box center [900, 275] width 21 height 21
radio input "true"
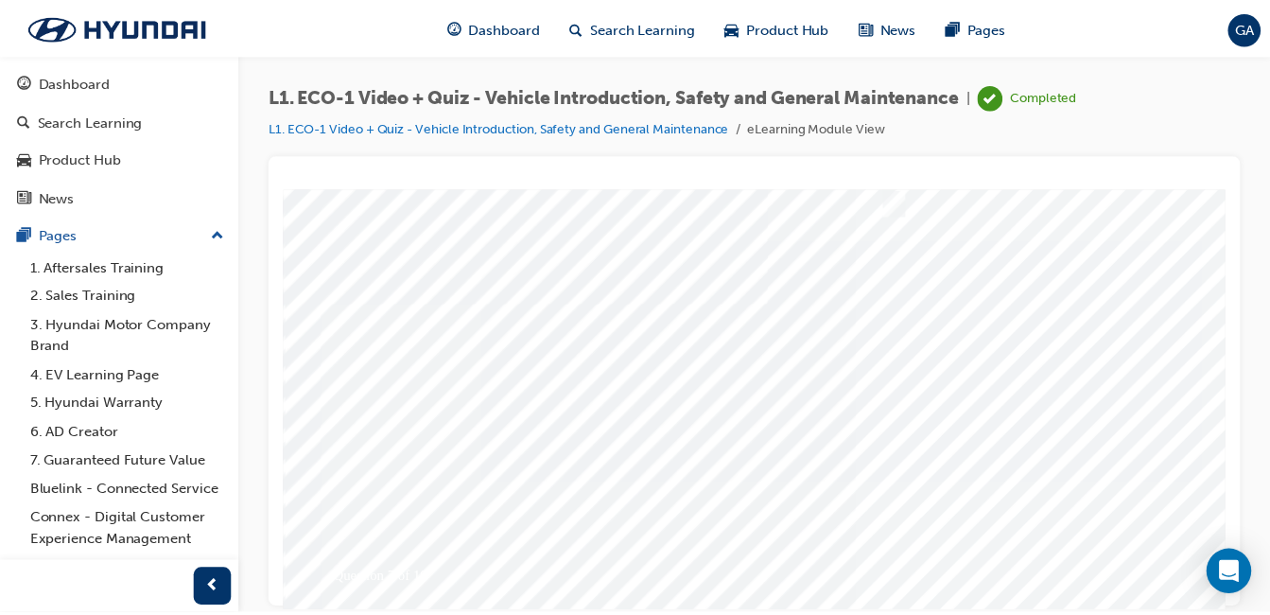
scroll to position [284, 0]
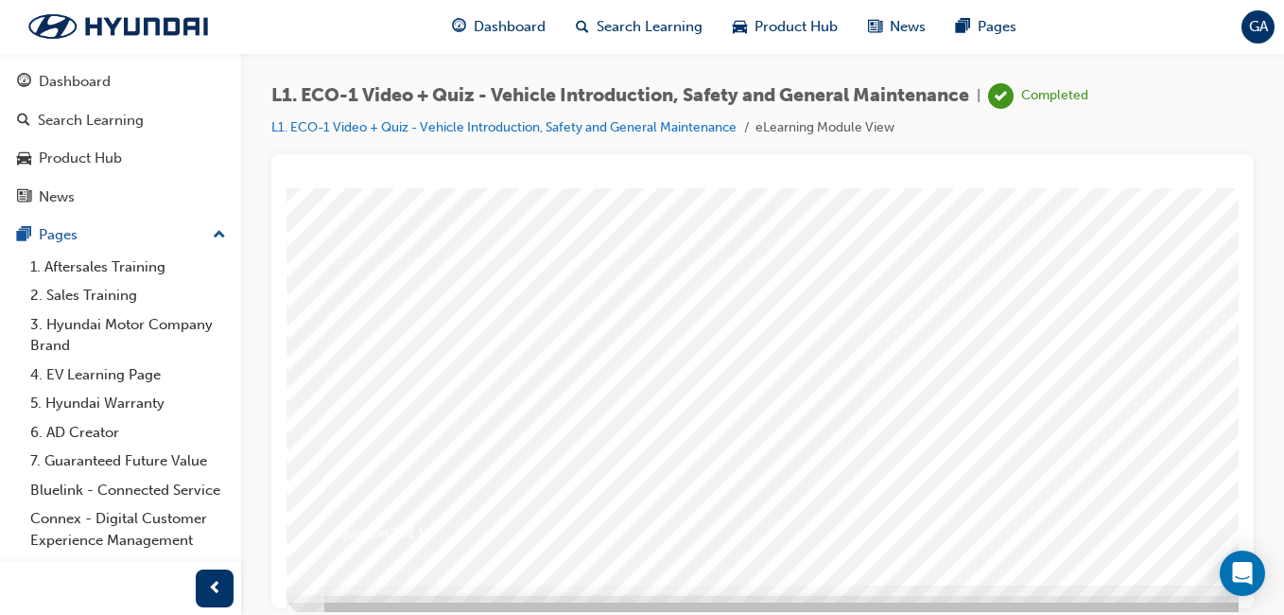
click at [1180, 508] on div at bounding box center [930, 244] width 1286 height 681
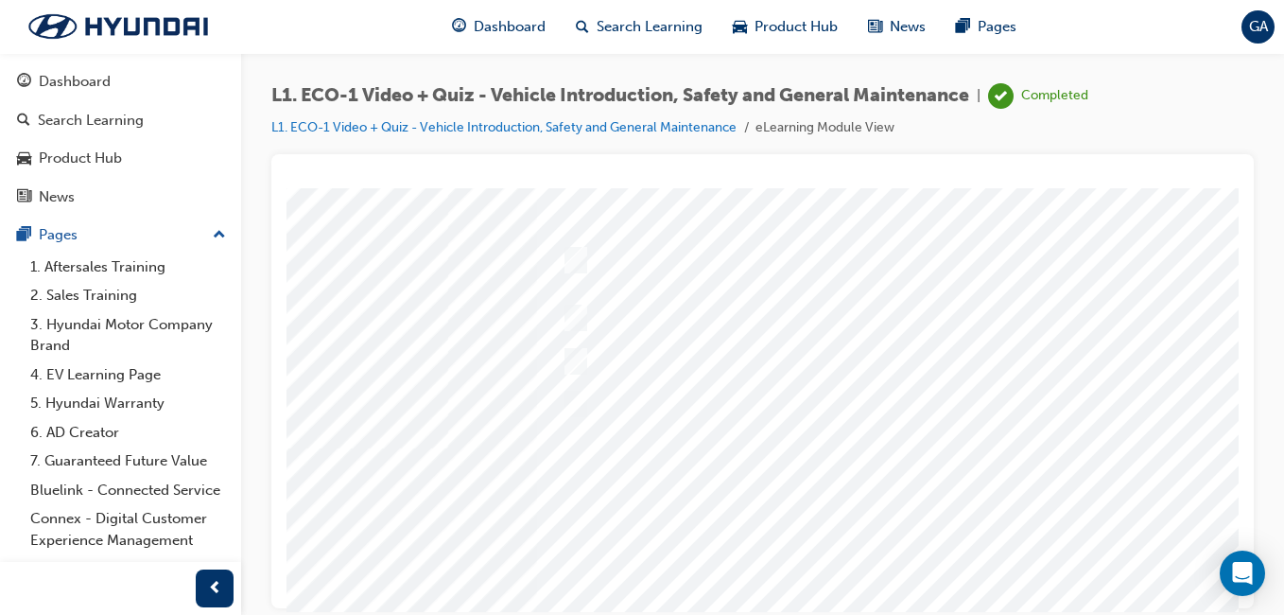
scroll to position [95, 348]
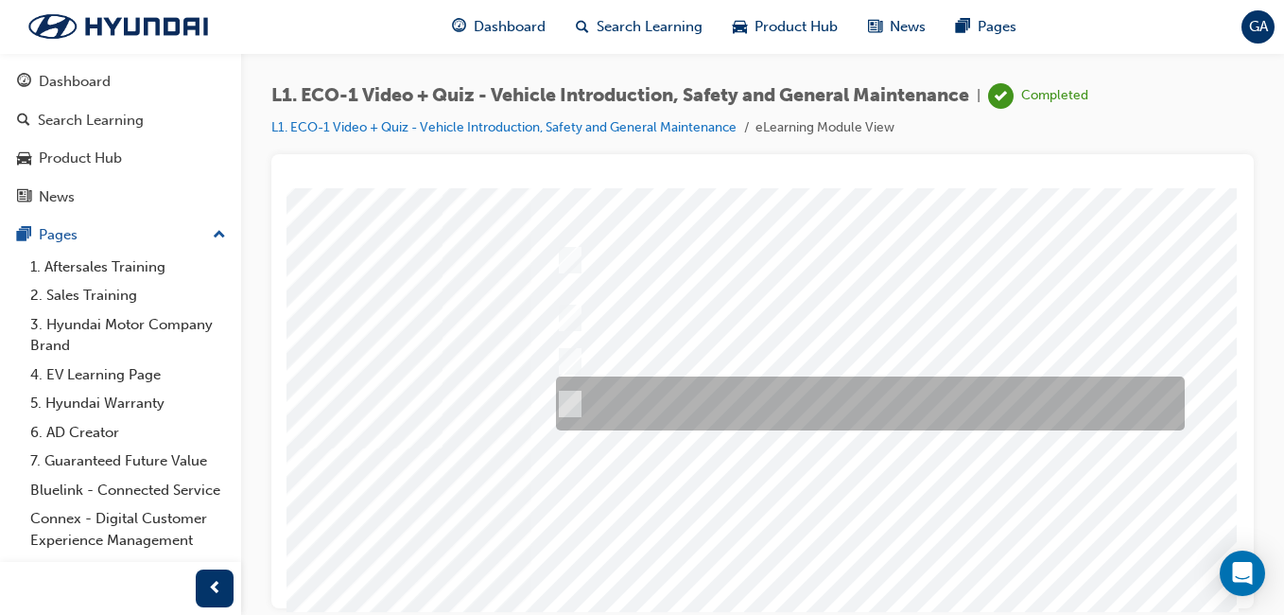
click at [557, 401] on input "Yes, if no HV faults are present, and a visual inspection has been performed." at bounding box center [566, 403] width 21 height 21
radio input "true"
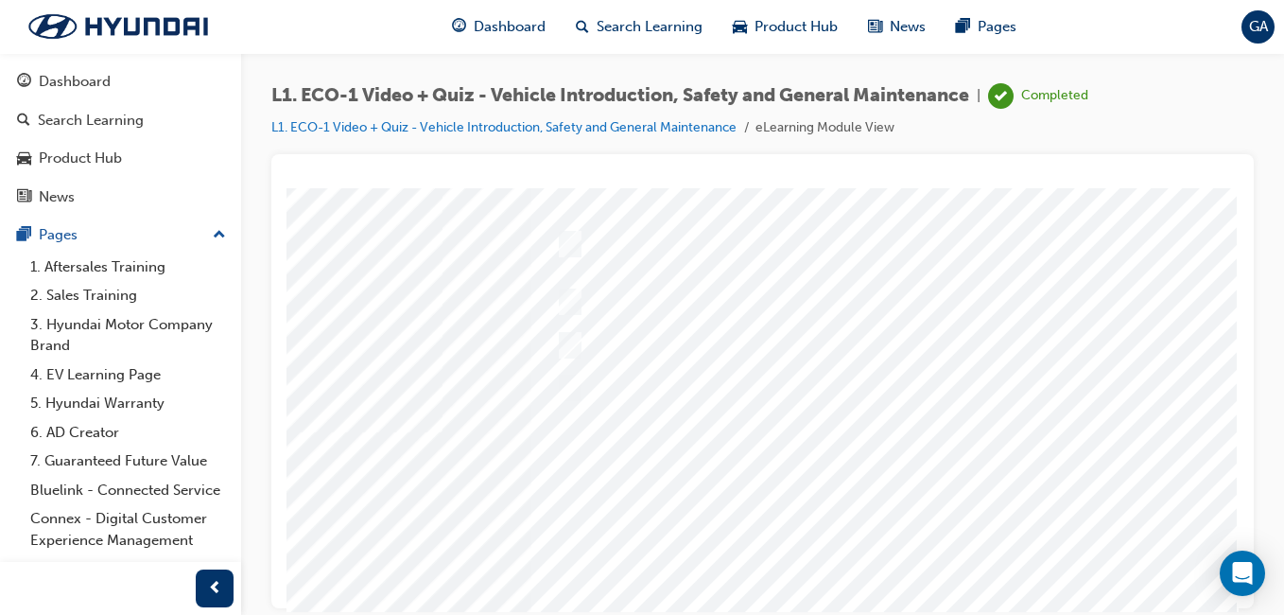
scroll to position [205, 348]
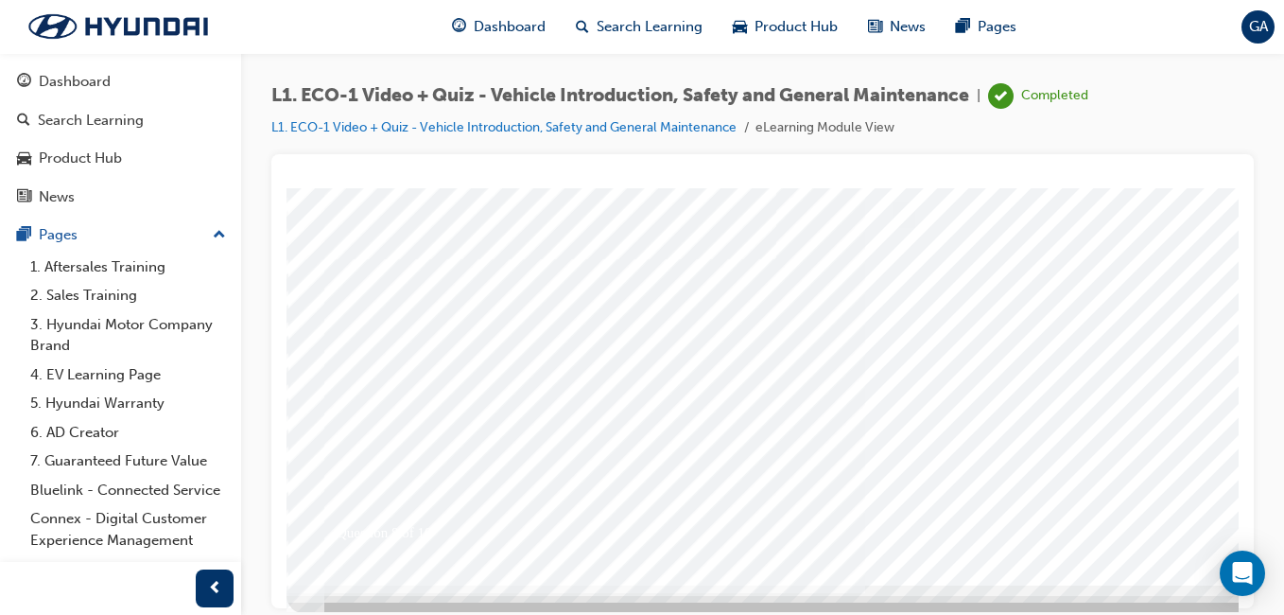
click at [1182, 517] on div at bounding box center [930, 244] width 1286 height 681
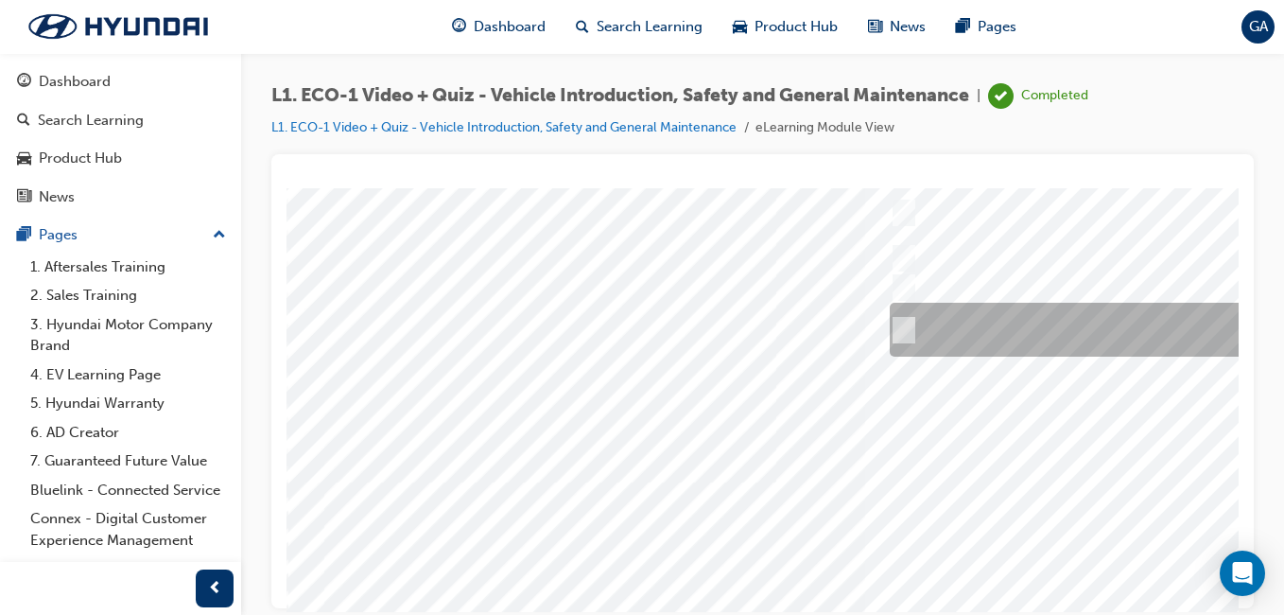
scroll to position [95, 0]
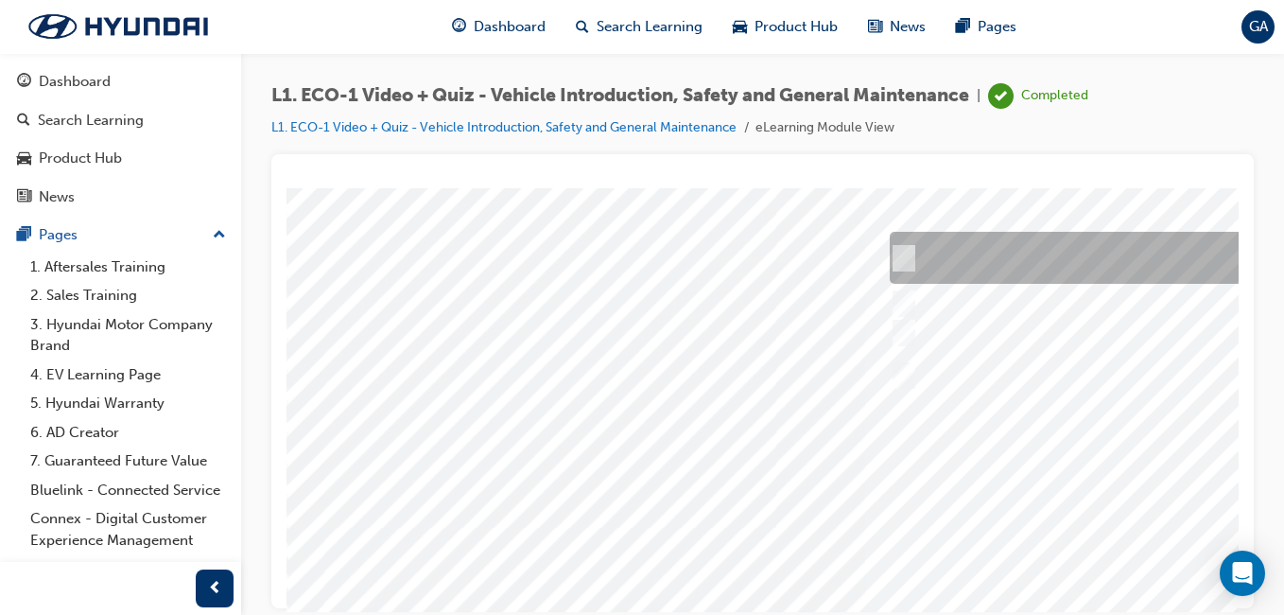
click at [900, 256] on input "Wait for the EVST in charge to return before proceeding with the work." at bounding box center [900, 258] width 21 height 21
radio input "true"
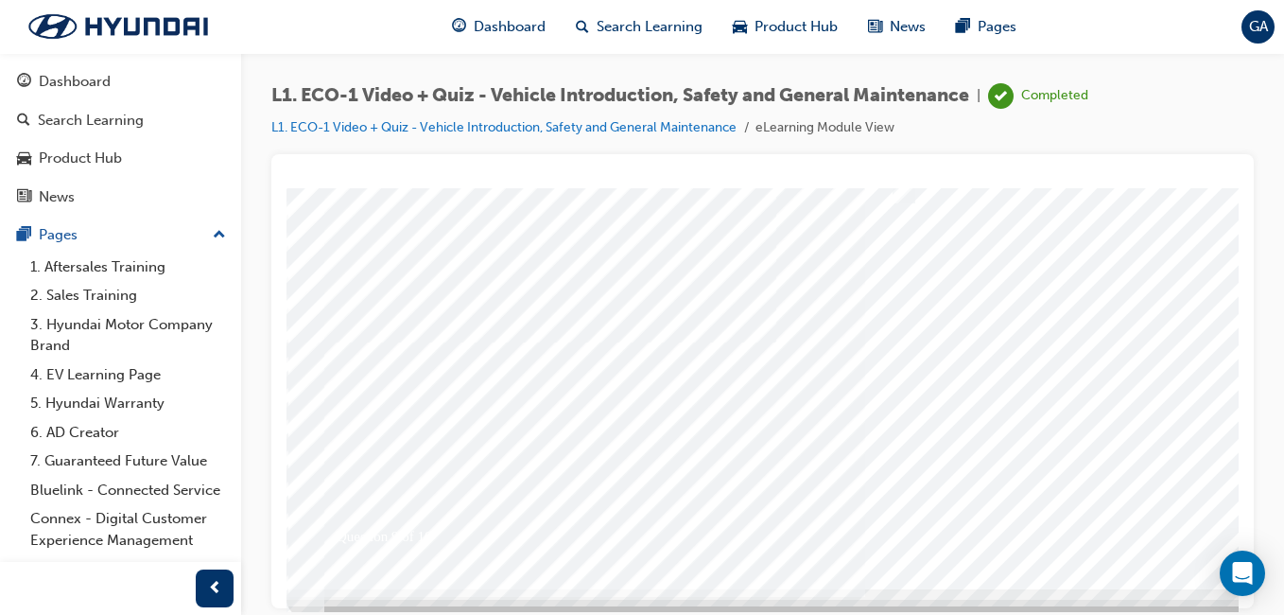
scroll to position [300, 0]
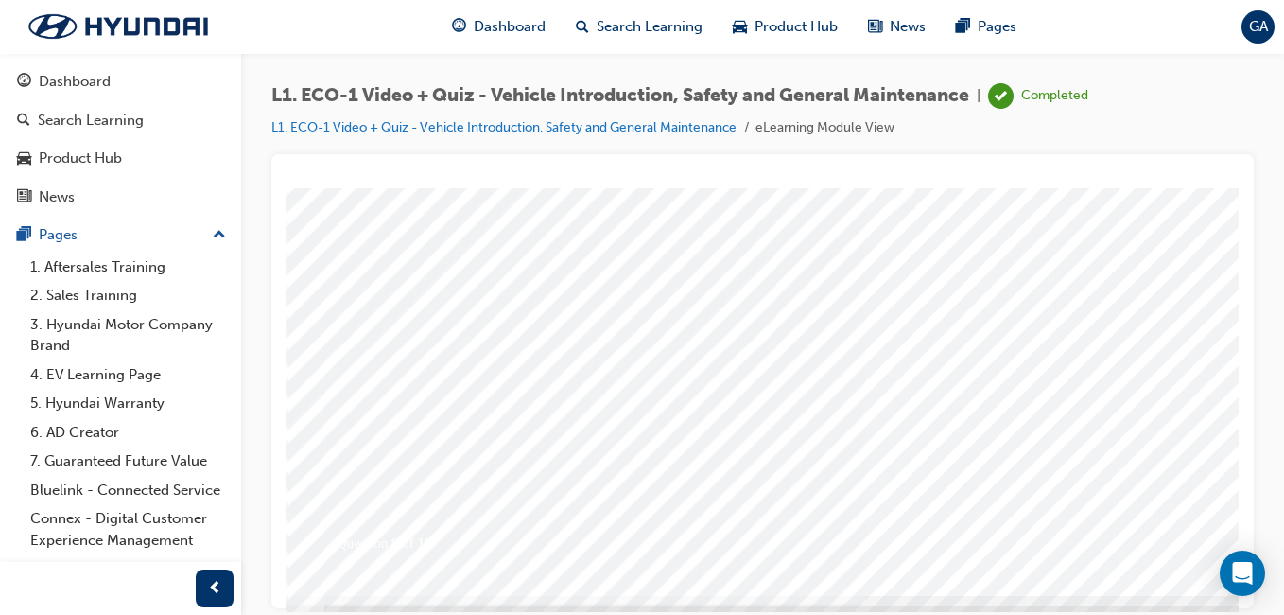
scroll to position [284, 0]
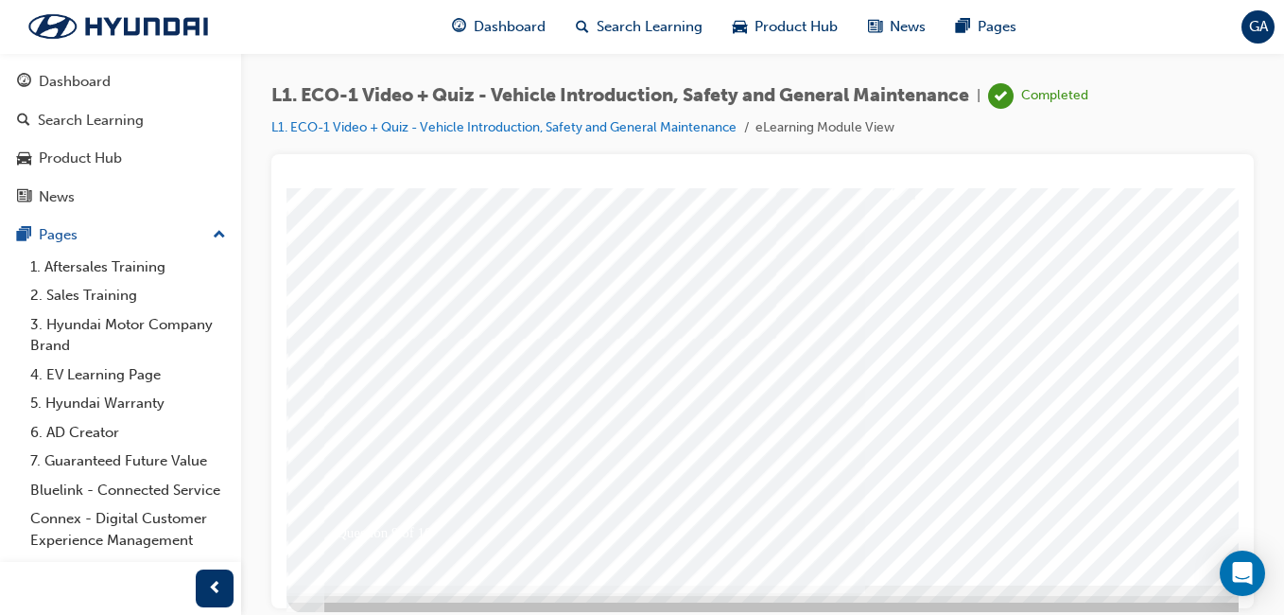
click at [1169, 517] on div at bounding box center [930, 244] width 1286 height 681
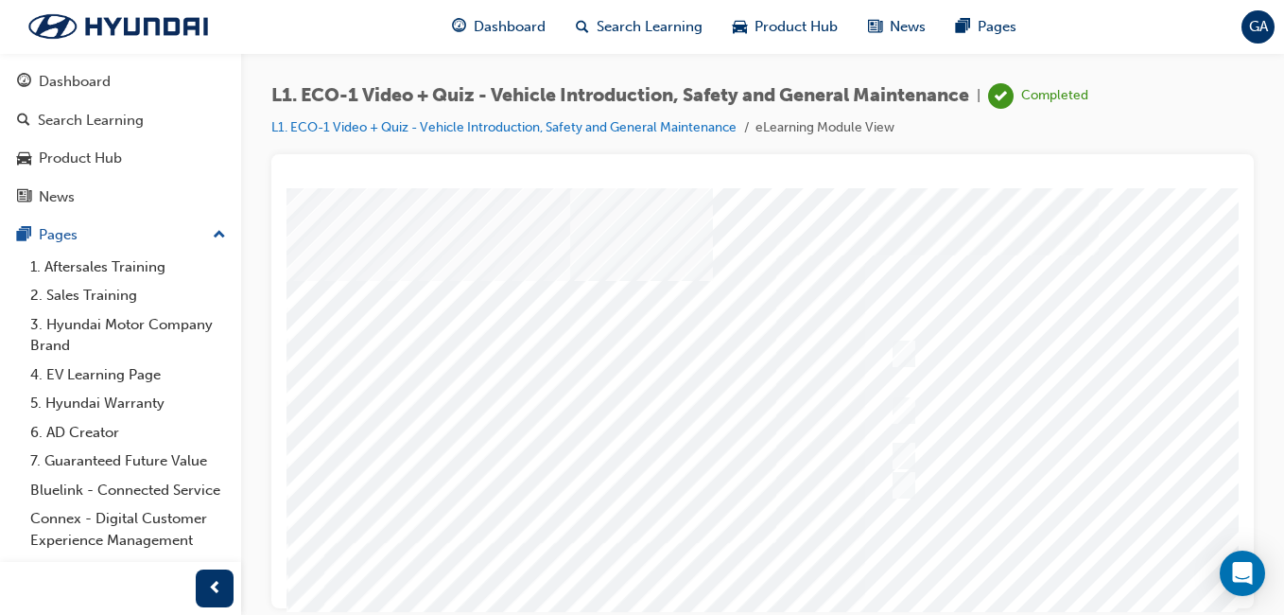
scroll to position [0, 348]
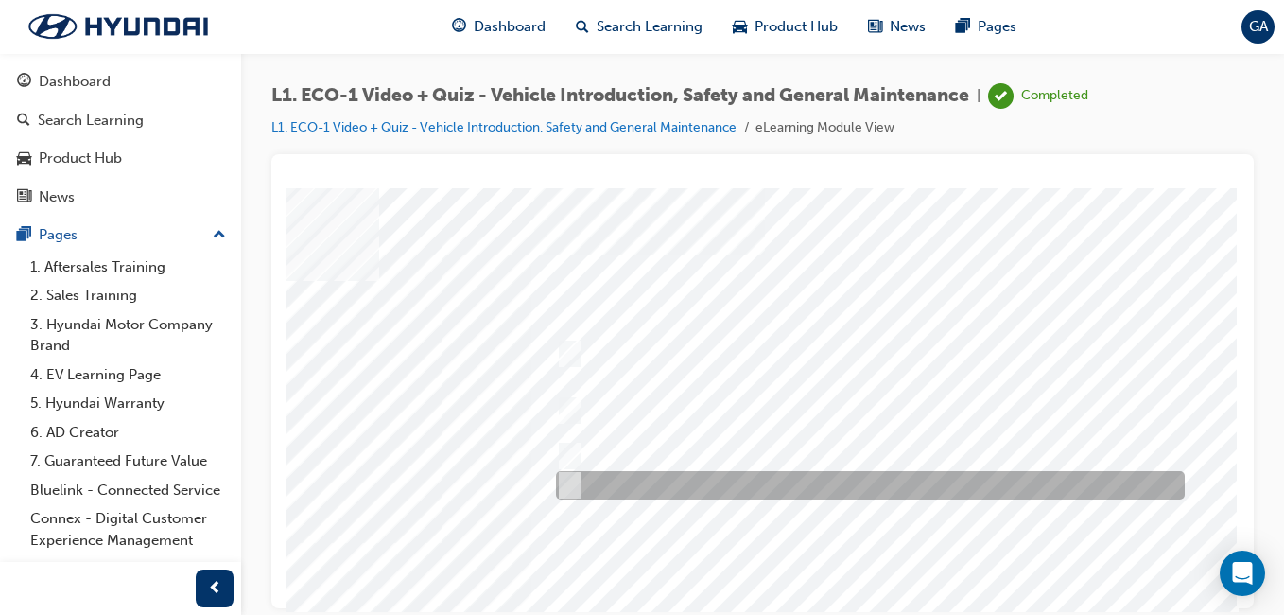
click at [556, 484] on input "Advise your Eco Vehicle Specialist Technician." at bounding box center [566, 485] width 21 height 21
radio input "true"
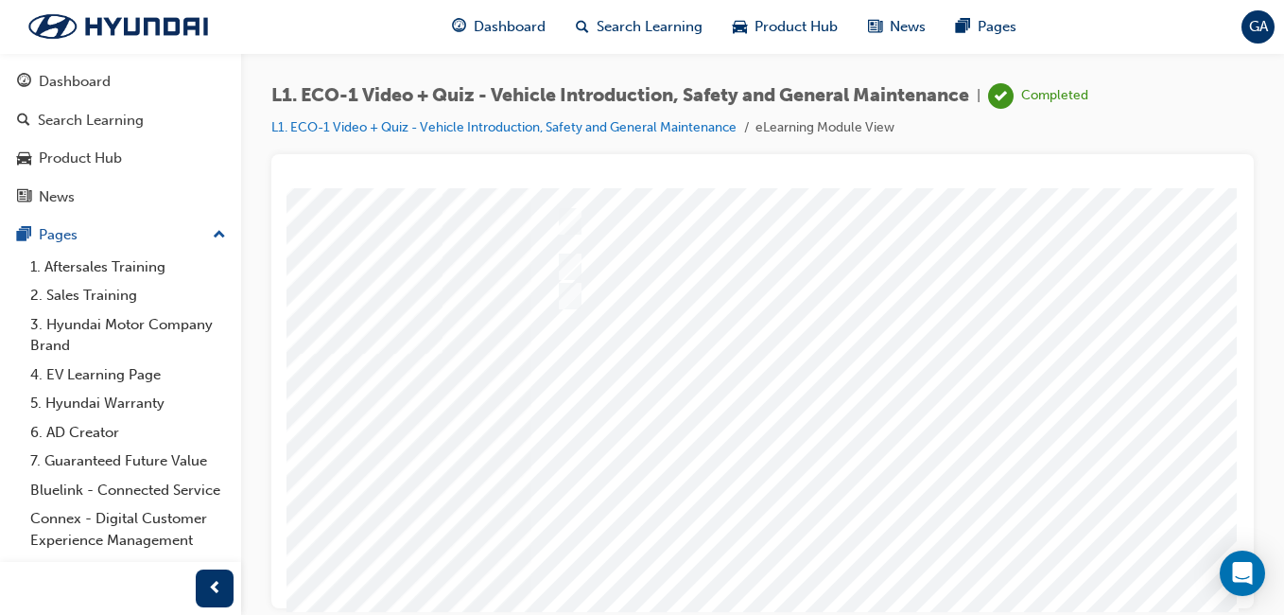
scroll to position [284, 348]
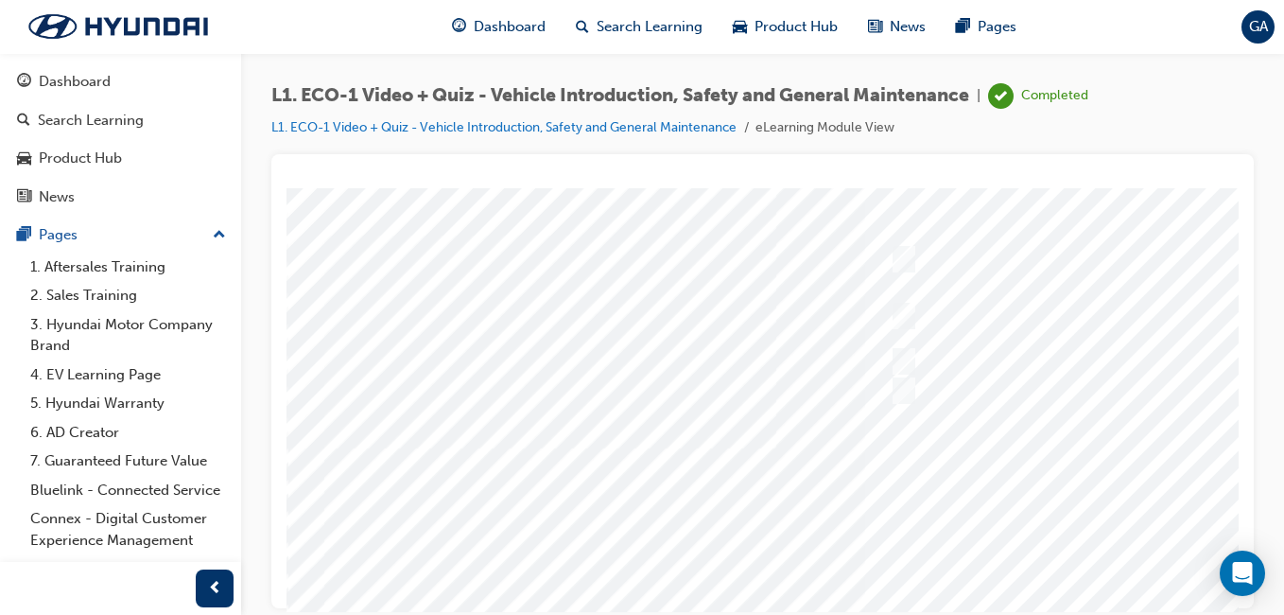
scroll to position [284, 0]
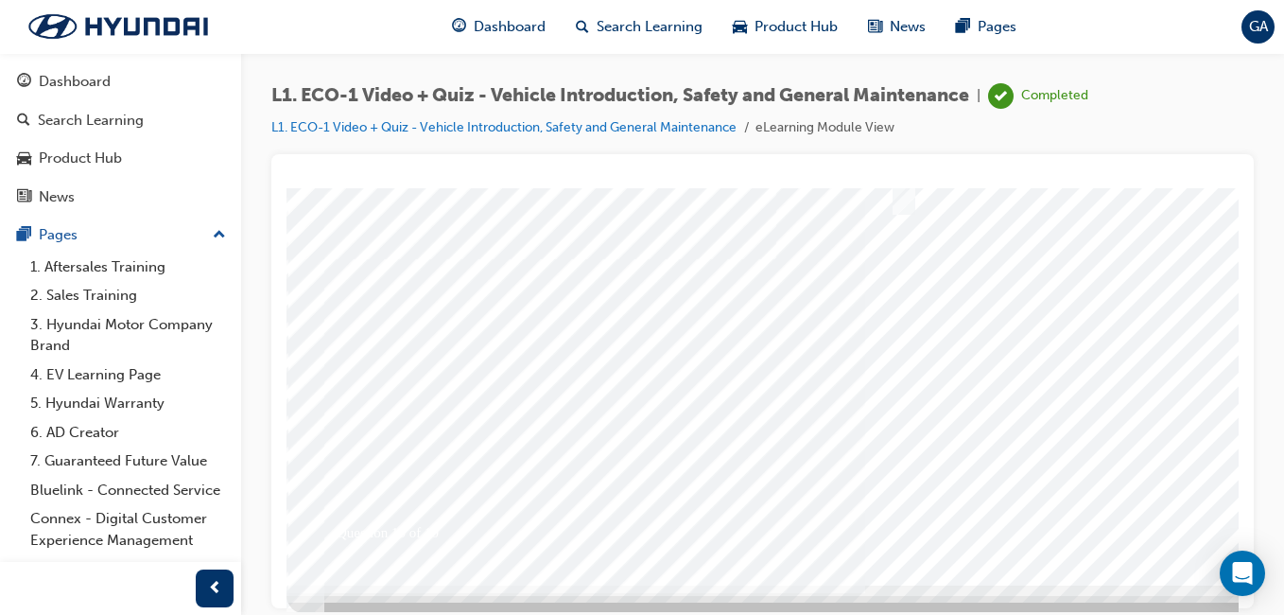
click at [1193, 508] on div at bounding box center [930, 244] width 1286 height 681
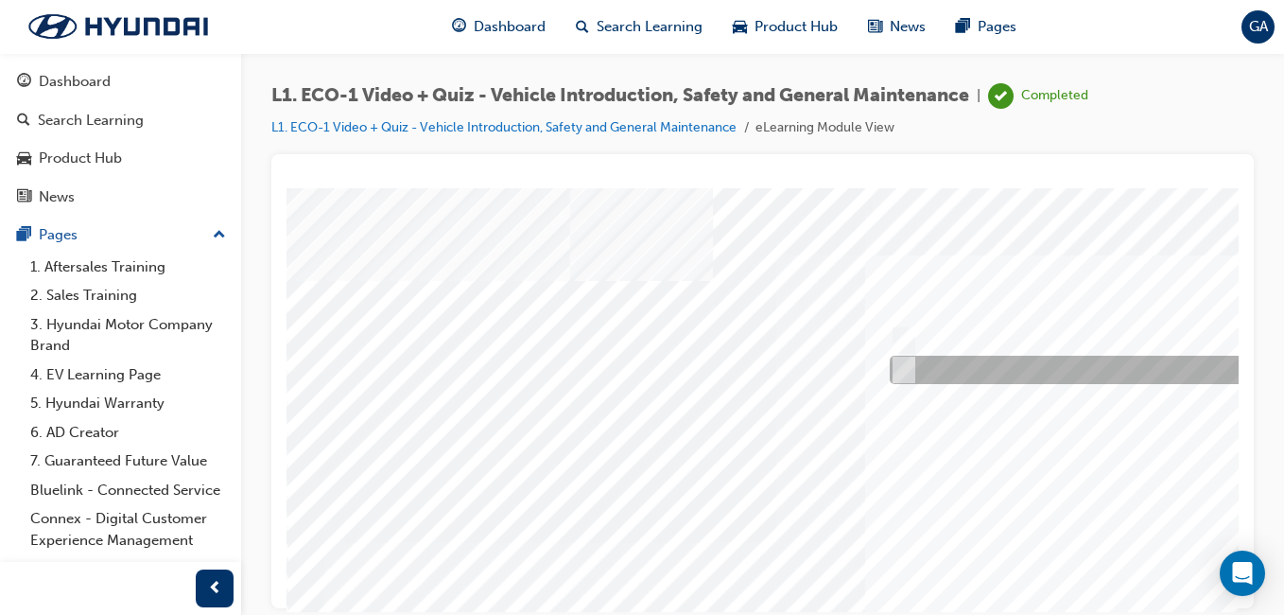
click at [912, 370] on div at bounding box center [1202, 370] width 634 height 28
radio input "true"
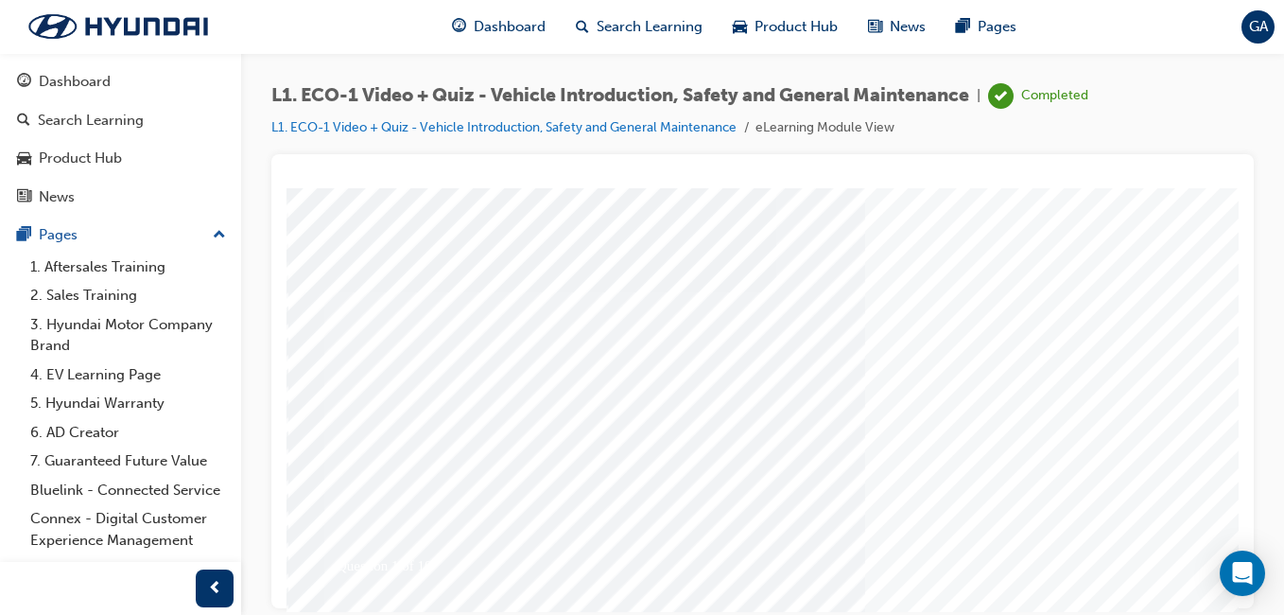
scroll to position [284, 0]
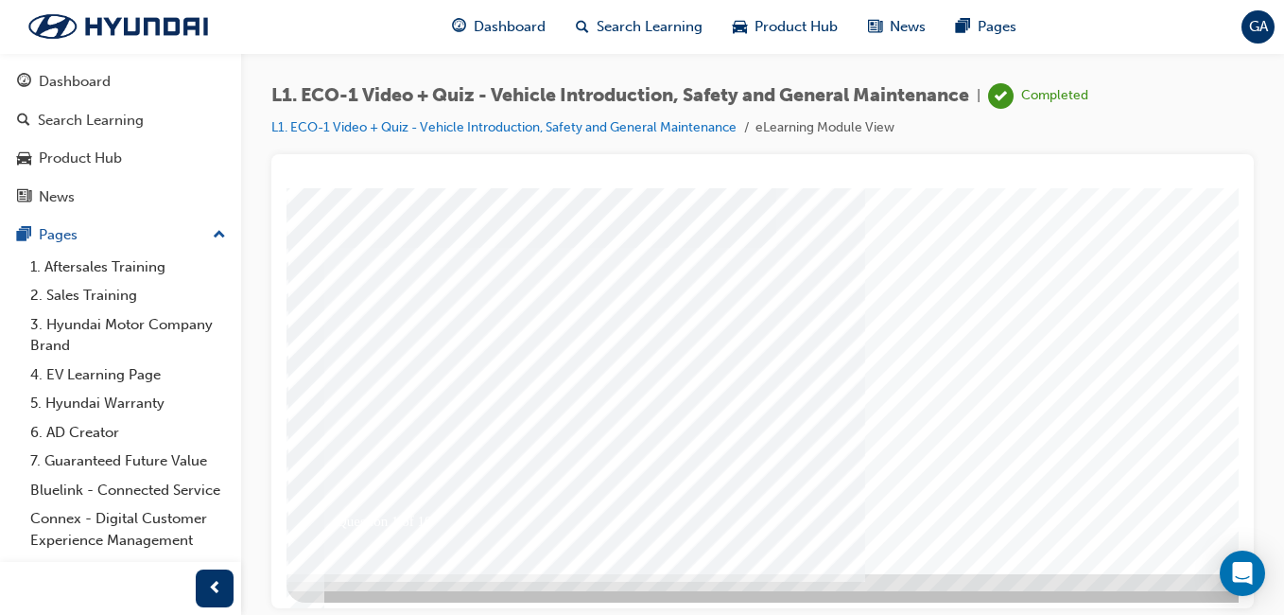
scroll to position [300, 0]
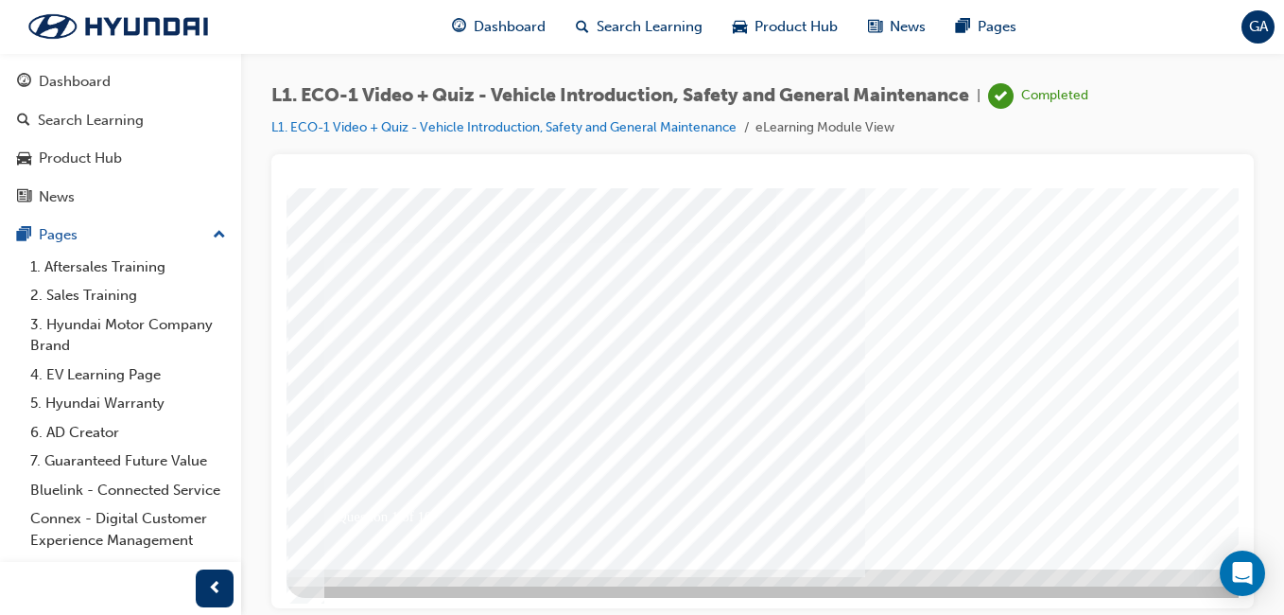
click at [1163, 498] on div at bounding box center [930, 227] width 1286 height 681
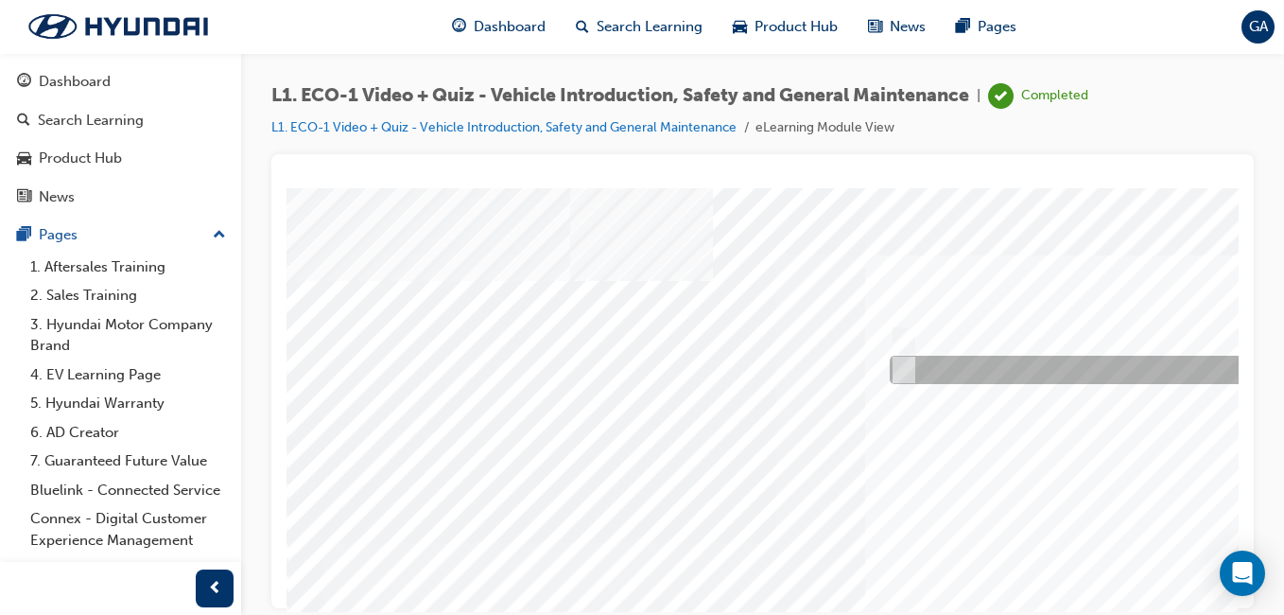
click at [901, 362] on input "No" at bounding box center [900, 369] width 21 height 21
radio input "true"
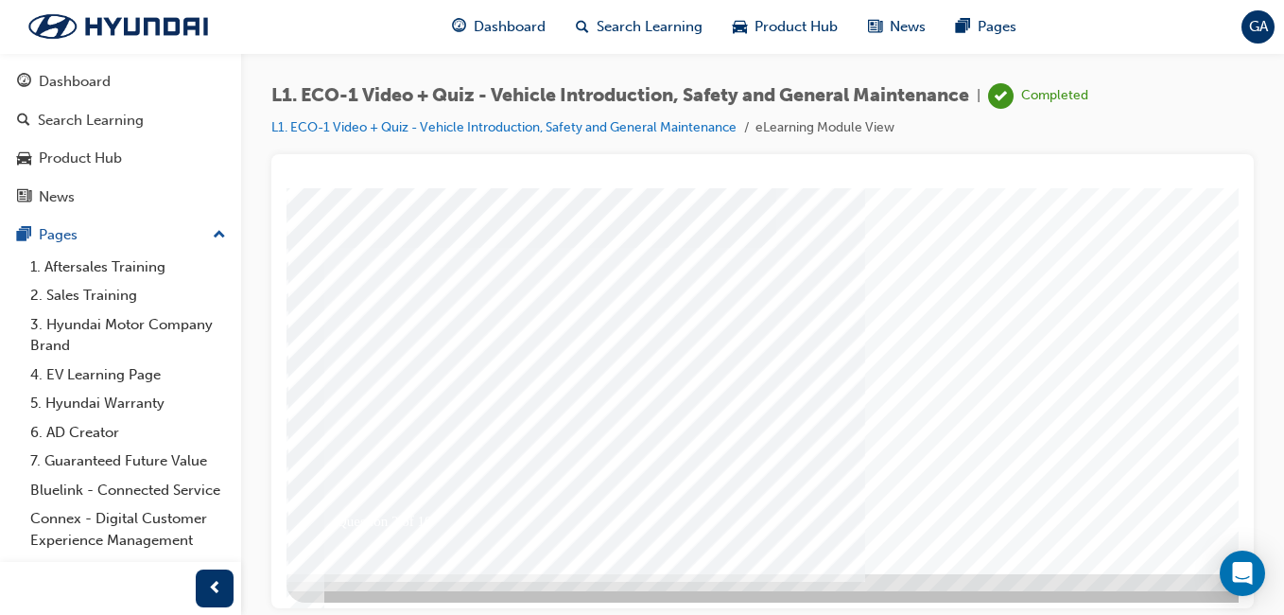
scroll to position [300, 0]
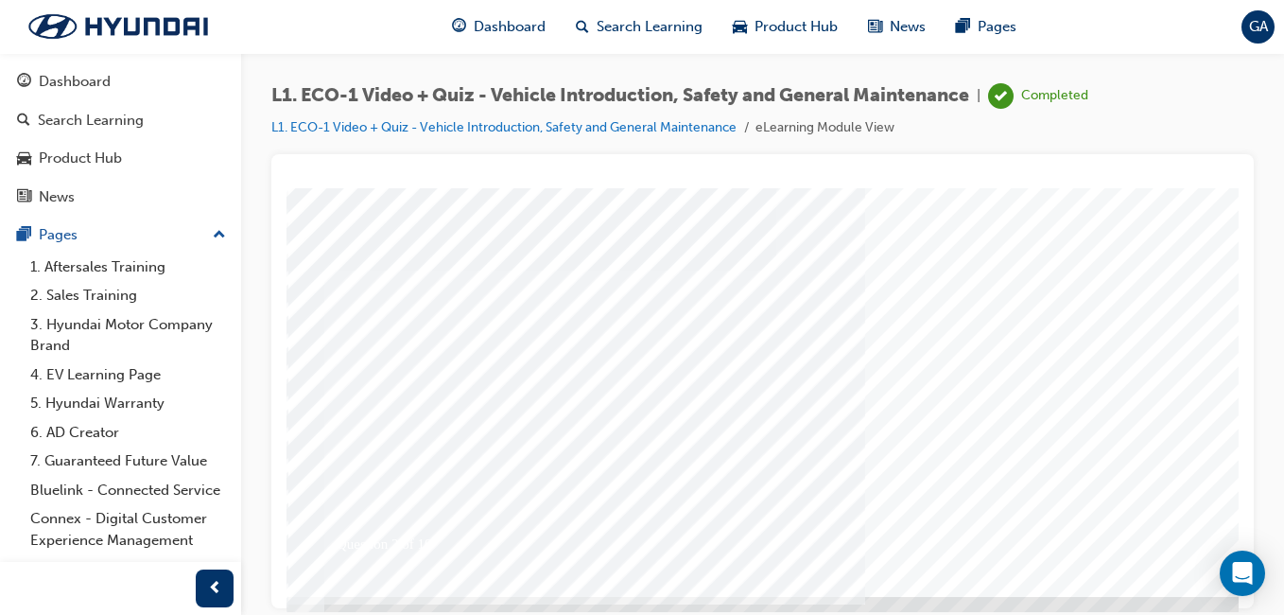
scroll to position [284, 0]
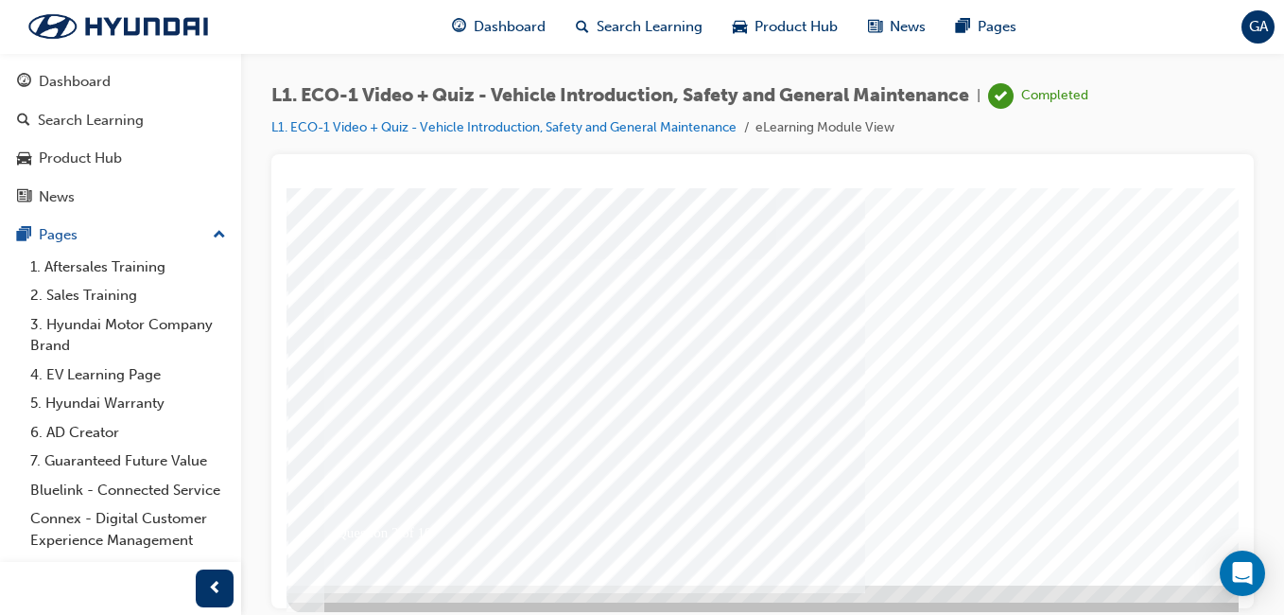
click at [1184, 515] on div at bounding box center [930, 244] width 1286 height 681
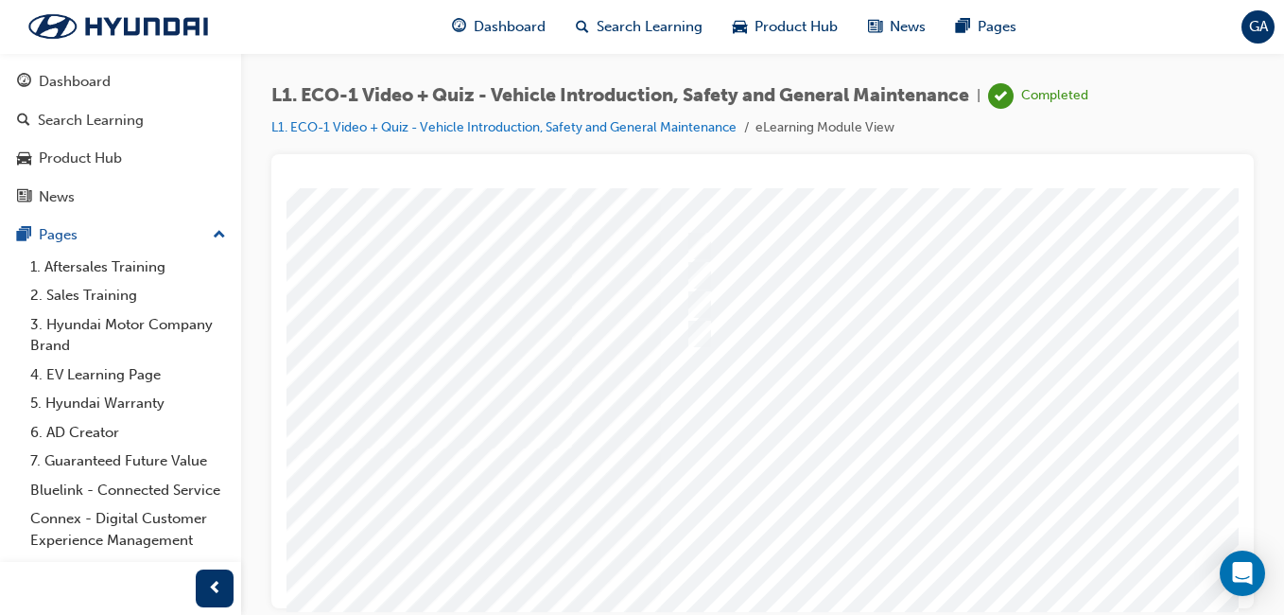
scroll to position [95, 348]
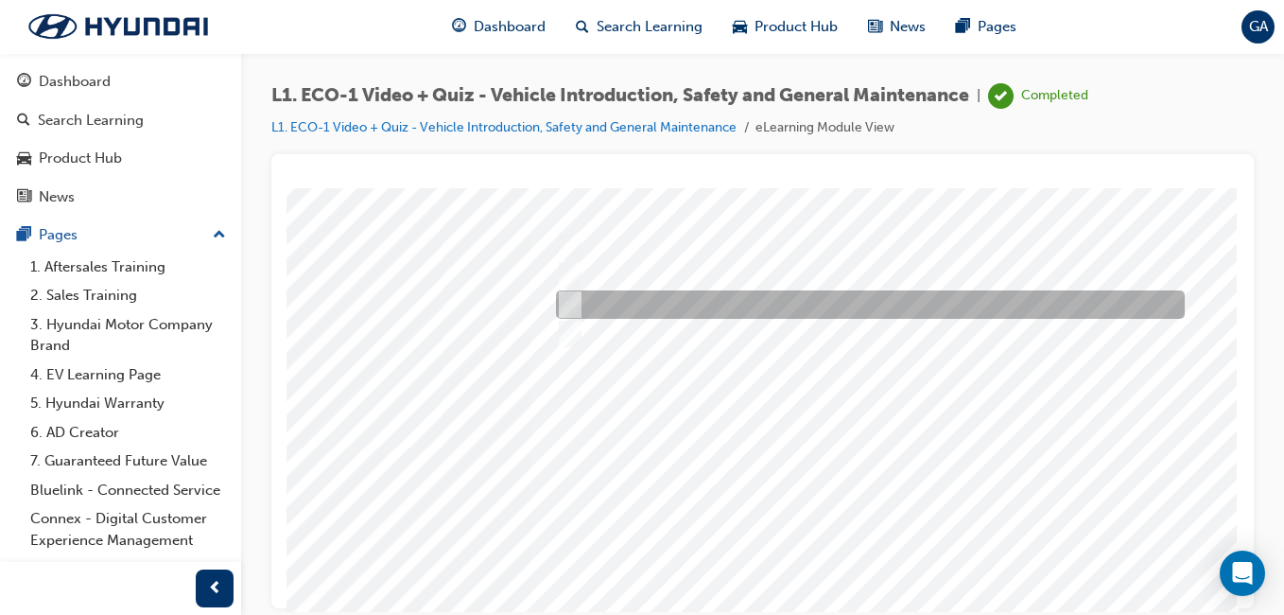
click at [733, 298] on div at bounding box center [865, 304] width 629 height 28
radio input "true"
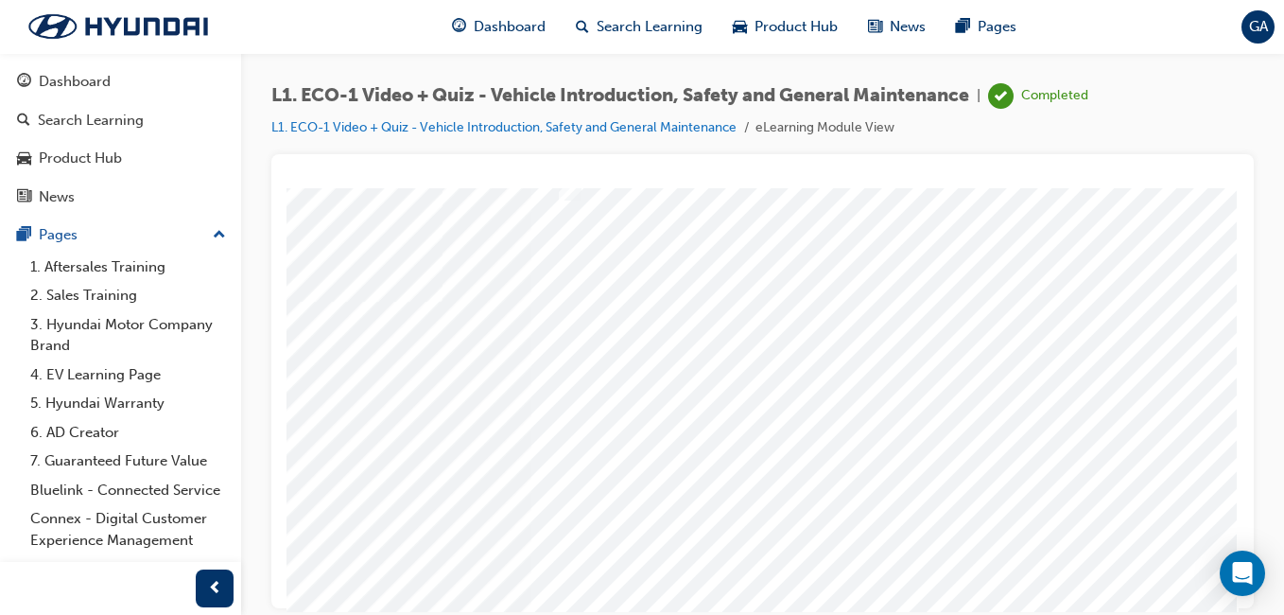
scroll to position [284, 348]
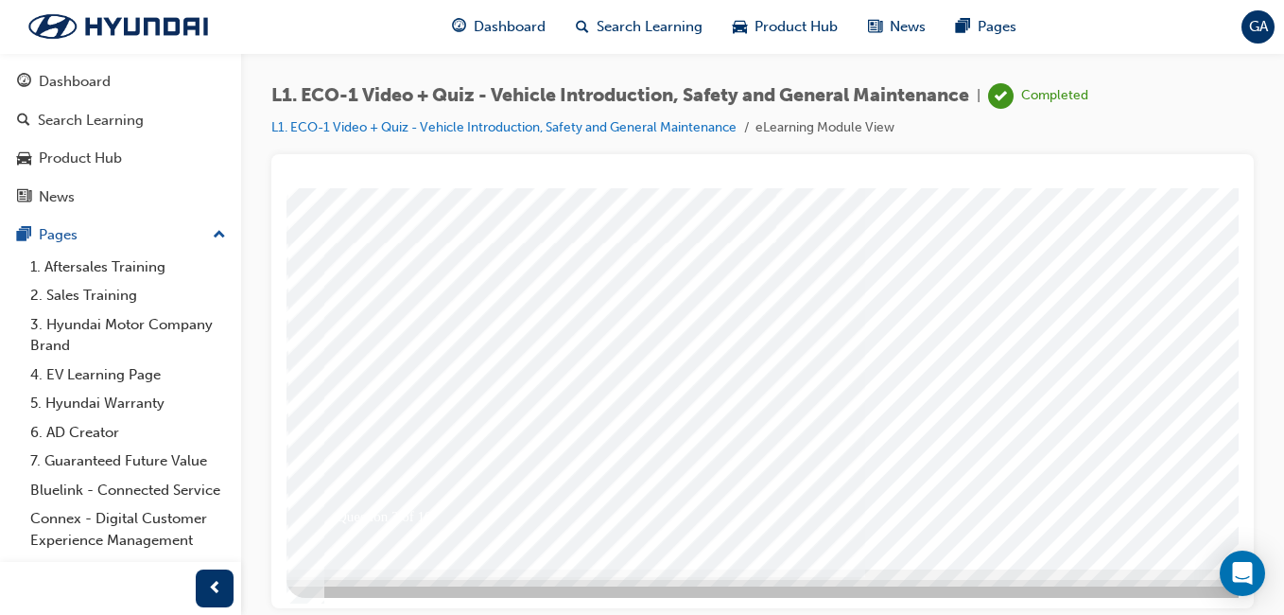
click at [1174, 501] on div at bounding box center [930, 227] width 1286 height 681
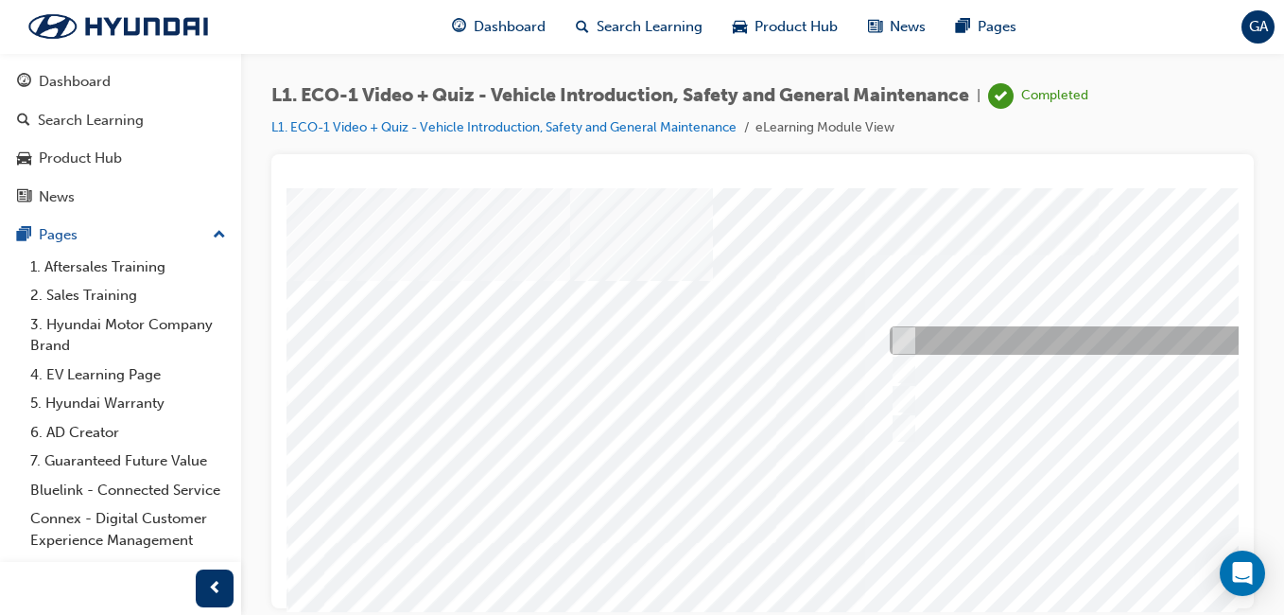
click at [904, 335] on input "An orange covering." at bounding box center [900, 340] width 21 height 21
radio input "true"
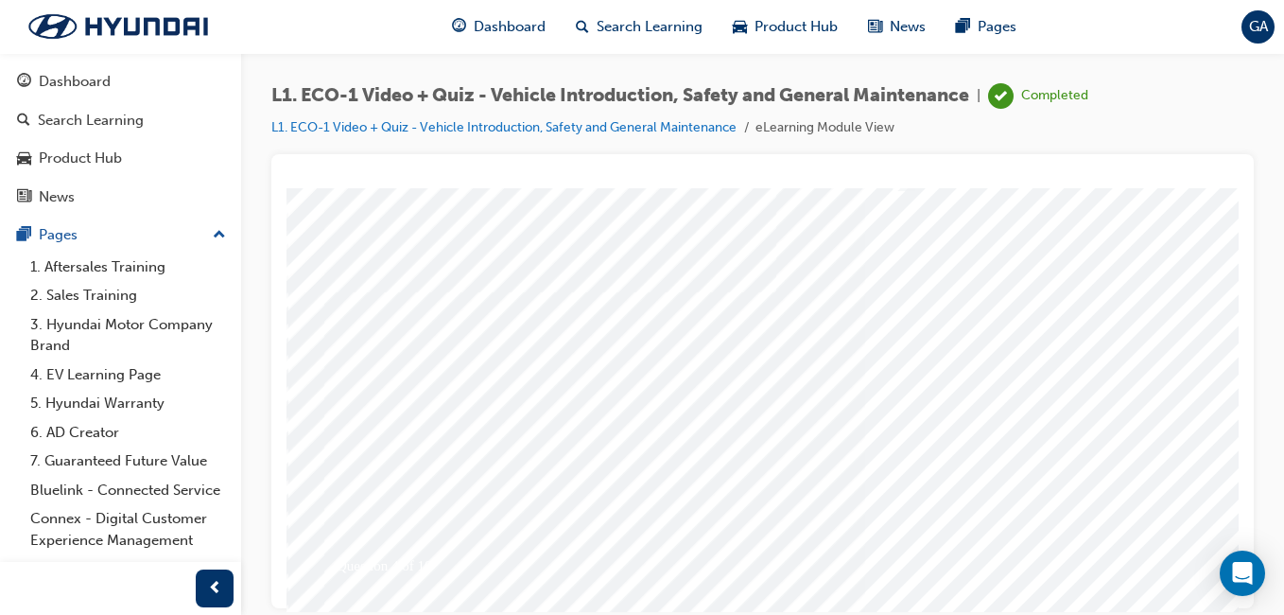
scroll to position [284, 0]
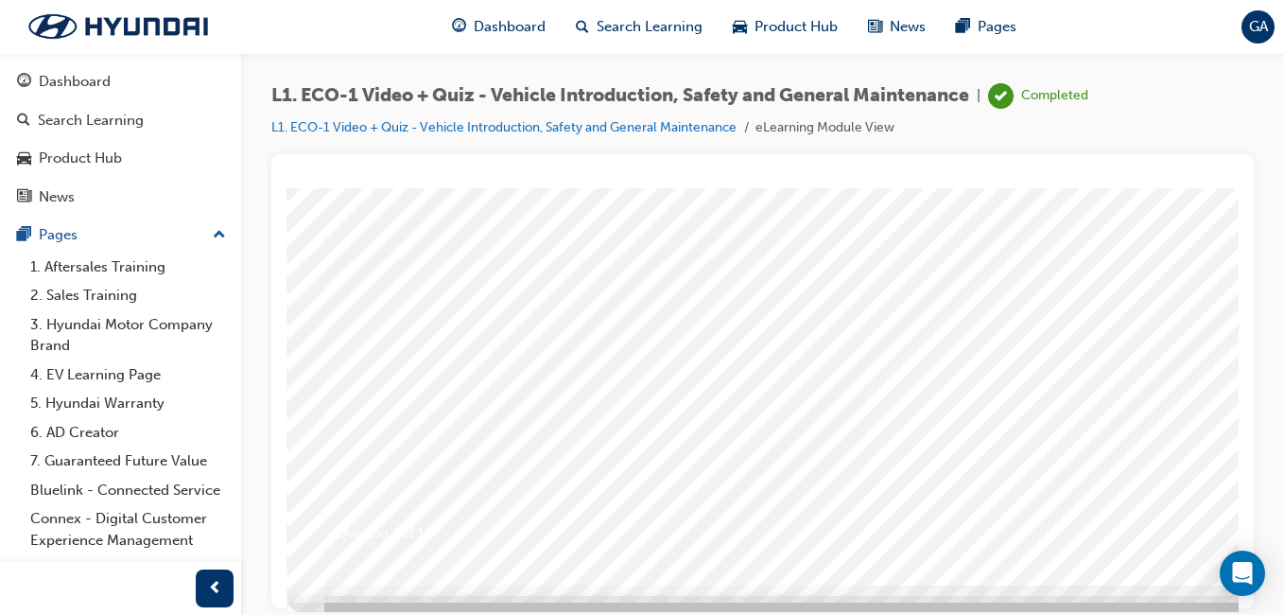
click at [1173, 520] on div at bounding box center [930, 244] width 1286 height 681
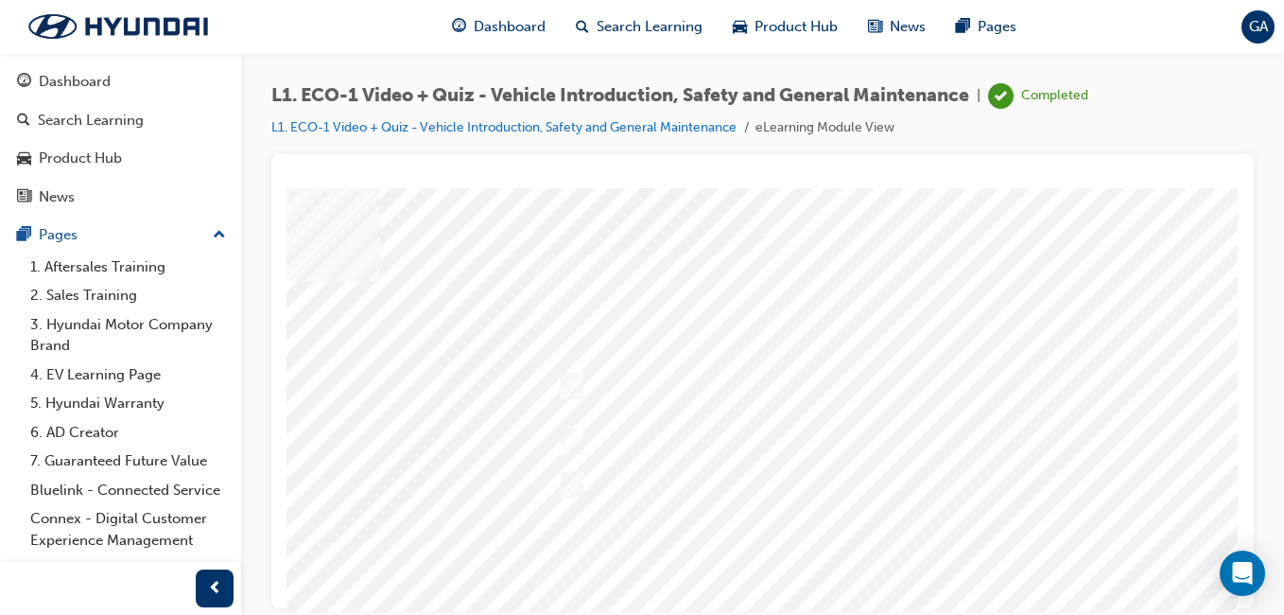
scroll to position [0, 348]
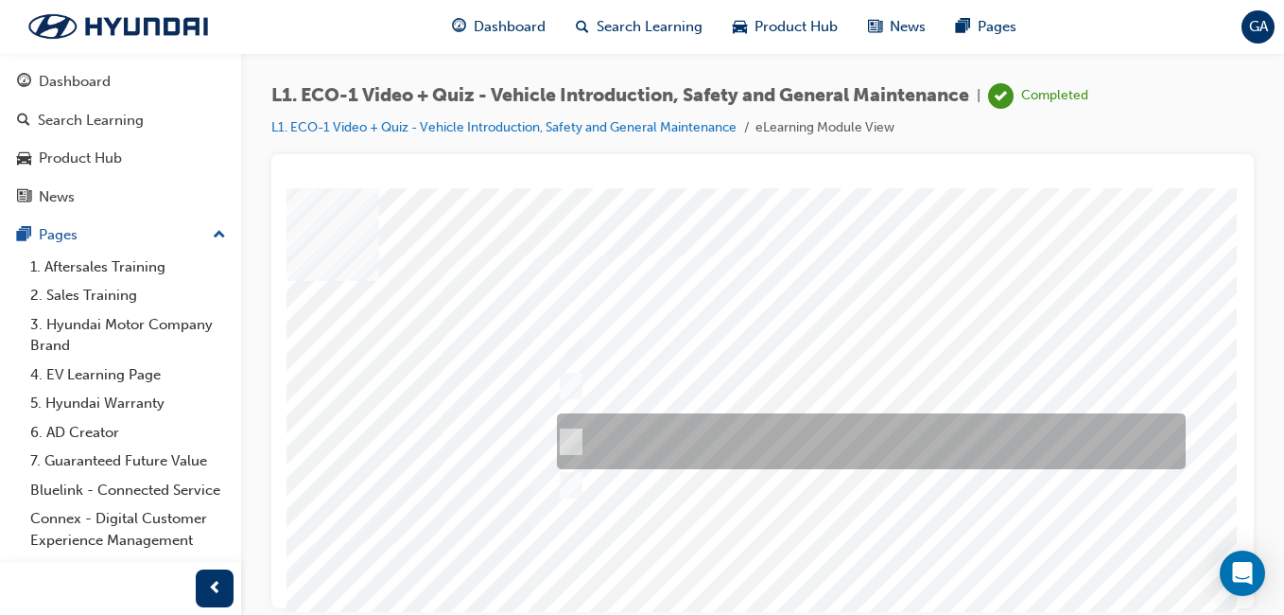
click at [859, 431] on div at bounding box center [866, 441] width 629 height 56
radio input "true"
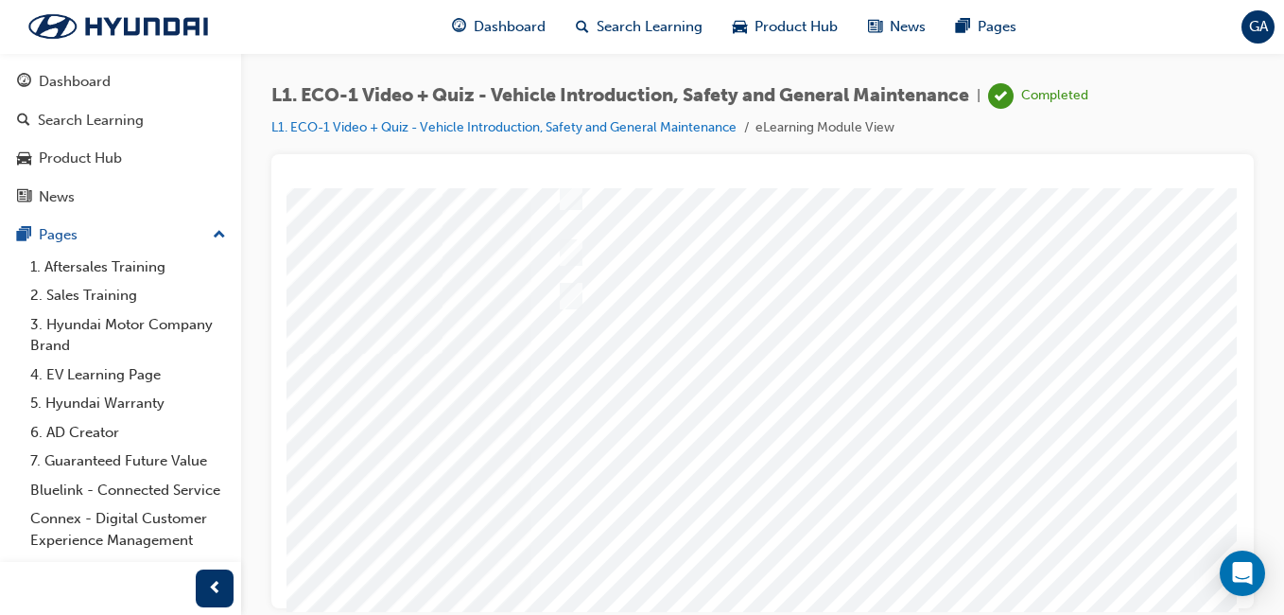
scroll to position [284, 348]
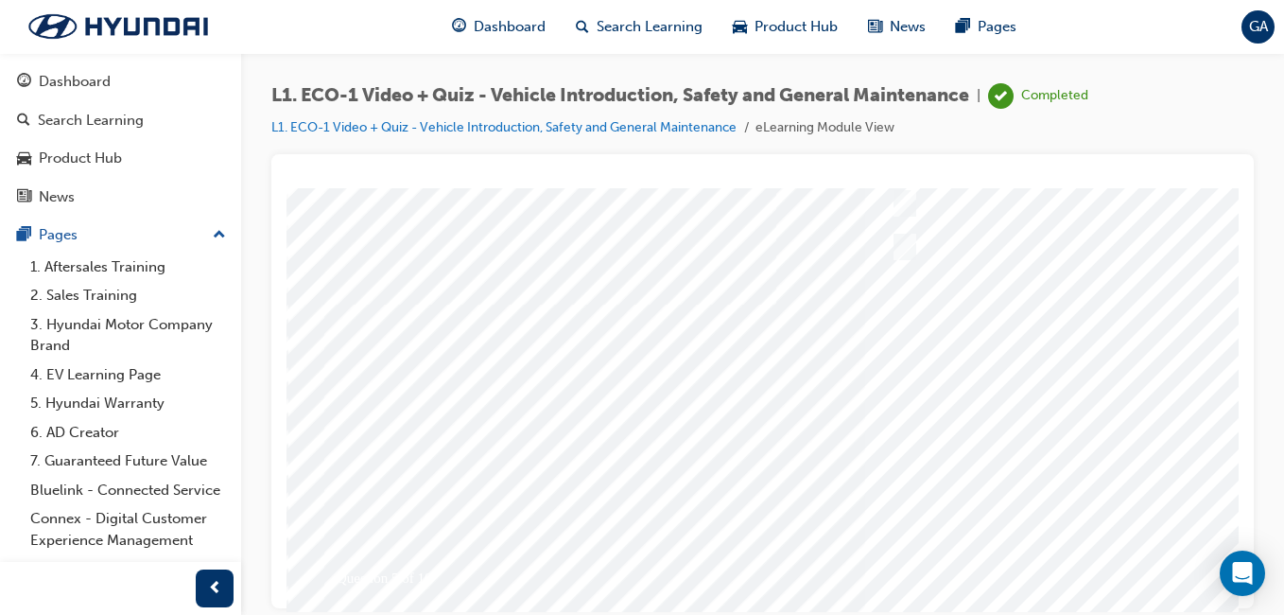
scroll to position [284, 0]
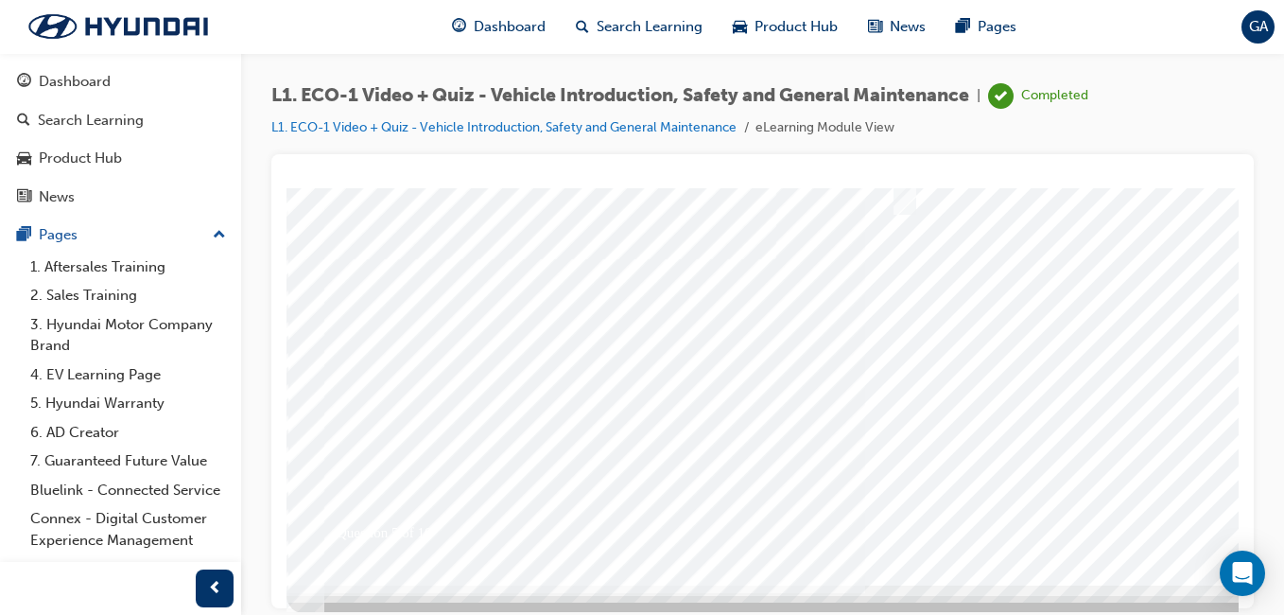
click at [1173, 508] on div at bounding box center [930, 244] width 1286 height 681
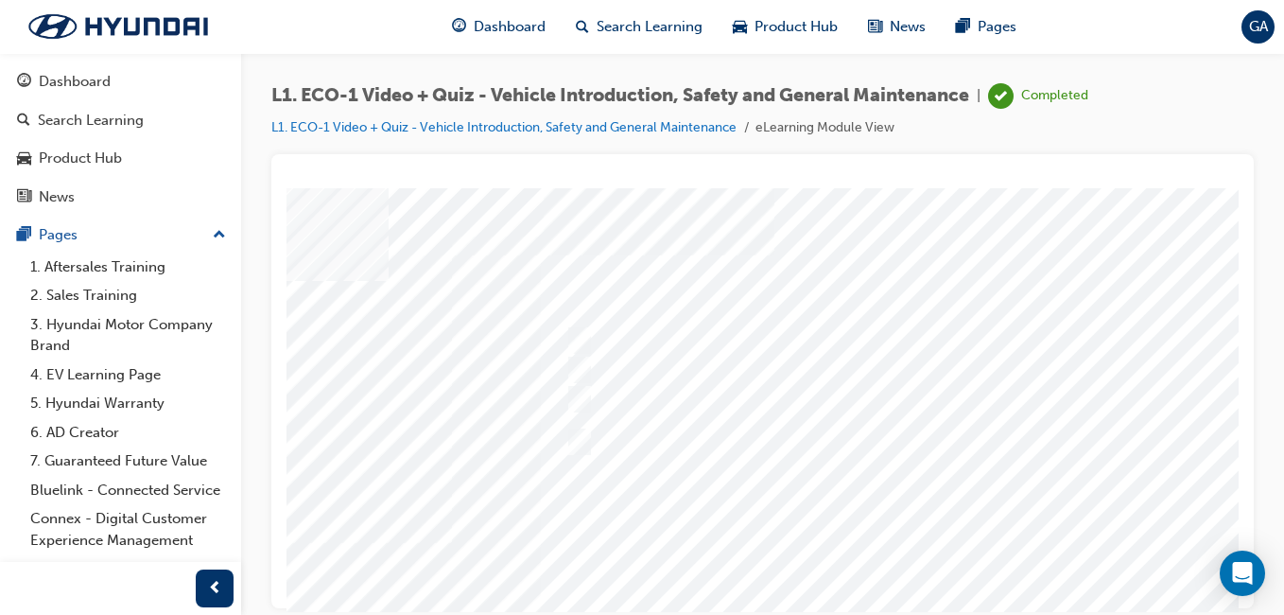
scroll to position [0, 348]
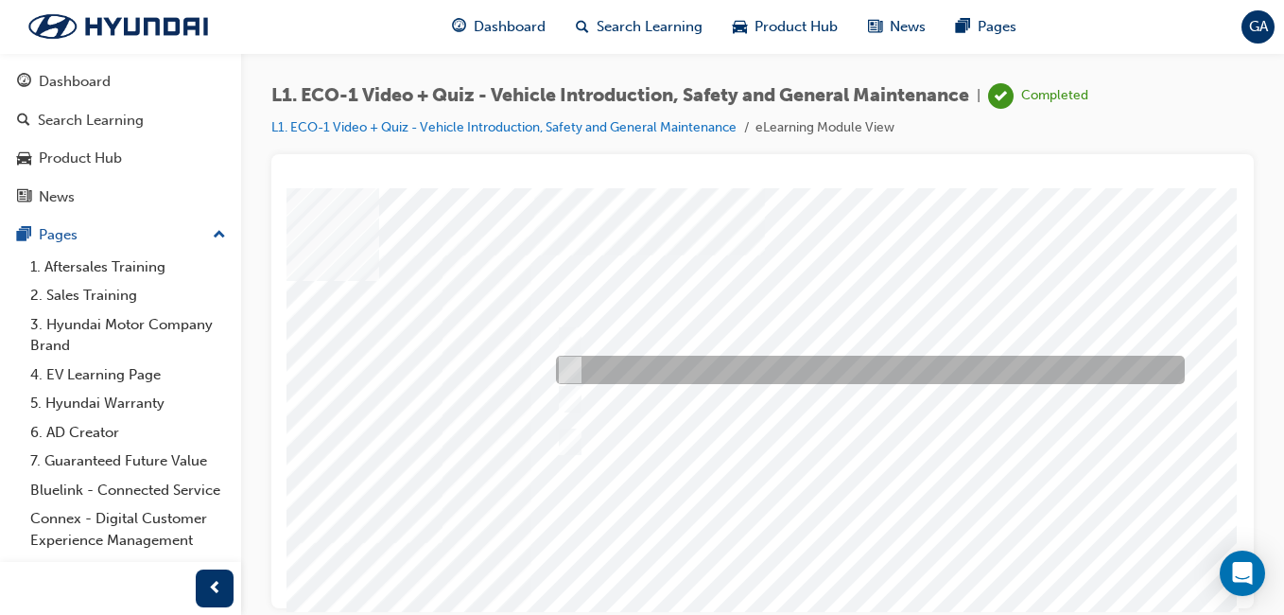
click at [736, 366] on div at bounding box center [865, 370] width 629 height 28
radio input "true"
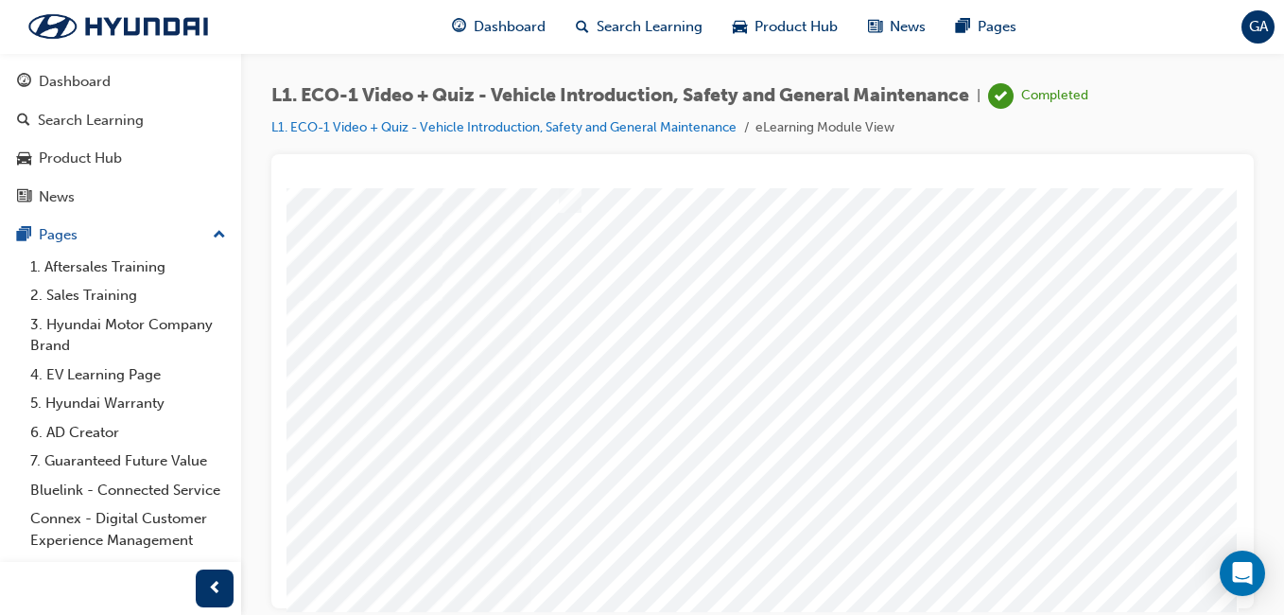
scroll to position [300, 348]
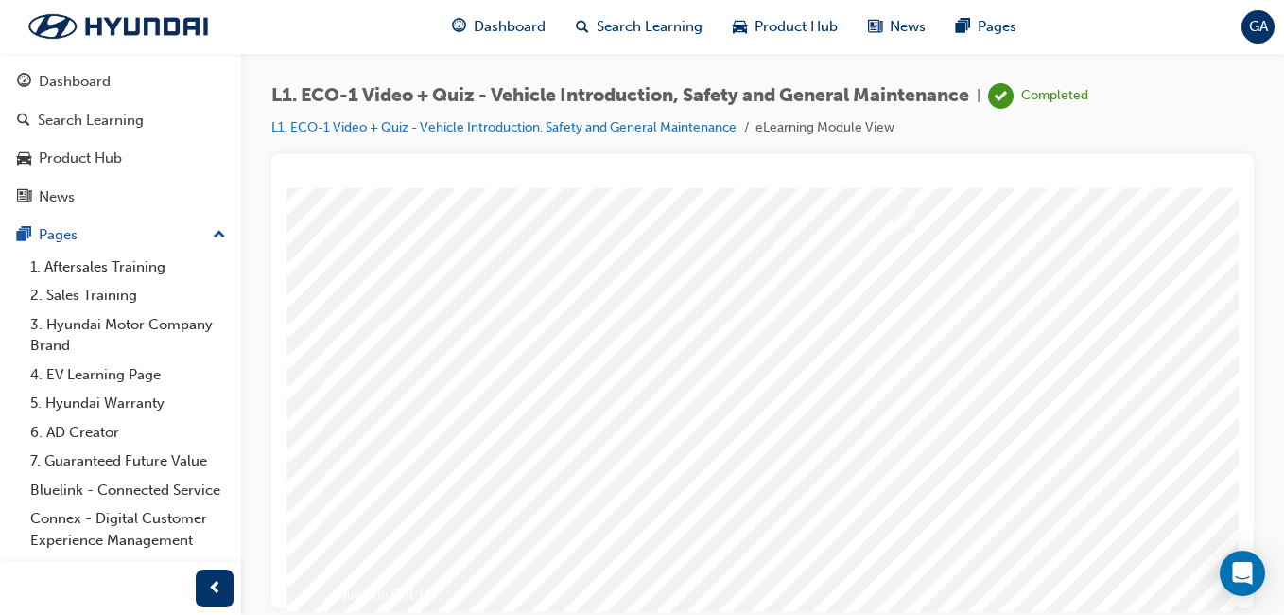
scroll to position [284, 0]
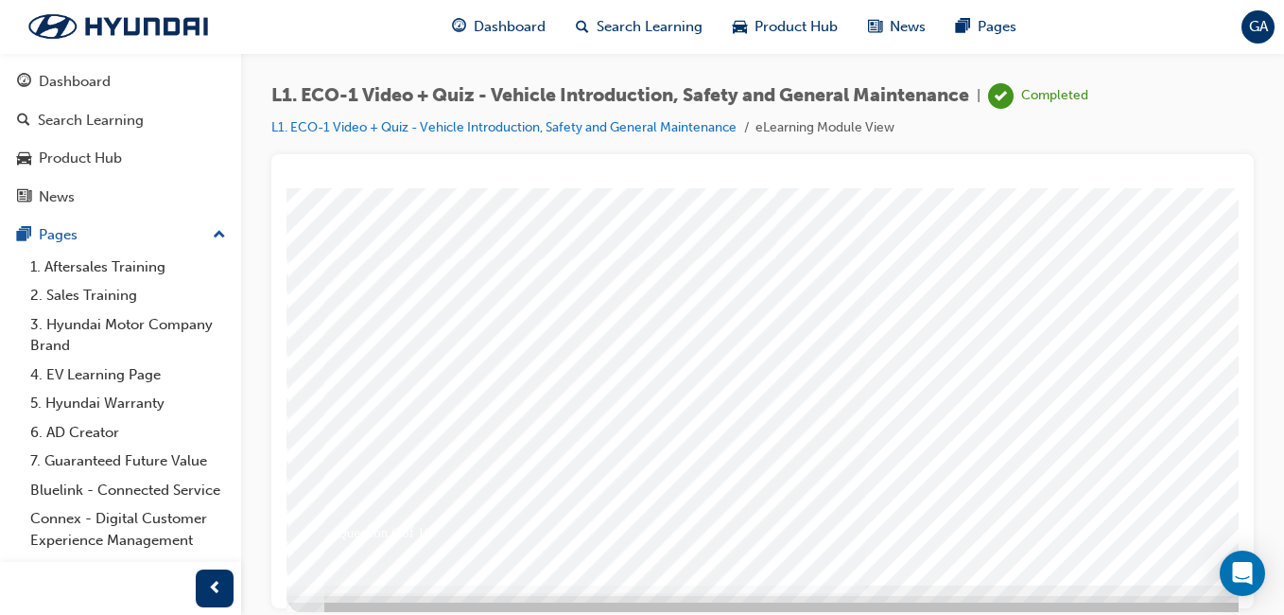
click at [1167, 515] on div at bounding box center [930, 244] width 1286 height 681
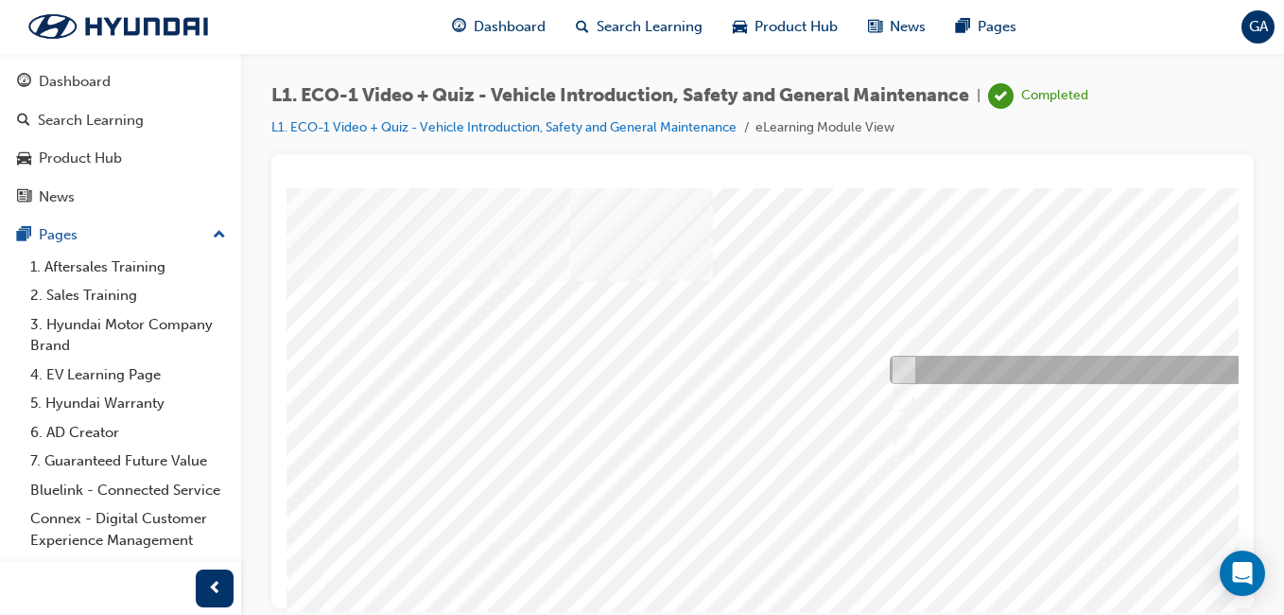
click at [906, 368] on input "No." at bounding box center [900, 369] width 21 height 21
radio input "true"
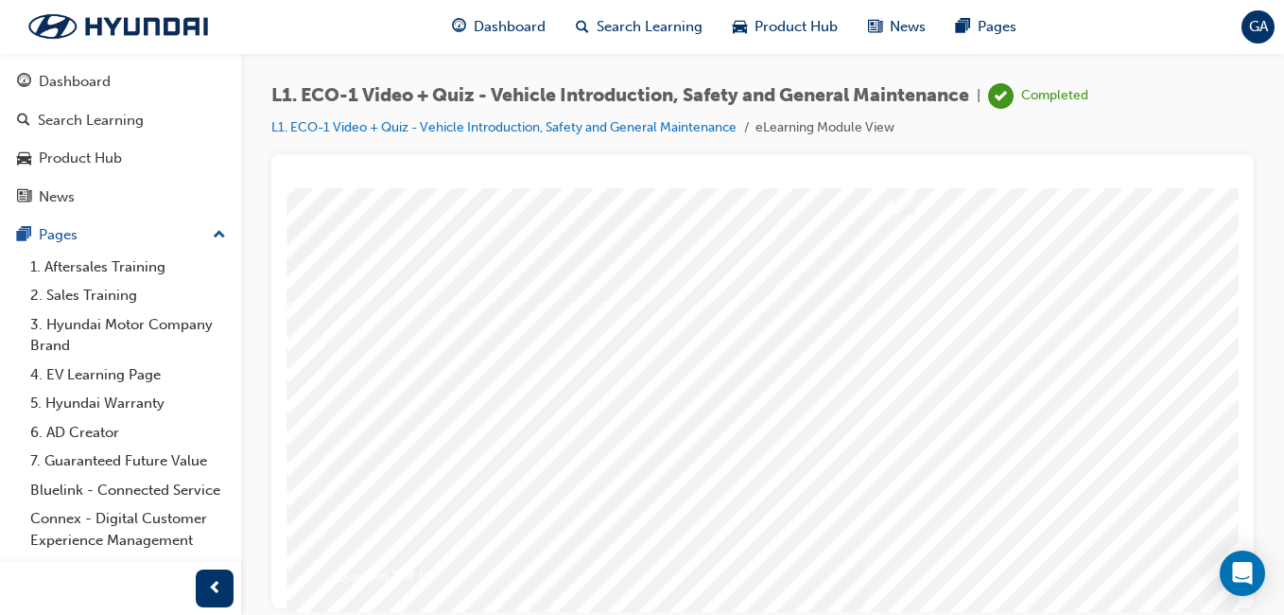
scroll to position [284, 0]
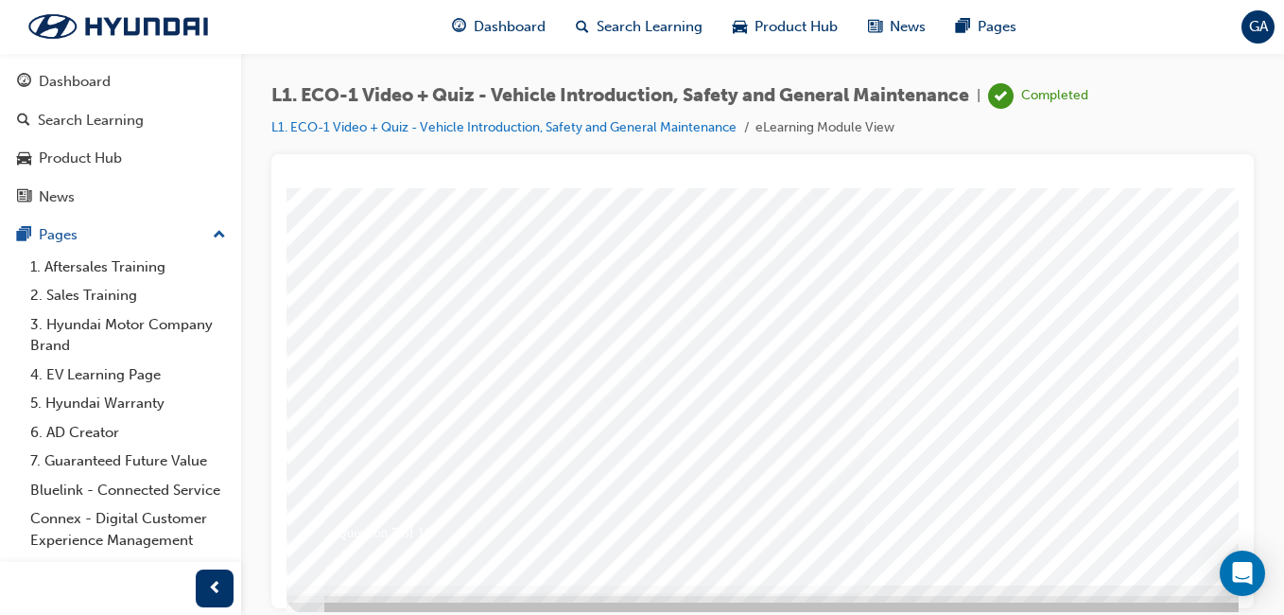
click at [1144, 501] on div at bounding box center [930, 244] width 1286 height 681
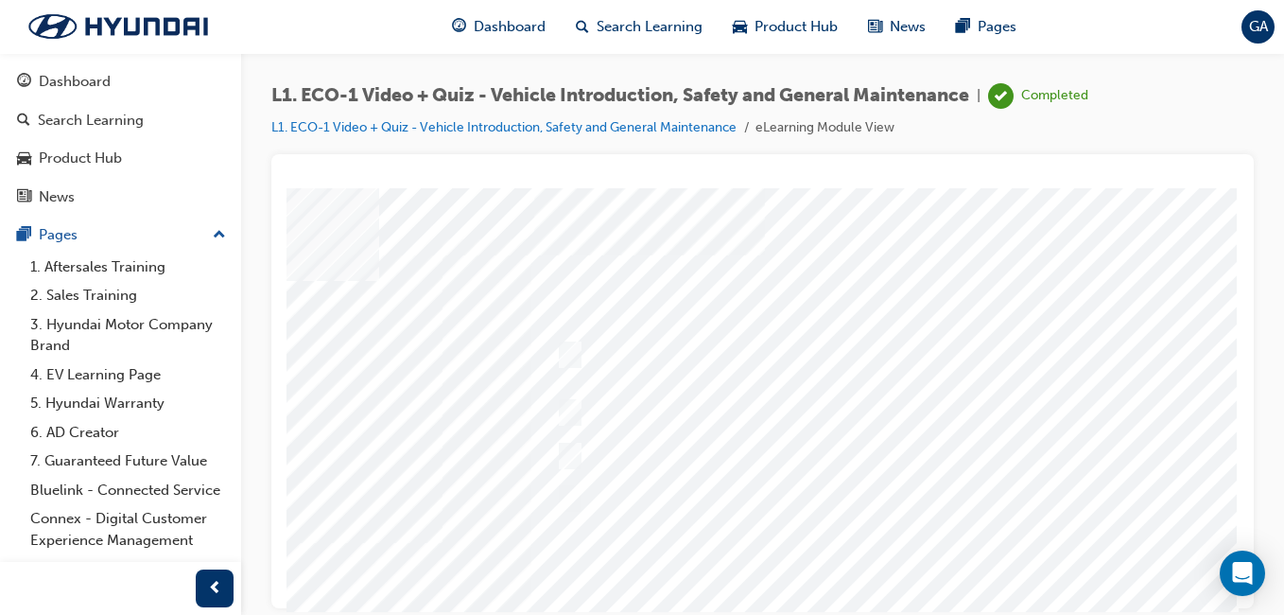
scroll to position [0, 348]
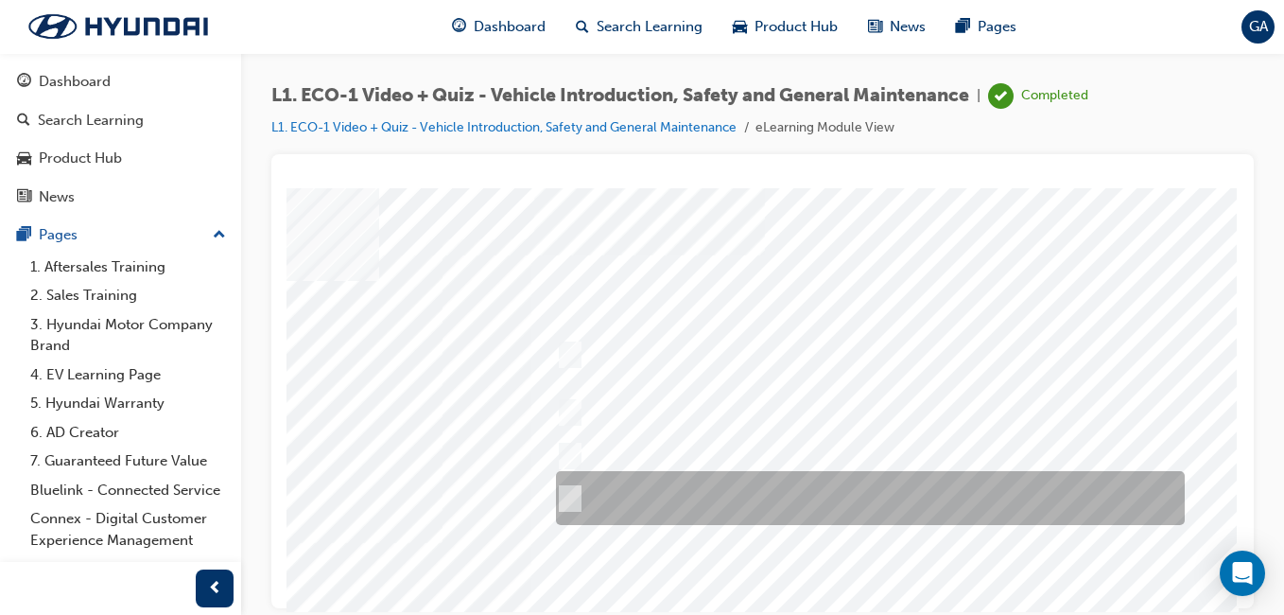
click at [556, 494] on input "Yes, if no HV faults are present, and a visual inspection has been performed." at bounding box center [566, 498] width 21 height 21
radio input "true"
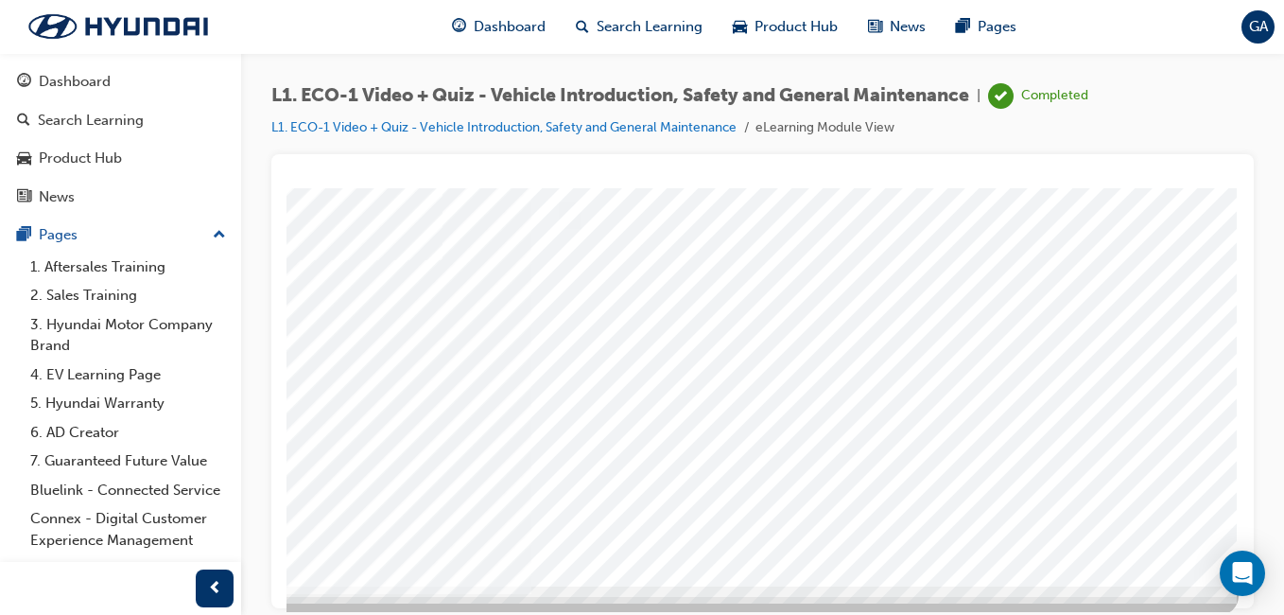
scroll to position [284, 348]
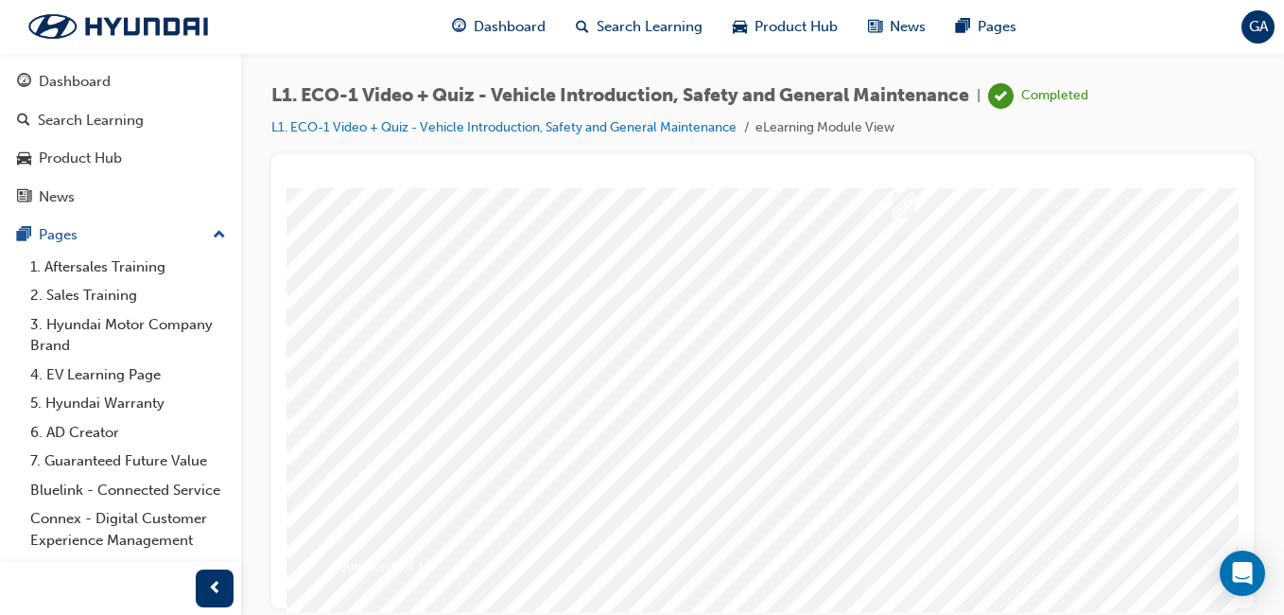
scroll to position [284, 0]
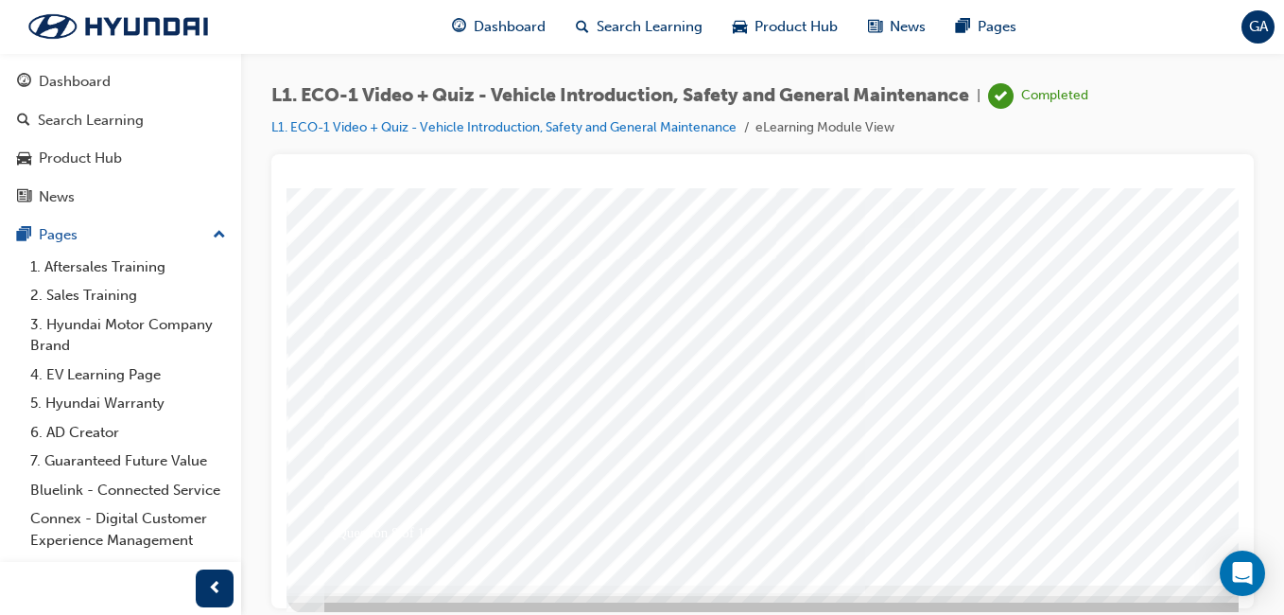
click at [1175, 514] on div at bounding box center [930, 244] width 1286 height 681
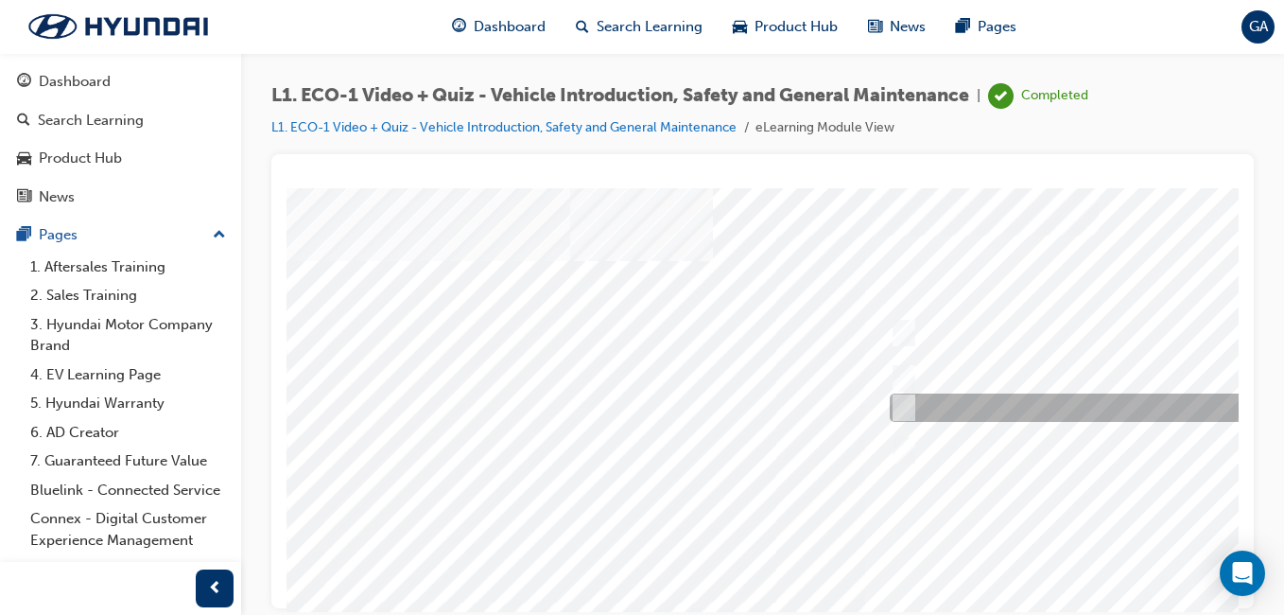
scroll to position [0, 0]
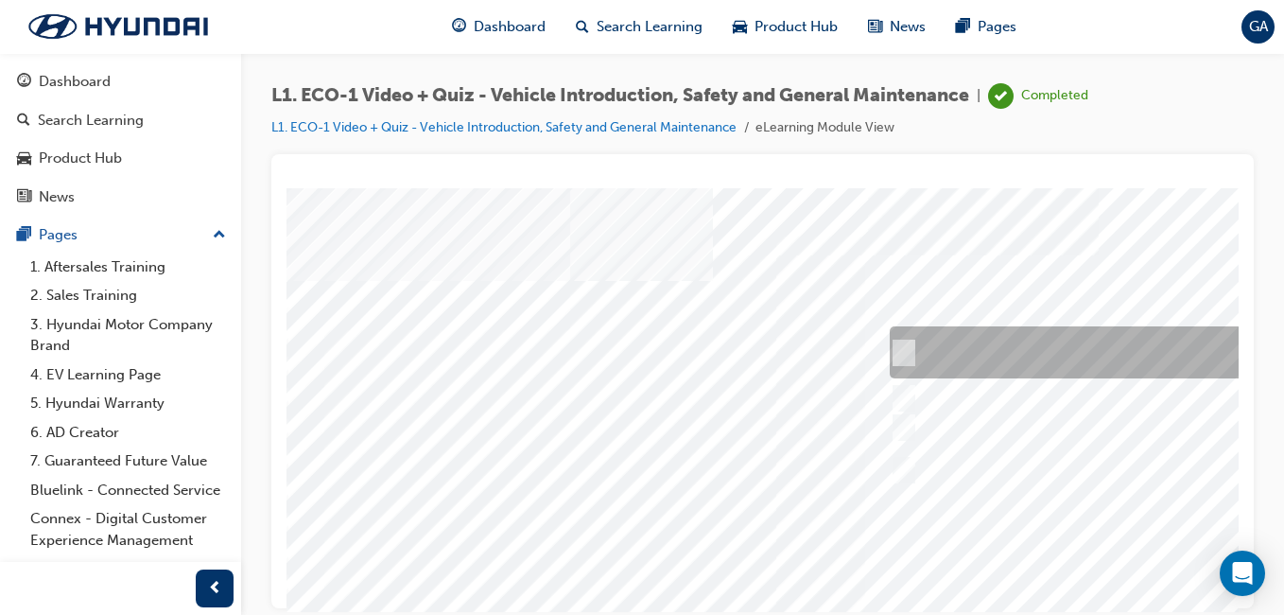
click at [898, 347] on input "Wait for the EVST in charge to return before proceeding with the work." at bounding box center [900, 352] width 21 height 21
radio input "true"
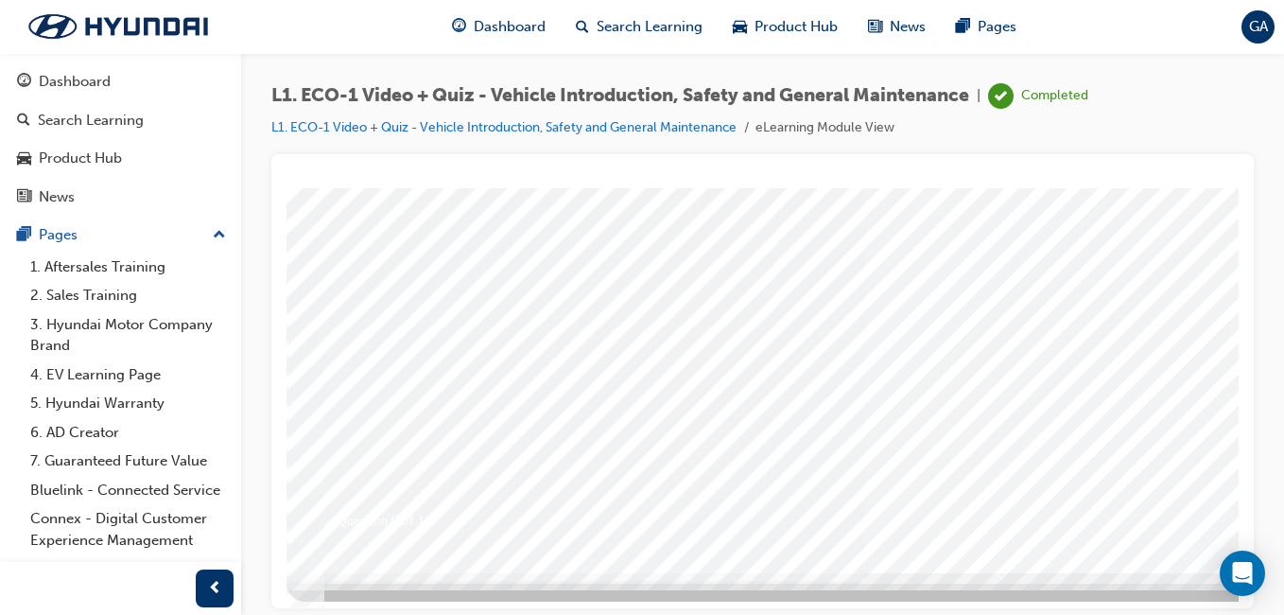
scroll to position [300, 0]
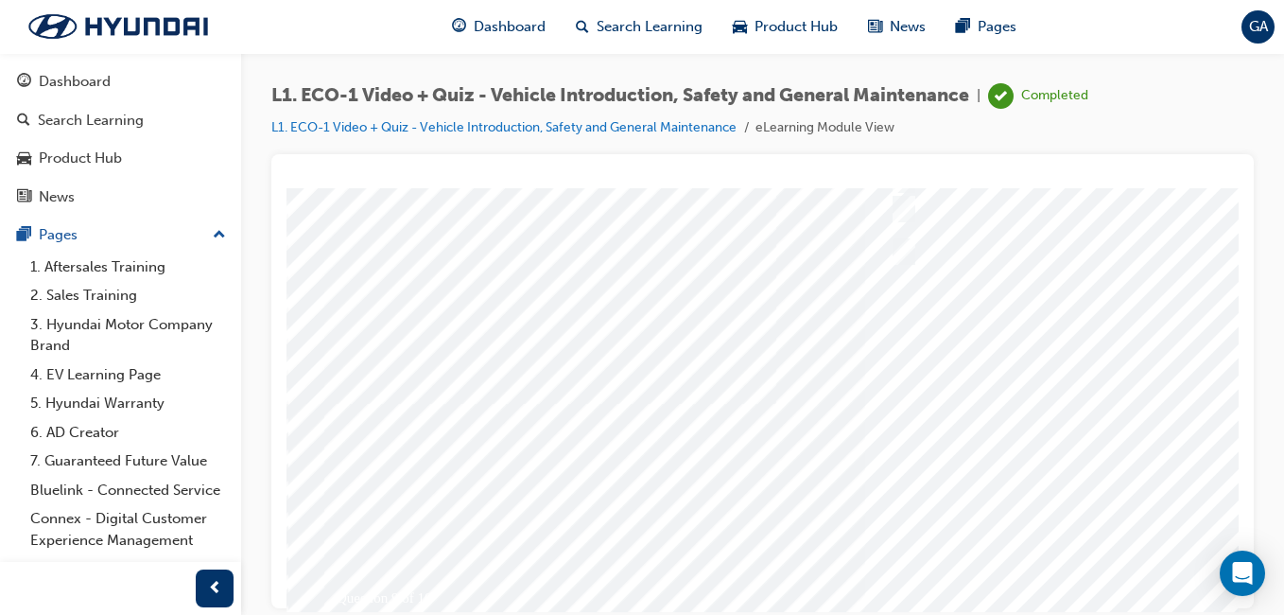
scroll to position [284, 0]
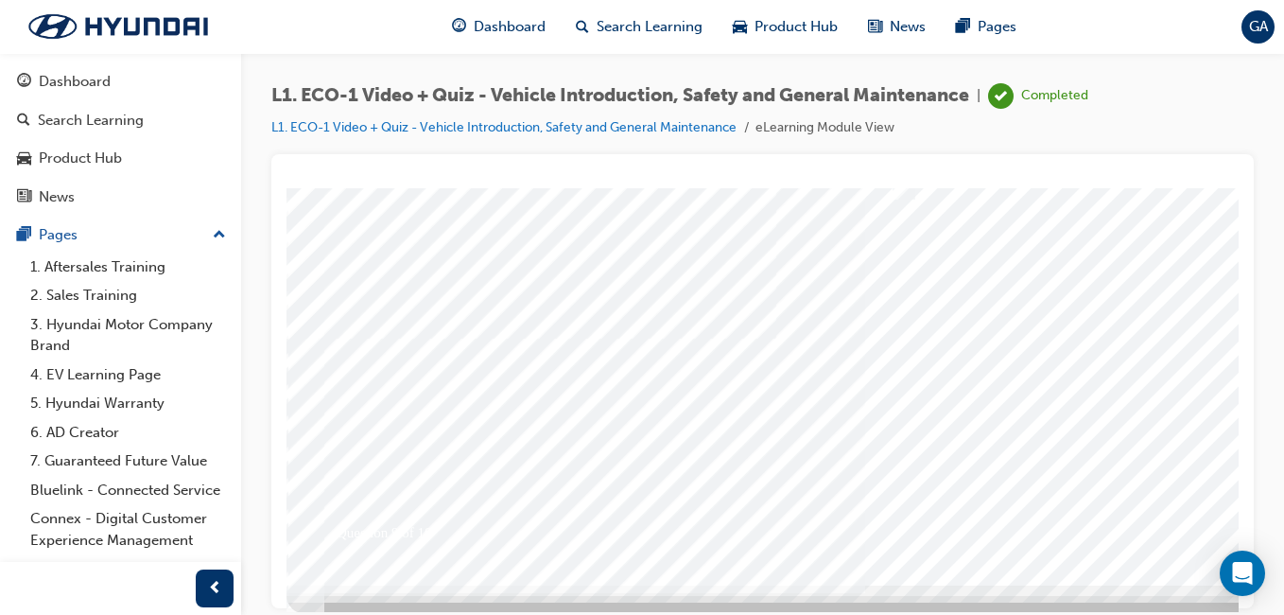
click at [1171, 520] on div at bounding box center [930, 244] width 1286 height 681
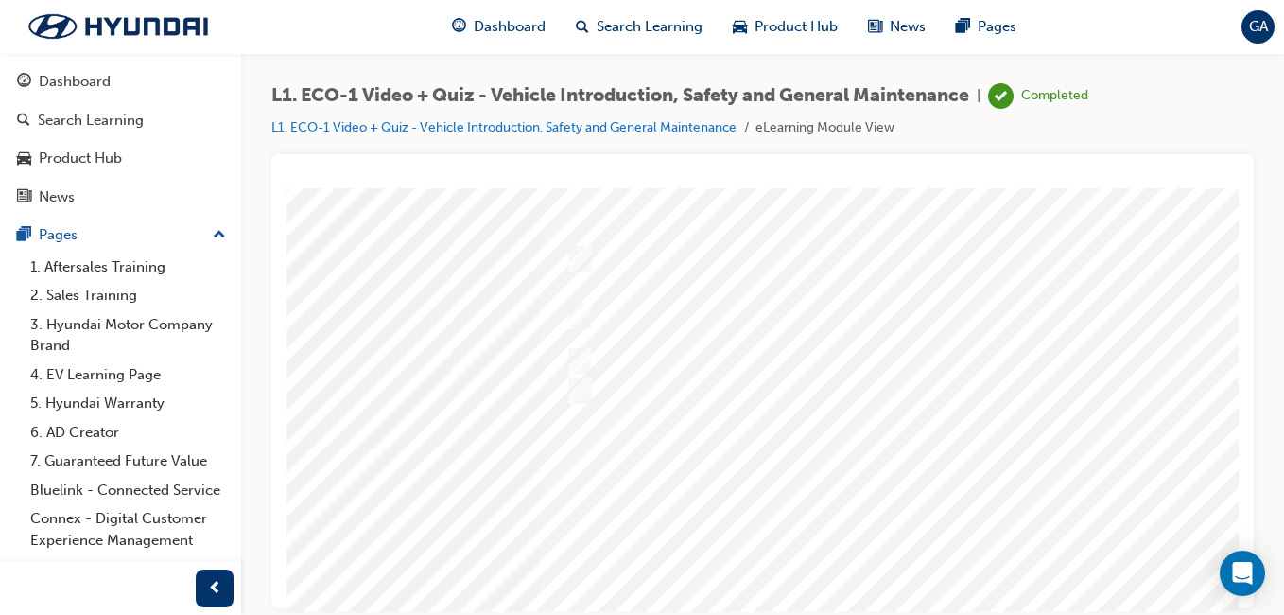
scroll to position [95, 348]
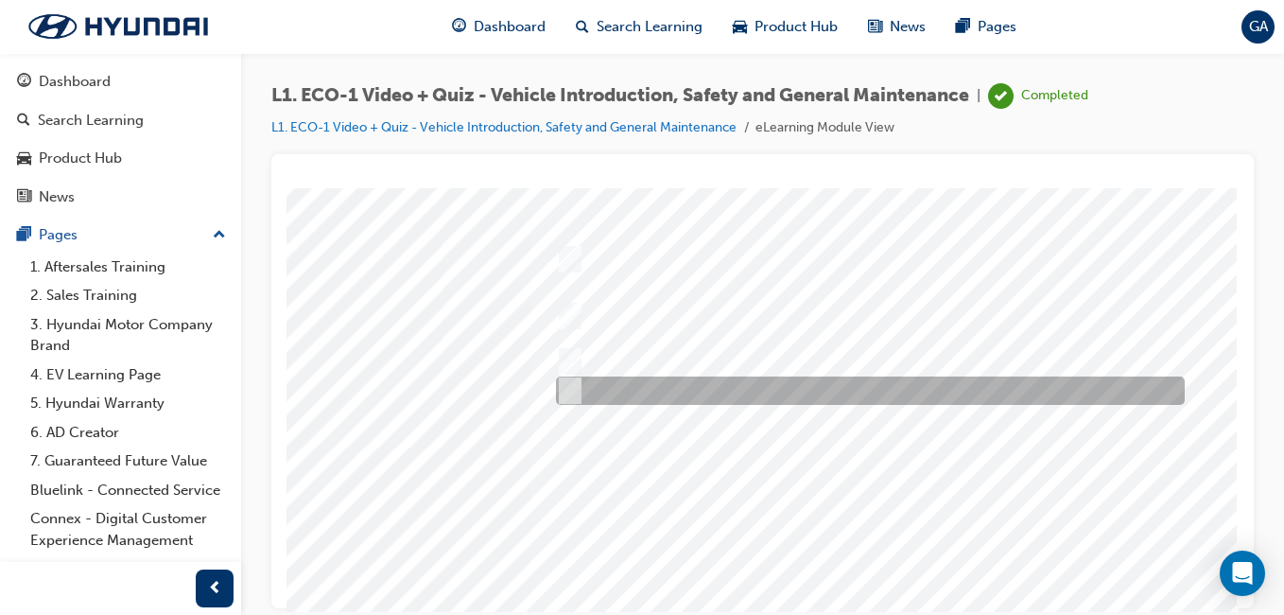
click at [557, 387] on input "Advise your Eco Vehicle Specialist Technician." at bounding box center [566, 390] width 21 height 21
radio input "true"
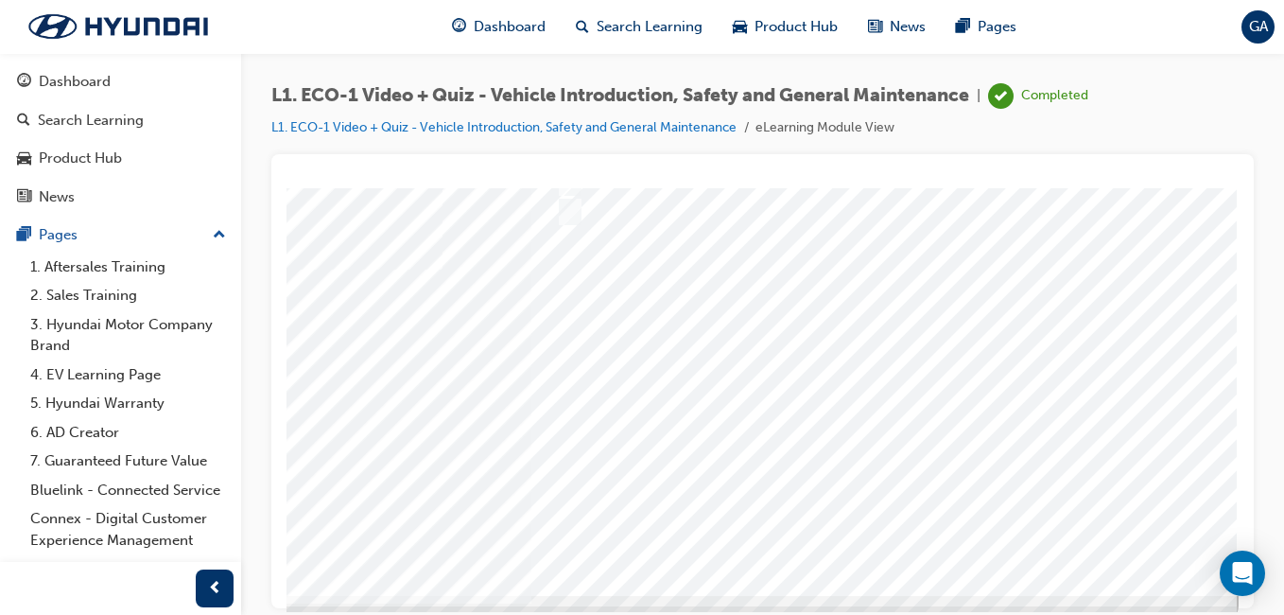
scroll to position [284, 348]
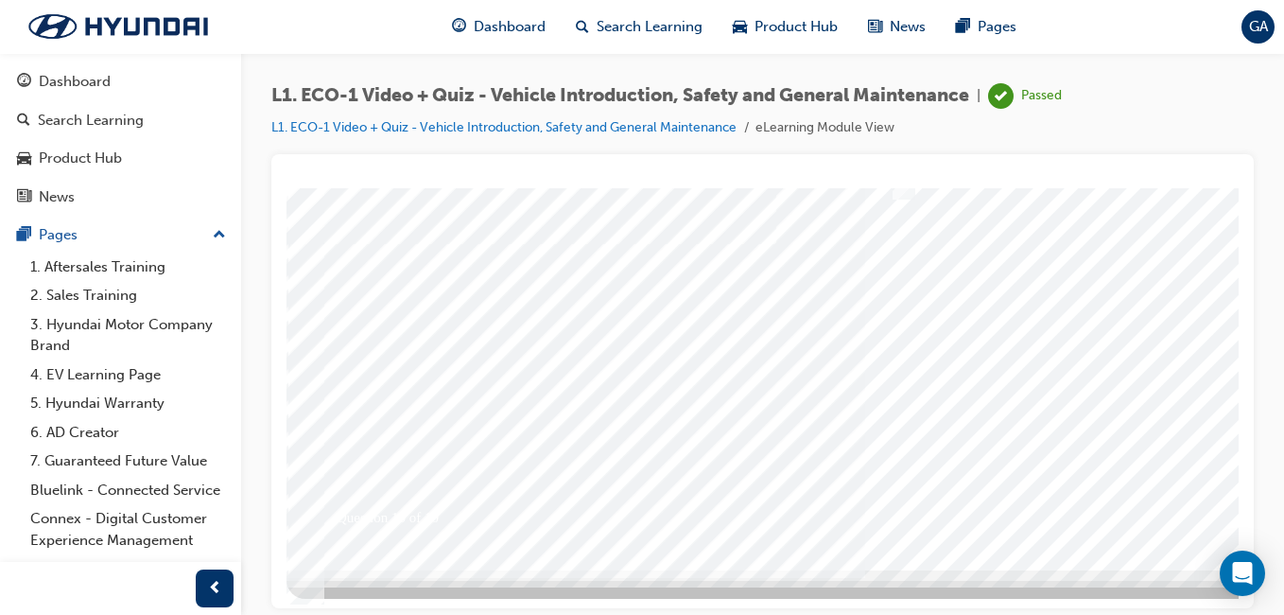
scroll to position [300, 0]
click at [1184, 487] on div at bounding box center [930, 227] width 1286 height 681
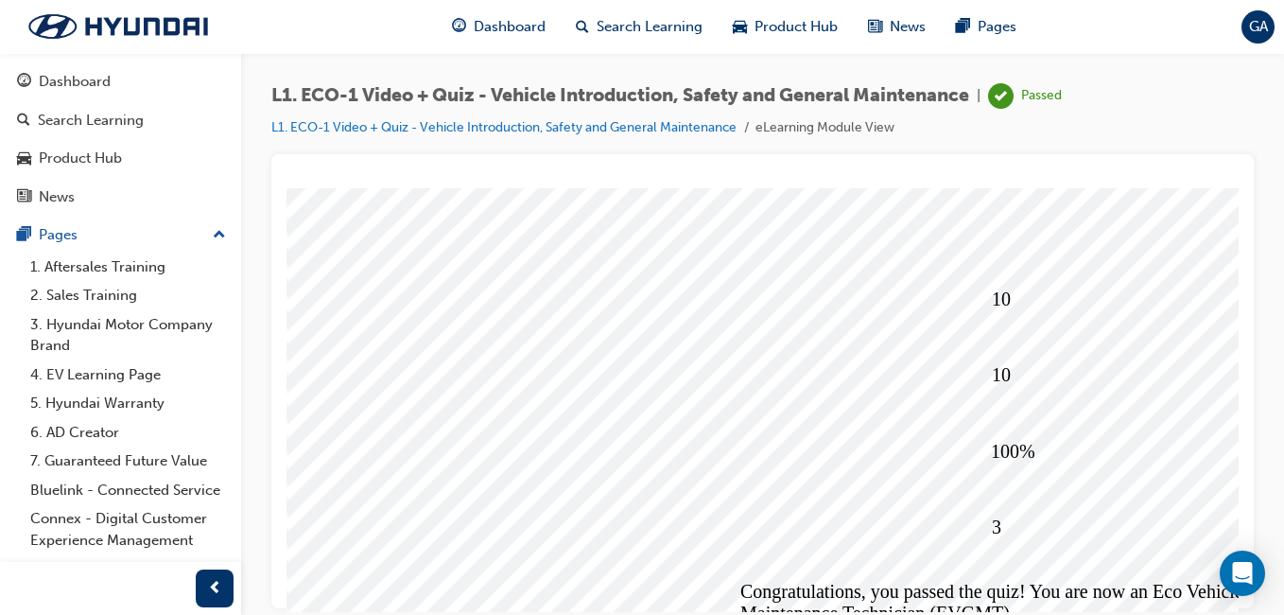
scroll to position [284, 0]
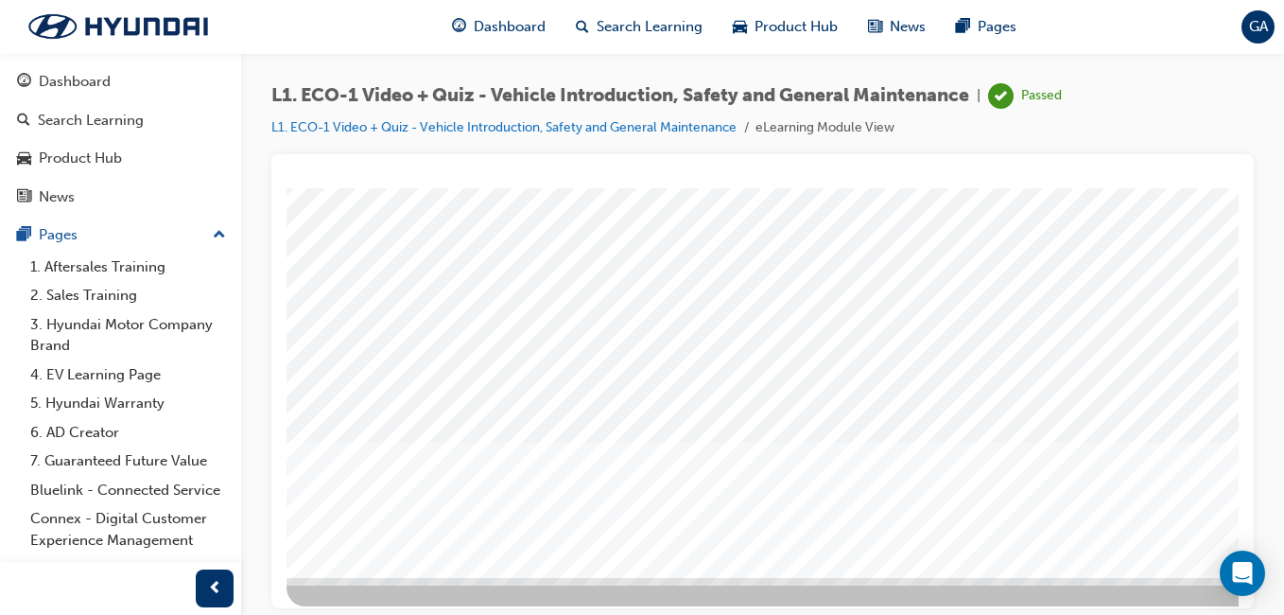
scroll to position [300, 0]
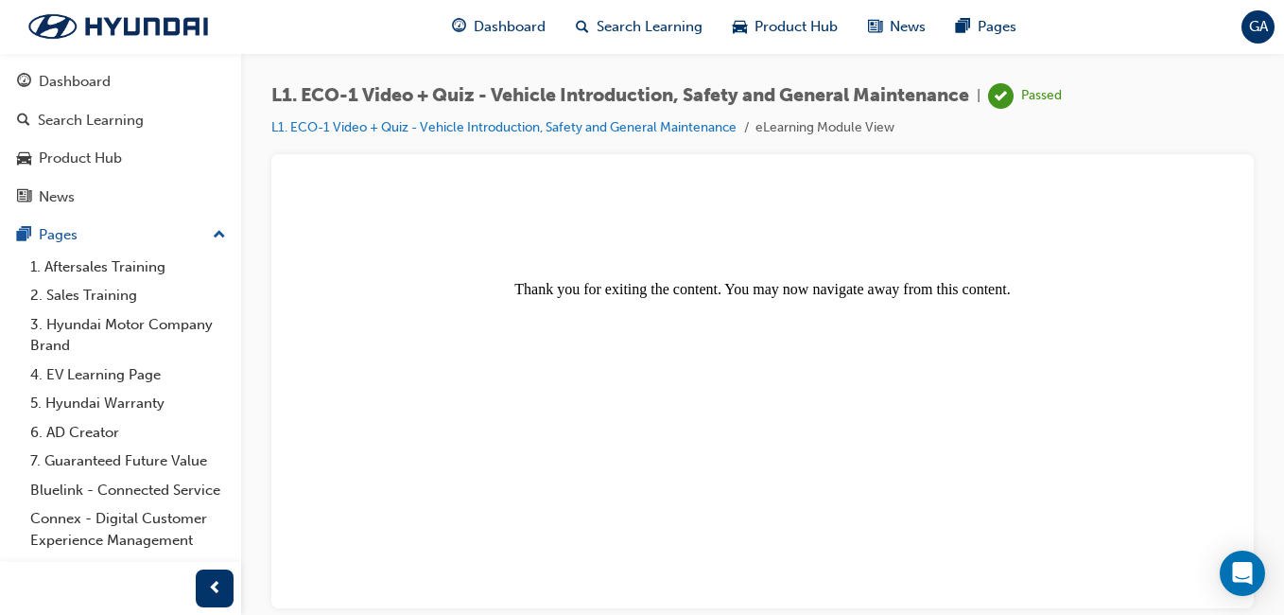
scroll to position [0, 0]
